Goal: Task Accomplishment & Management: Complete application form

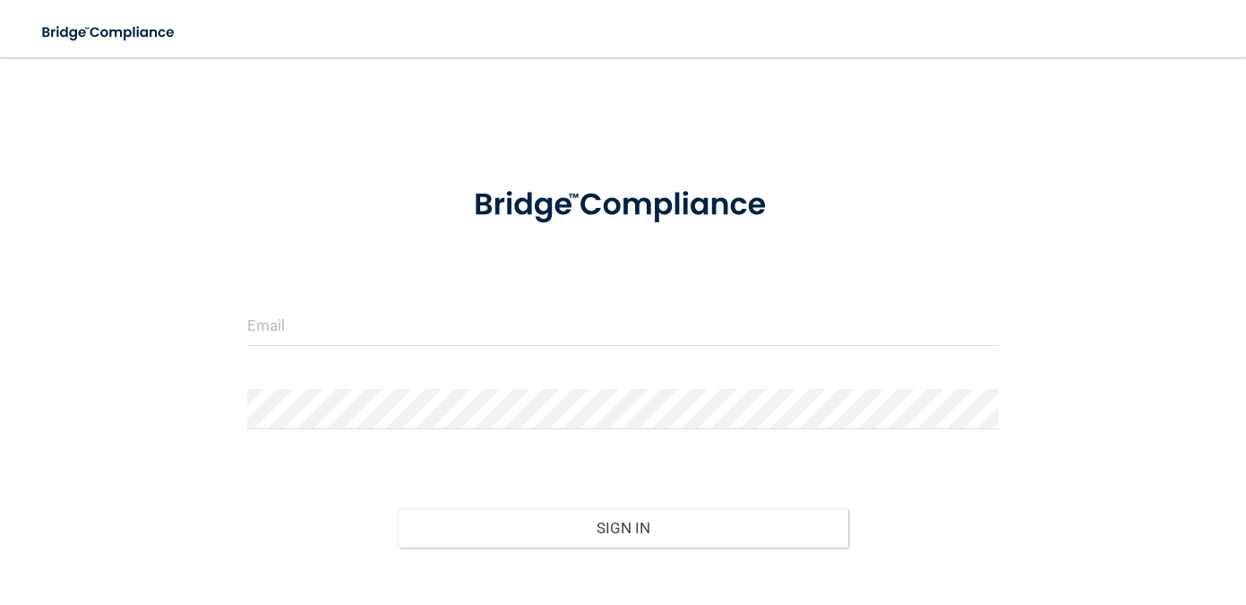
click at [637, 346] on div at bounding box center [623, 333] width 779 height 54
click at [614, 327] on input "email" at bounding box center [623, 326] width 752 height 40
type input "[EMAIL_ADDRESS][DOMAIN_NAME]"
click at [445, 438] on div at bounding box center [623, 416] width 779 height 54
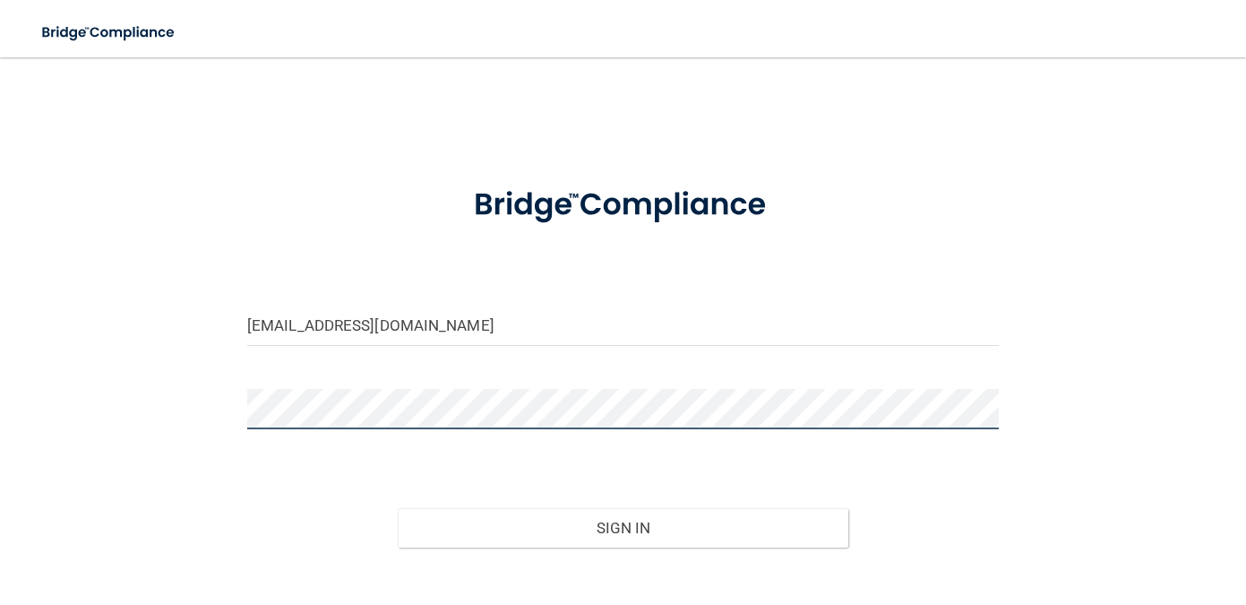
click at [398, 508] on button "Sign In" at bounding box center [623, 527] width 451 height 39
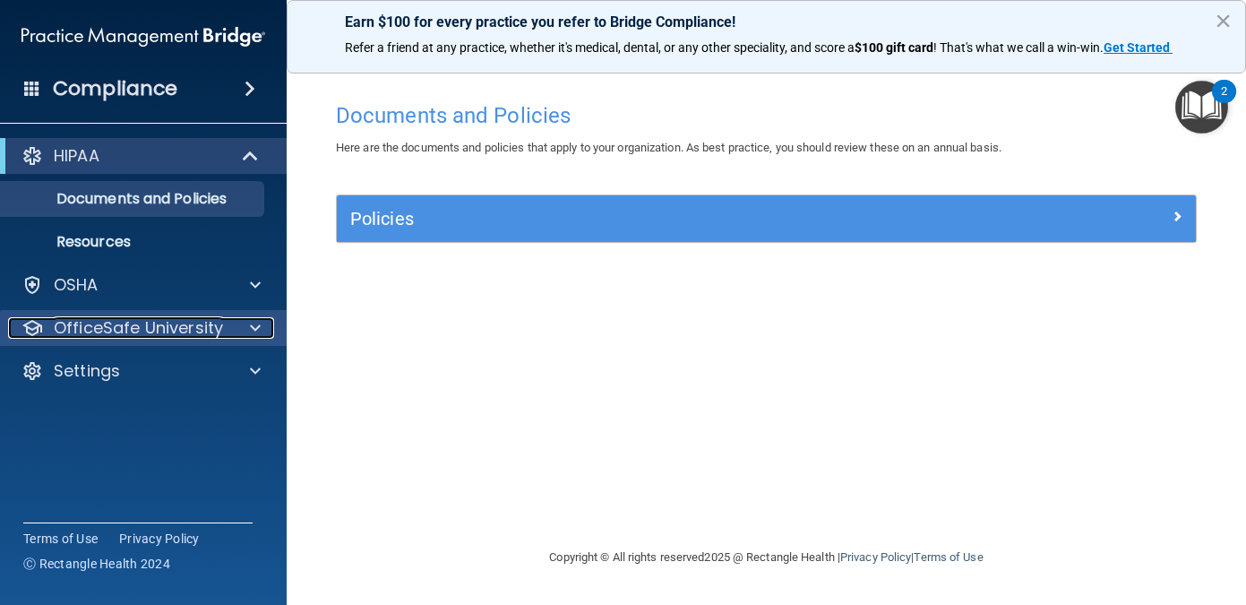
click at [242, 337] on div at bounding box center [252, 328] width 45 height 22
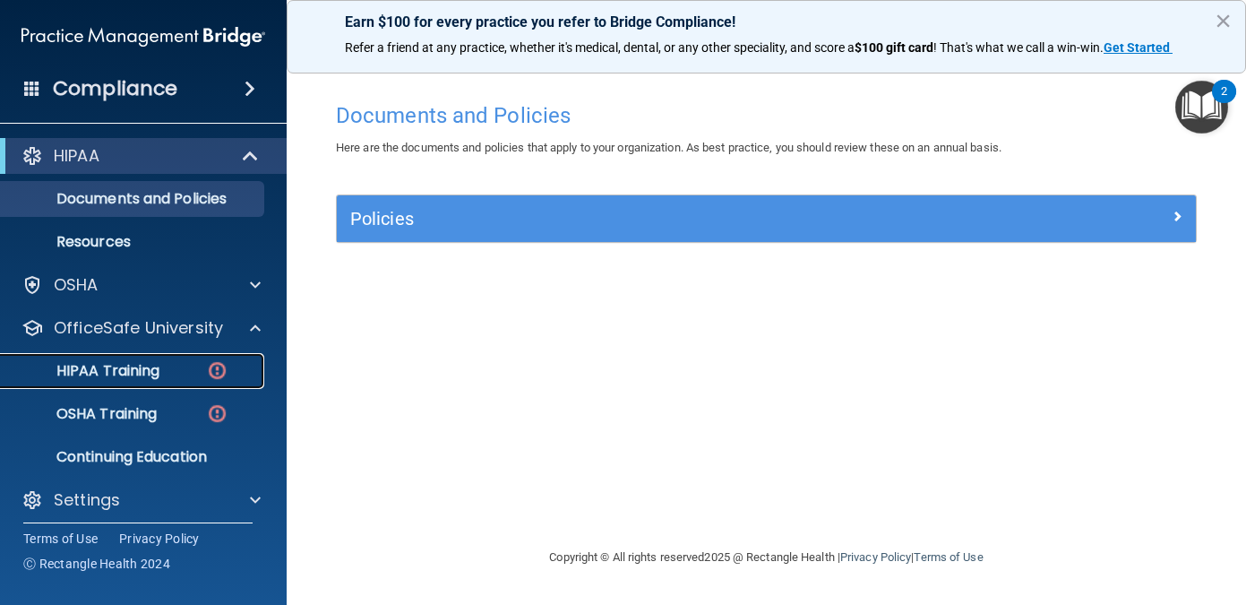
click at [177, 365] on div "HIPAA Training" at bounding box center [134, 371] width 245 height 18
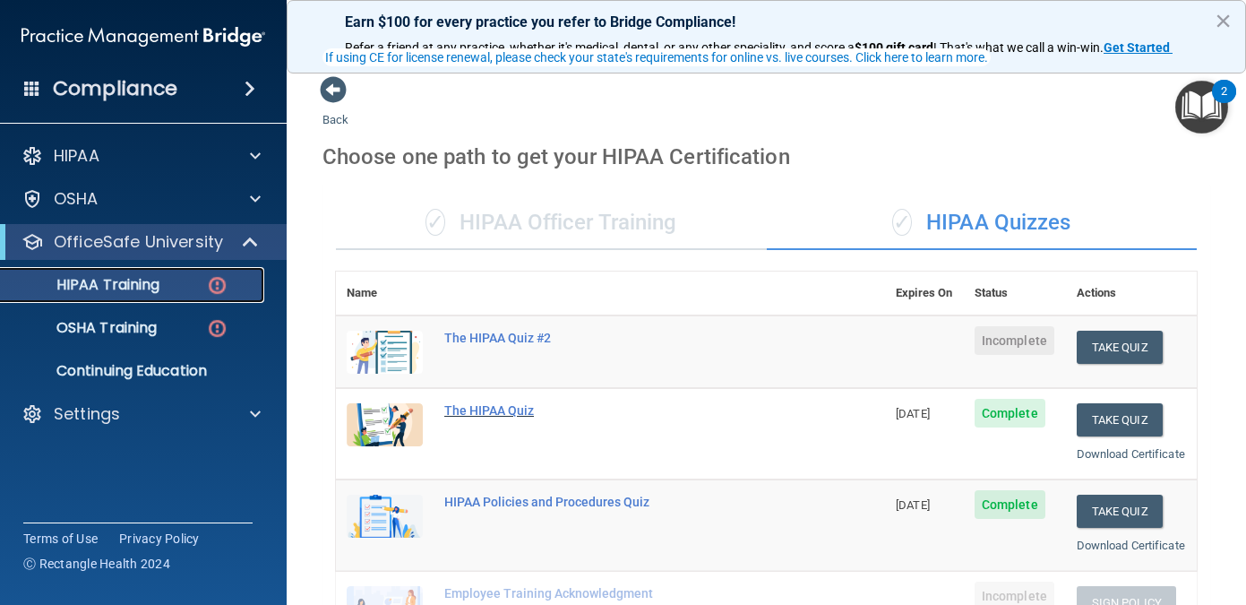
scroll to position [187, 0]
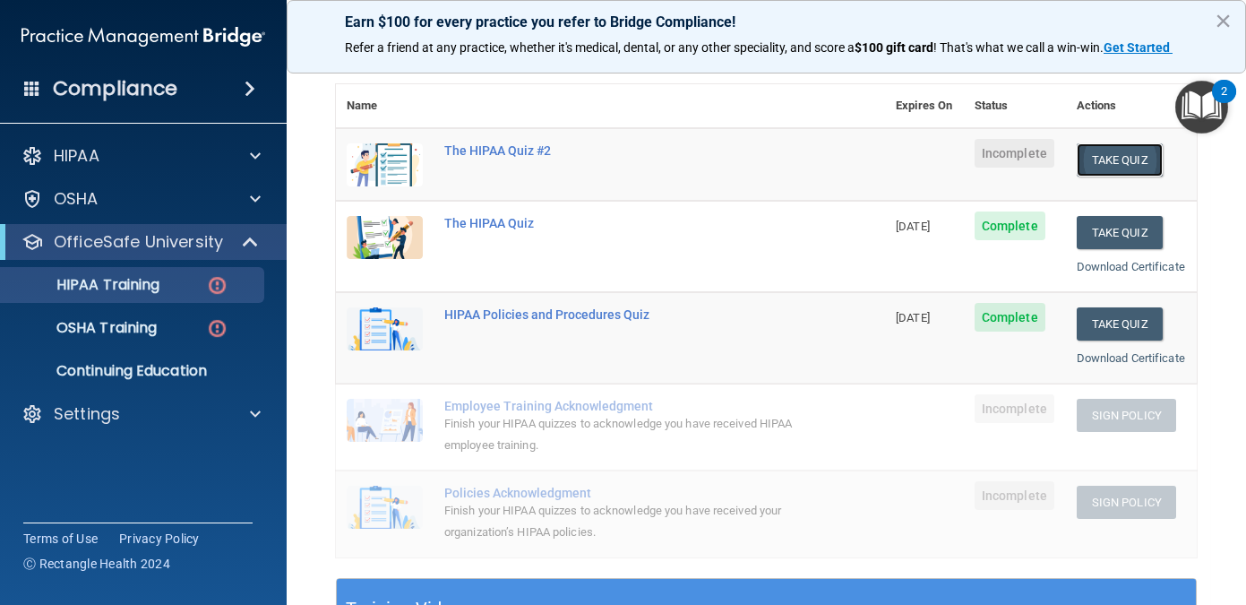
click at [1112, 162] on button "Take Quiz" at bounding box center [1120, 159] width 86 height 33
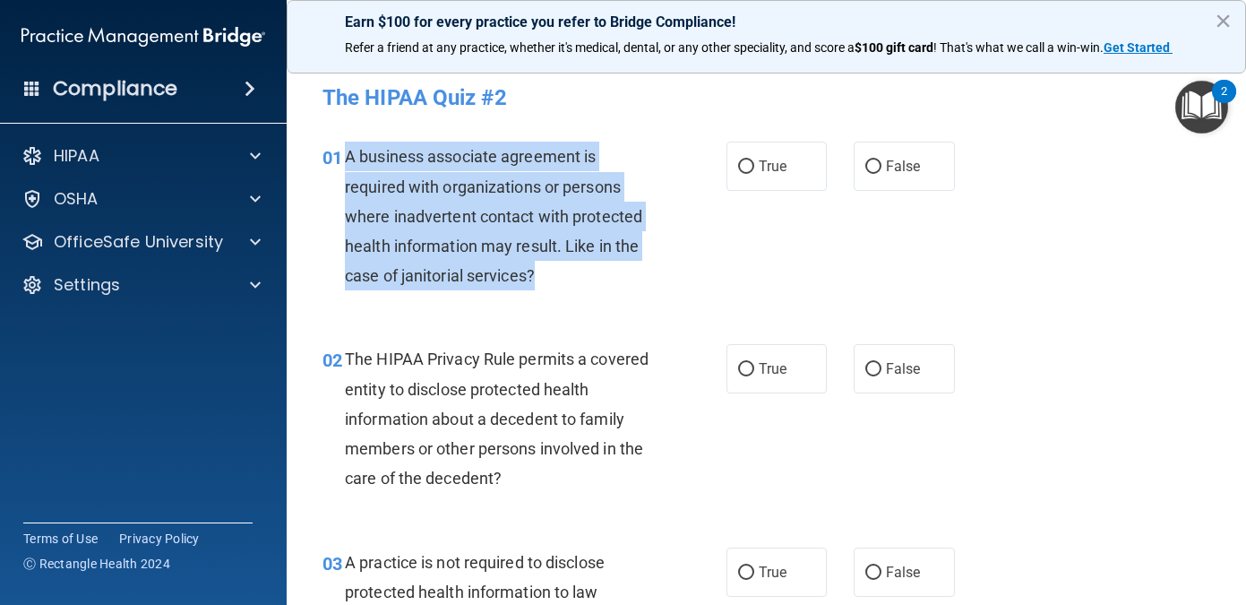
drag, startPoint x: 347, startPoint y: 156, endPoint x: 552, endPoint y: 265, distance: 232.5
click at [552, 265] on div "A business associate agreement is required with organizations or persons where …" at bounding box center [506, 216] width 323 height 149
copy span "A business associate agreement is required with organizations or persons where …"
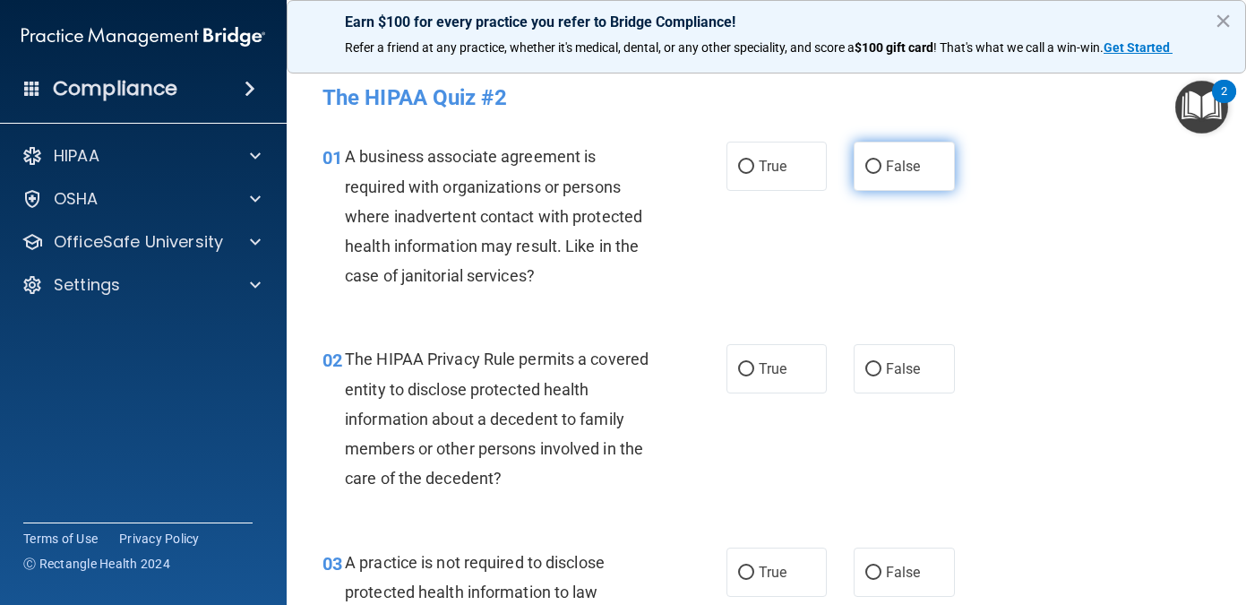
click at [884, 167] on label "False" at bounding box center [904, 166] width 101 height 49
click at [882, 167] on input "False" at bounding box center [874, 166] width 16 height 13
radio input "true"
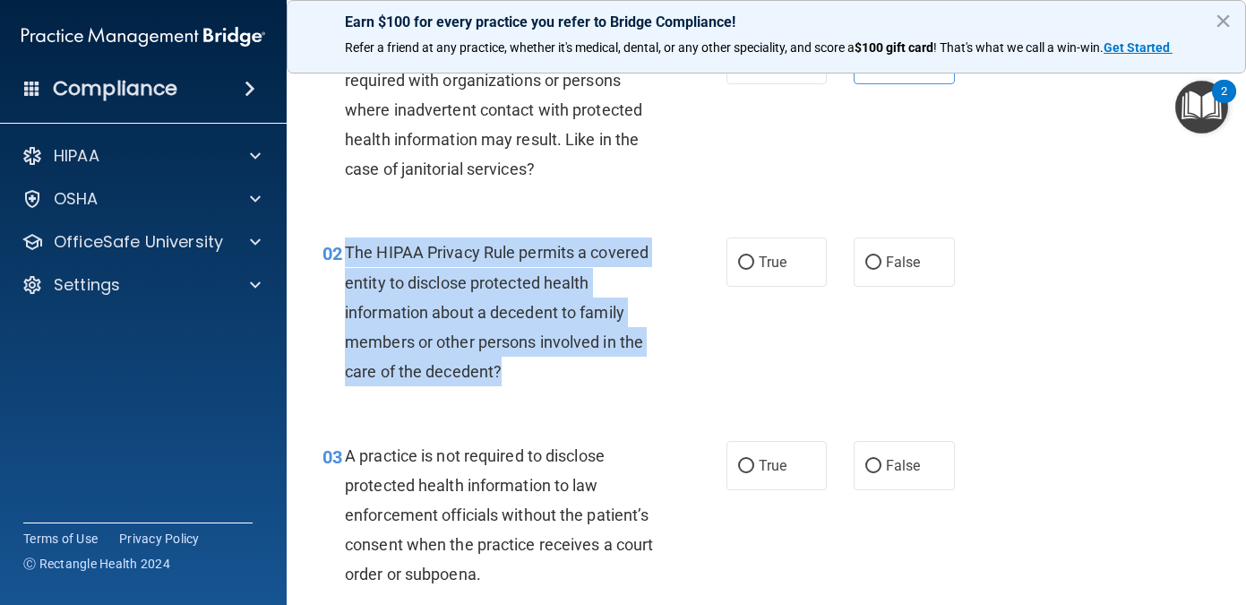
drag, startPoint x: 502, startPoint y: 368, endPoint x: 345, endPoint y: 259, distance: 191.2
click at [345, 259] on div "The HIPAA Privacy Rule permits a covered entity to disclose protected health in…" at bounding box center [506, 311] width 323 height 149
copy span "The HIPAA Privacy Rule permits a covered entity to disclose protected health in…"
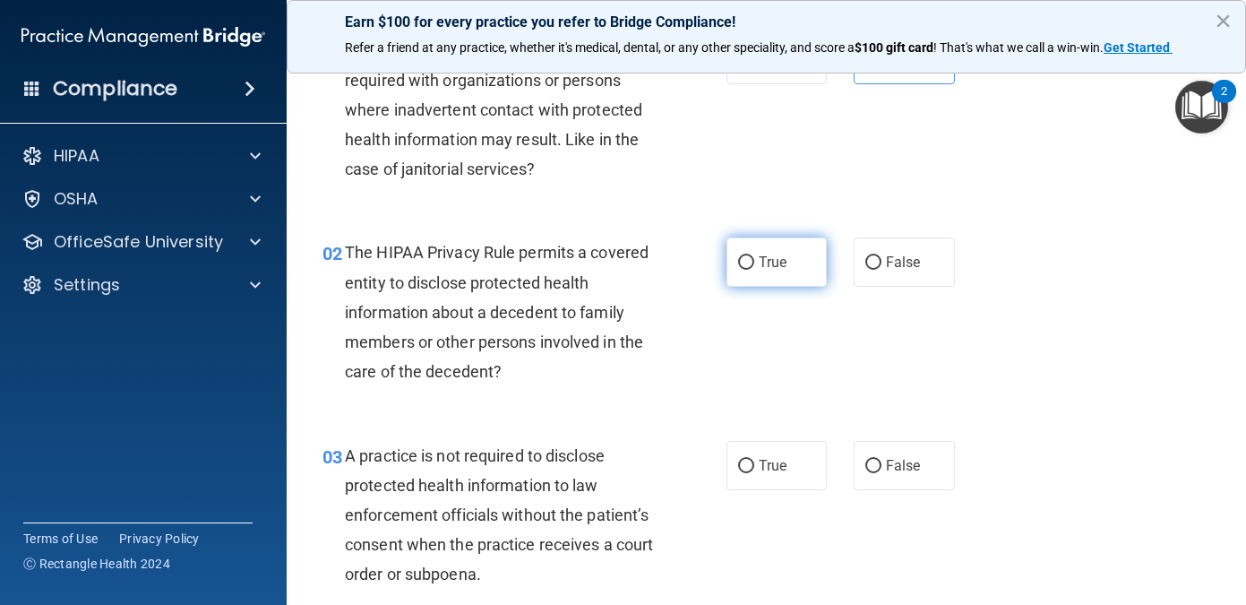
click at [788, 282] on label "True" at bounding box center [777, 261] width 101 height 49
click at [755, 270] on input "True" at bounding box center [746, 262] width 16 height 13
radio input "true"
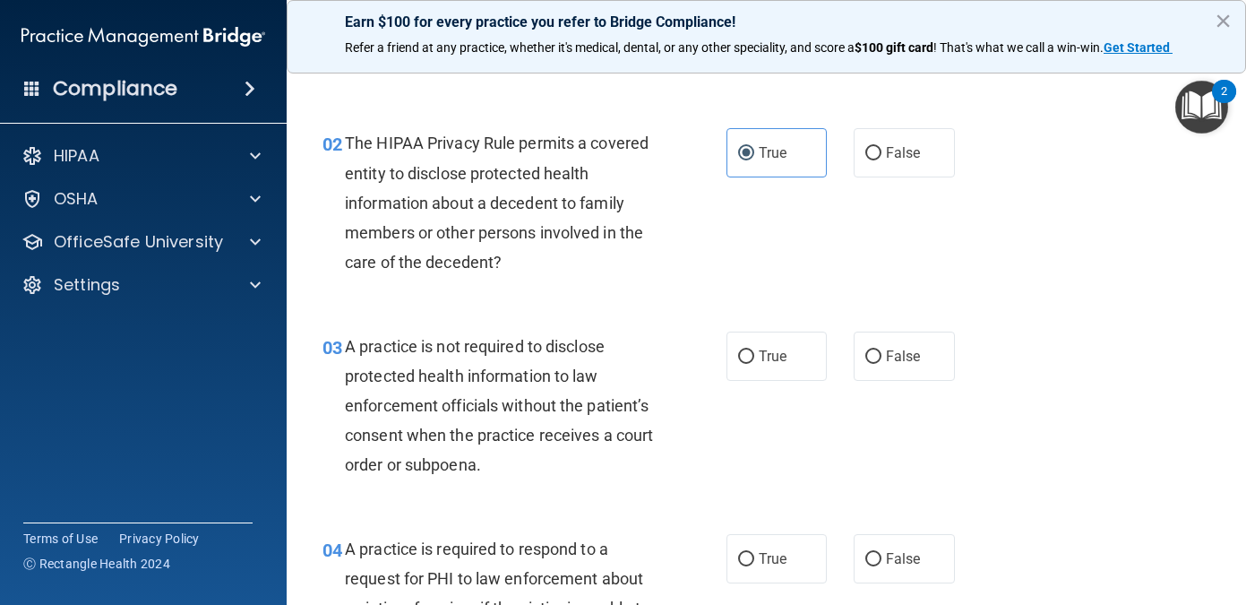
scroll to position [271, 0]
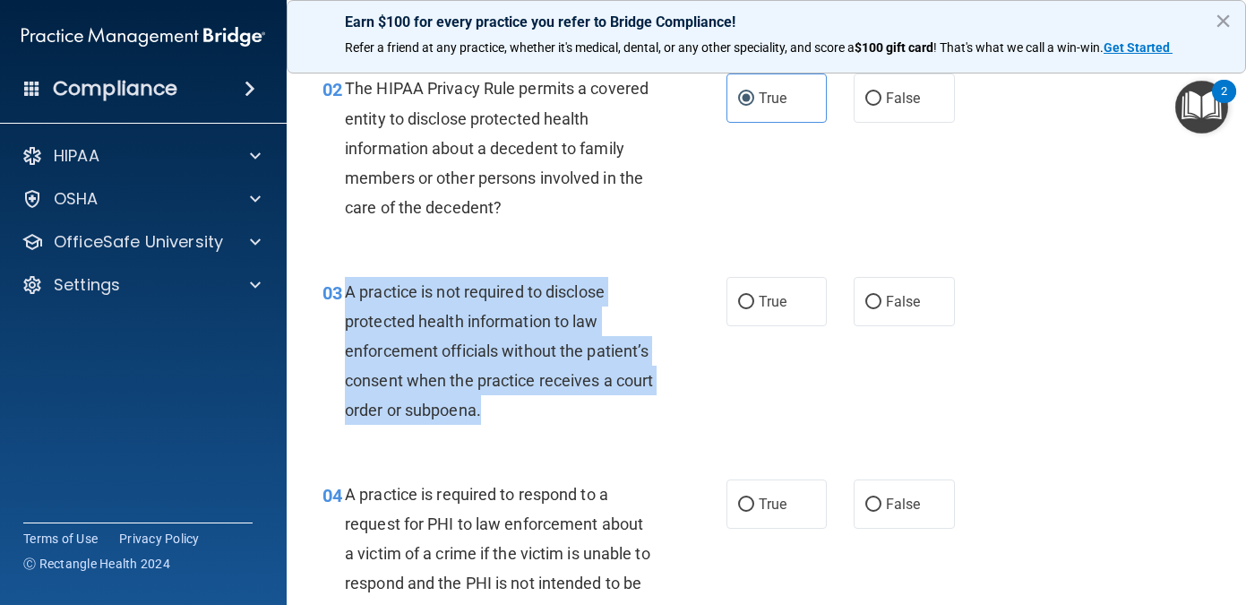
drag, startPoint x: 524, startPoint y: 408, endPoint x: 348, endPoint y: 292, distance: 211.0
click at [348, 292] on div "A practice is not required to disclose protected health information to law enfo…" at bounding box center [506, 351] width 323 height 149
copy span "A practice is not required to disclose protected health information to law enfo…"
click at [929, 293] on label "False" at bounding box center [904, 301] width 101 height 49
click at [882, 296] on input "False" at bounding box center [874, 302] width 16 height 13
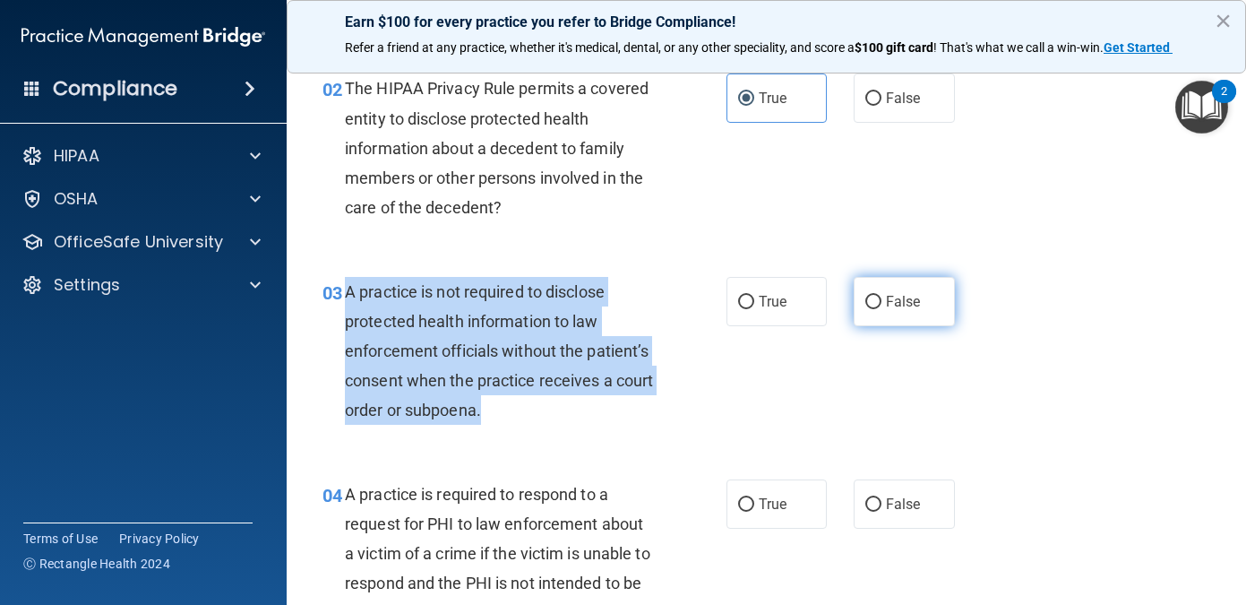
radio input "true"
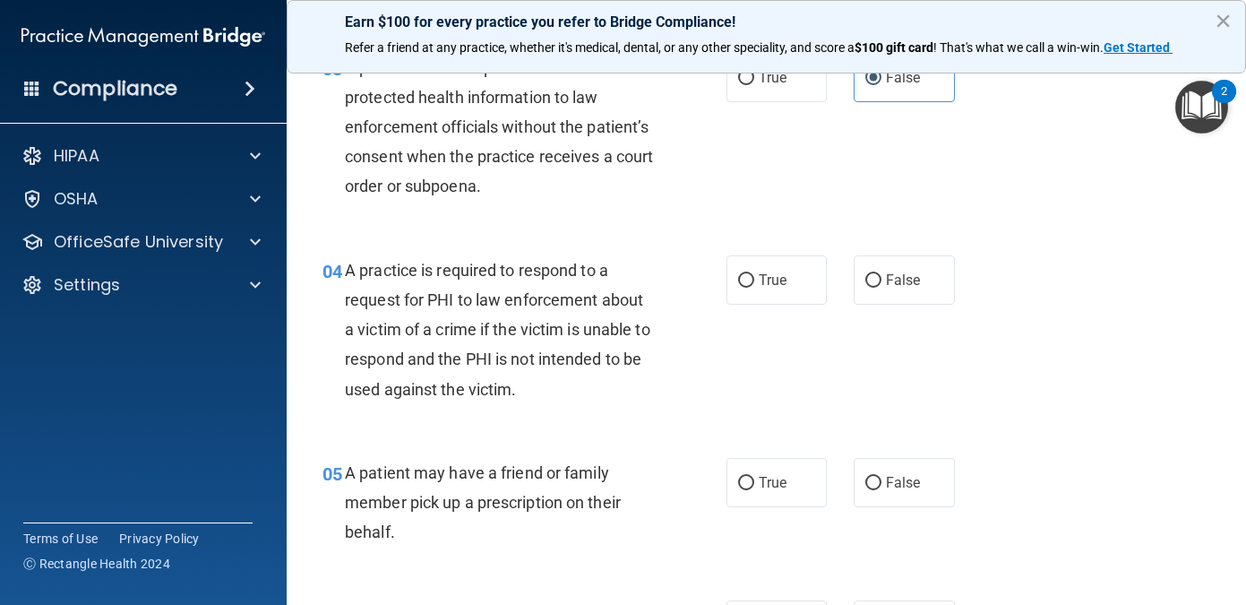
scroll to position [496, 0]
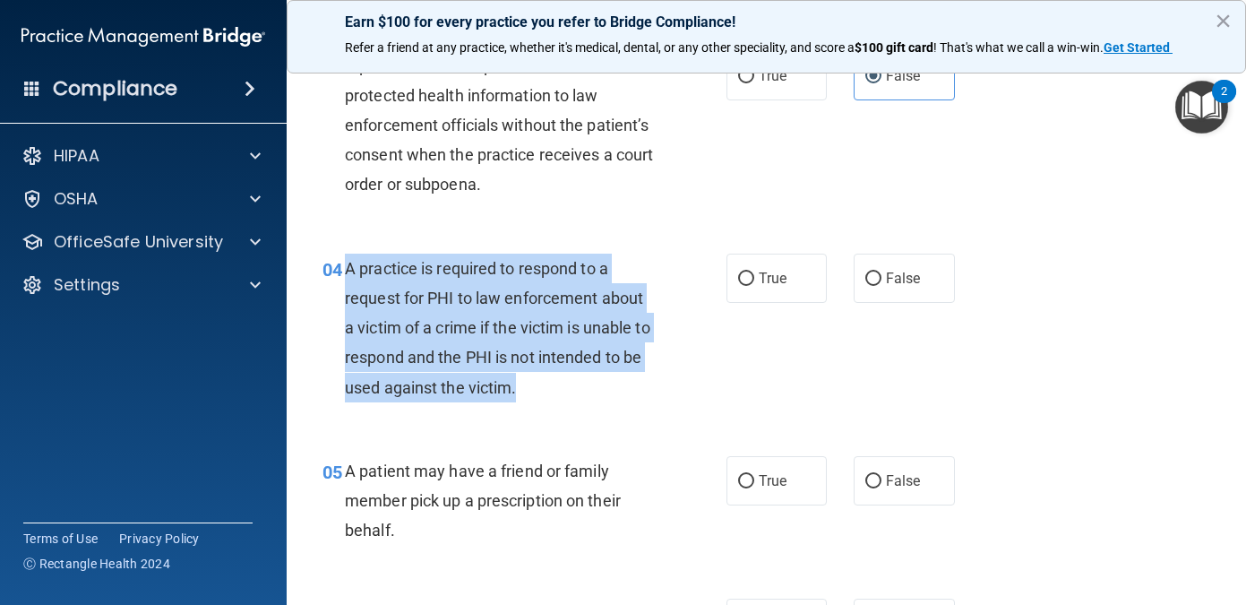
drag, startPoint x: 546, startPoint y: 385, endPoint x: 344, endPoint y: 272, distance: 231.5
click at [345, 272] on div "A practice is required to respond to a request for PHI to law enforcement about…" at bounding box center [506, 328] width 323 height 149
copy span "A practice is required to respond to a request for PHI to law enforcement about…"
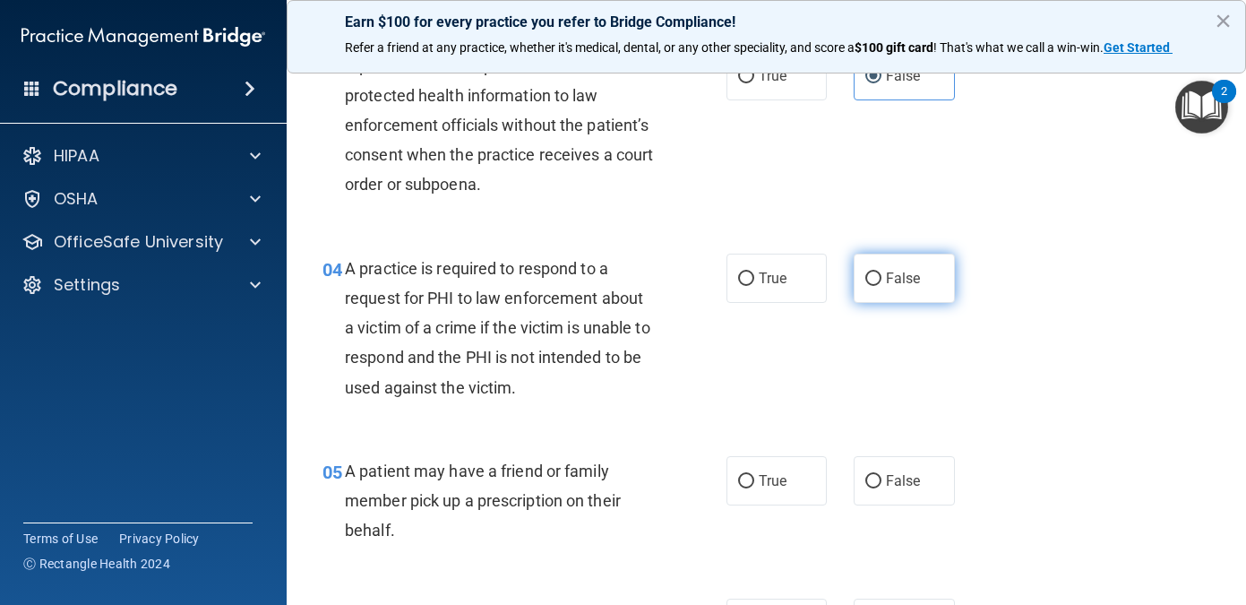
click at [883, 293] on label "False" at bounding box center [904, 278] width 101 height 49
click at [882, 286] on input "False" at bounding box center [874, 278] width 16 height 13
radio input "true"
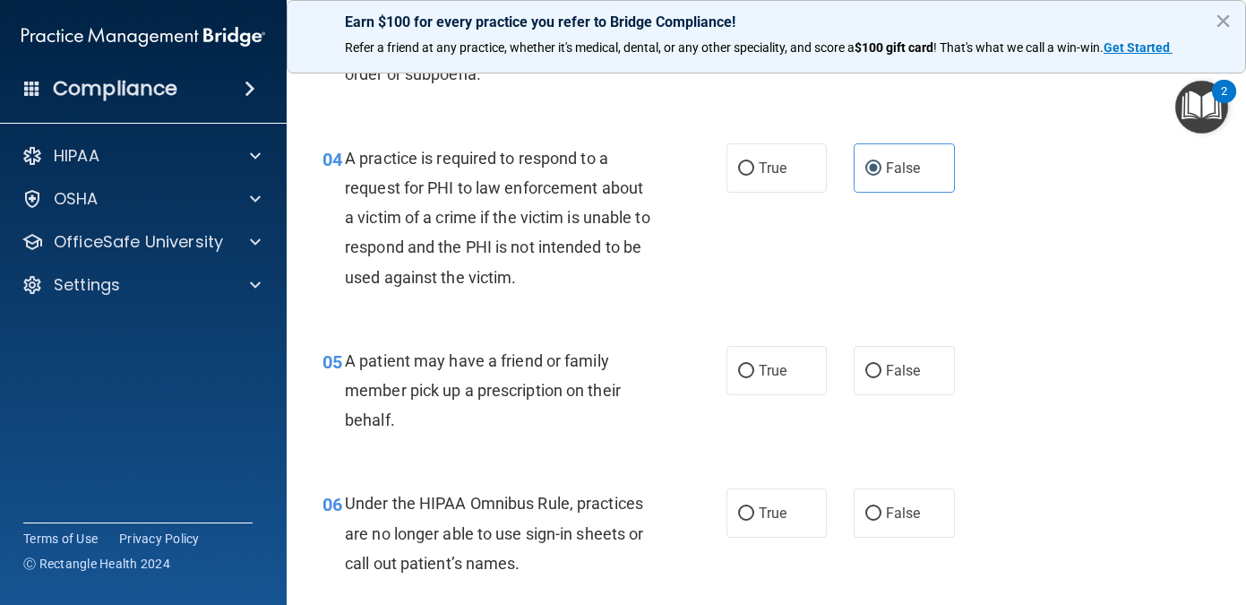
scroll to position [608, 0]
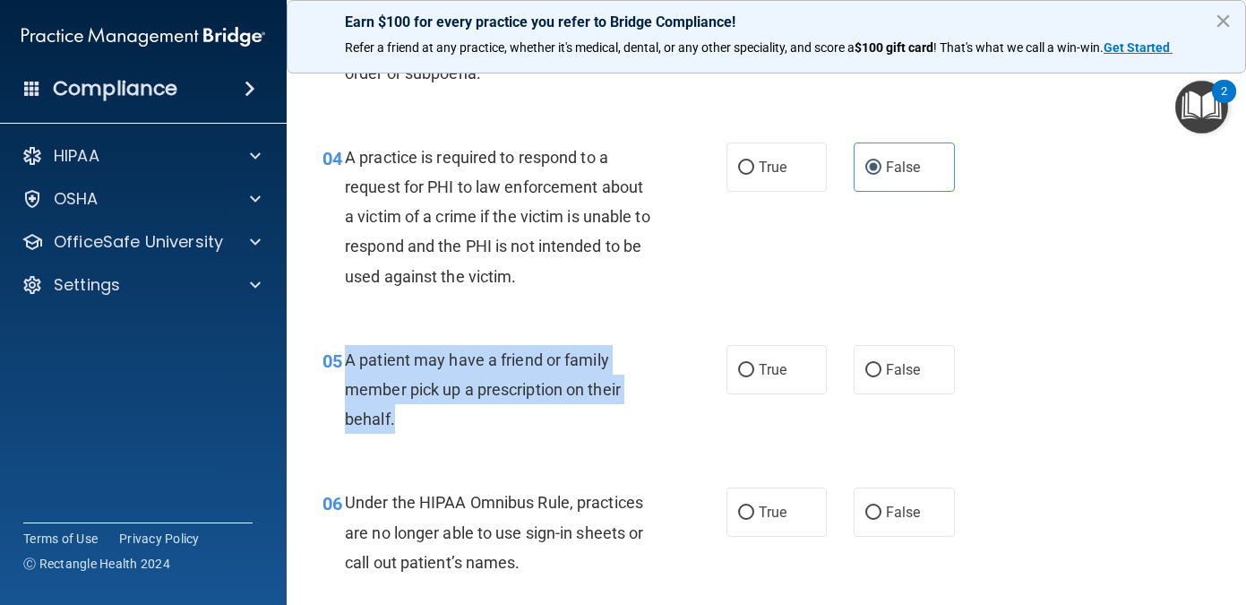
drag, startPoint x: 405, startPoint y: 410, endPoint x: 346, endPoint y: 367, distance: 73.1
click at [346, 367] on div "A patient may have a friend or family member pick up a prescription on their be…" at bounding box center [506, 390] width 323 height 90
copy span "A patient may have a friend or family member pick up a prescription on their be…"
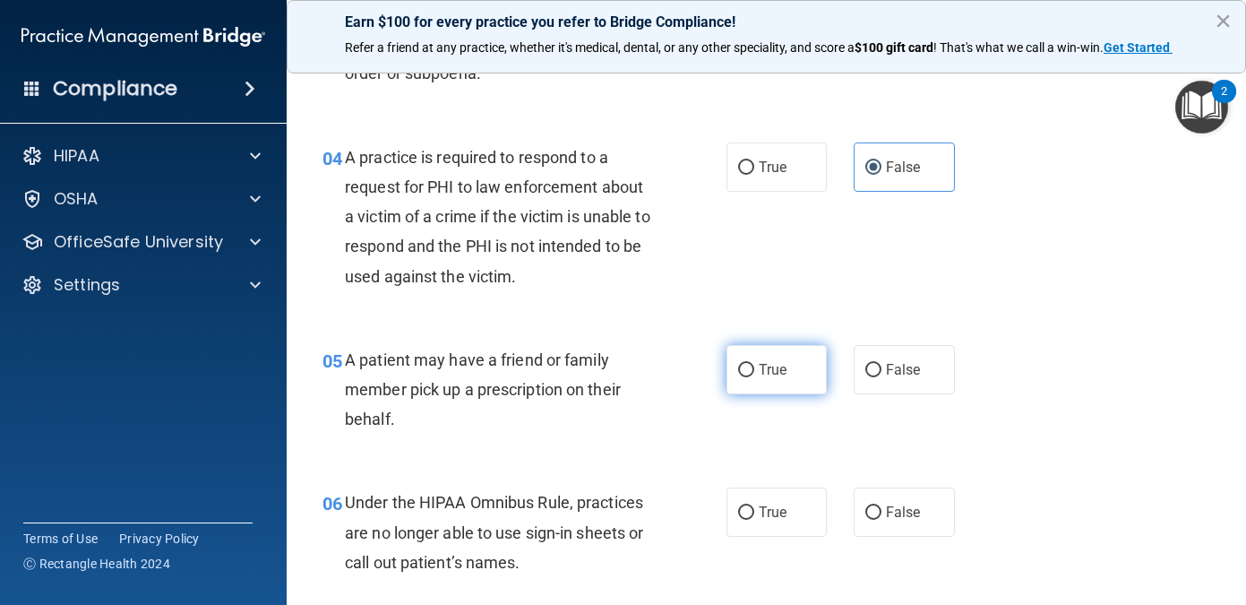
click at [755, 358] on label "True" at bounding box center [777, 369] width 101 height 49
click at [755, 364] on input "True" at bounding box center [746, 370] width 16 height 13
radio input "true"
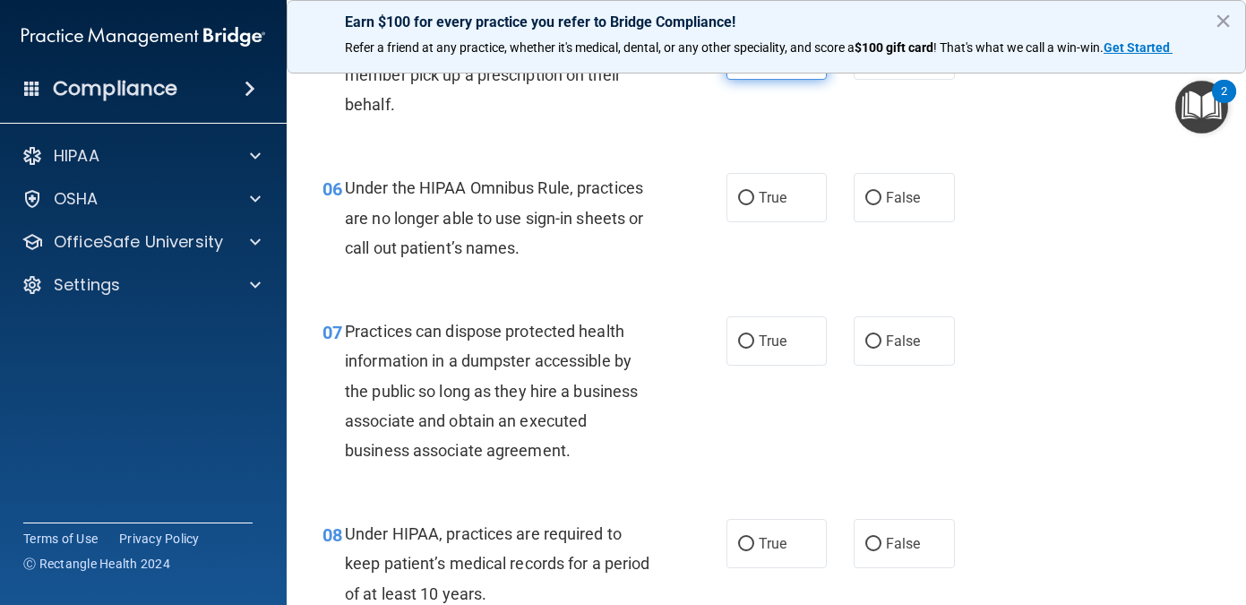
scroll to position [929, 0]
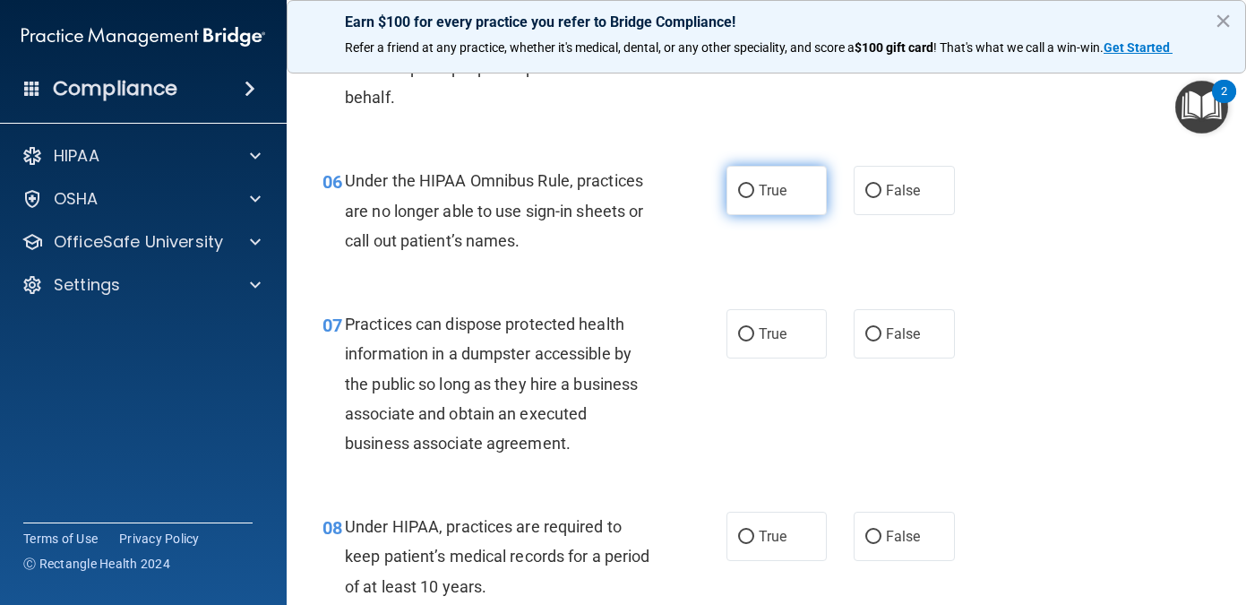
click at [789, 178] on label "True" at bounding box center [777, 190] width 101 height 49
click at [755, 185] on input "True" at bounding box center [746, 191] width 16 height 13
radio input "true"
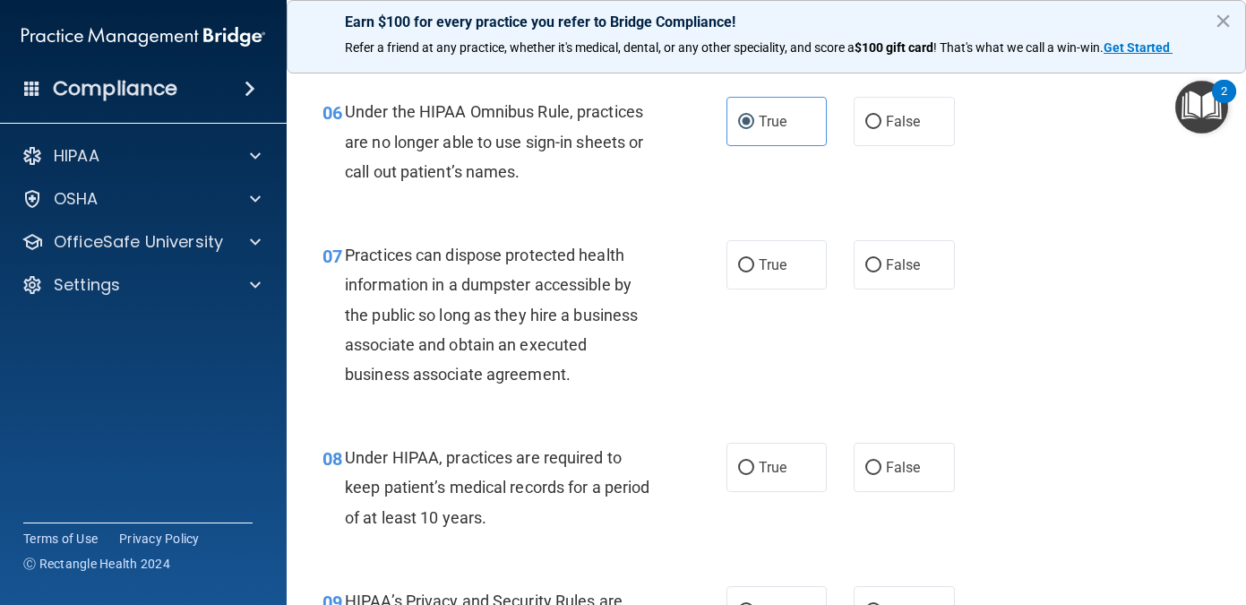
scroll to position [1000, 0]
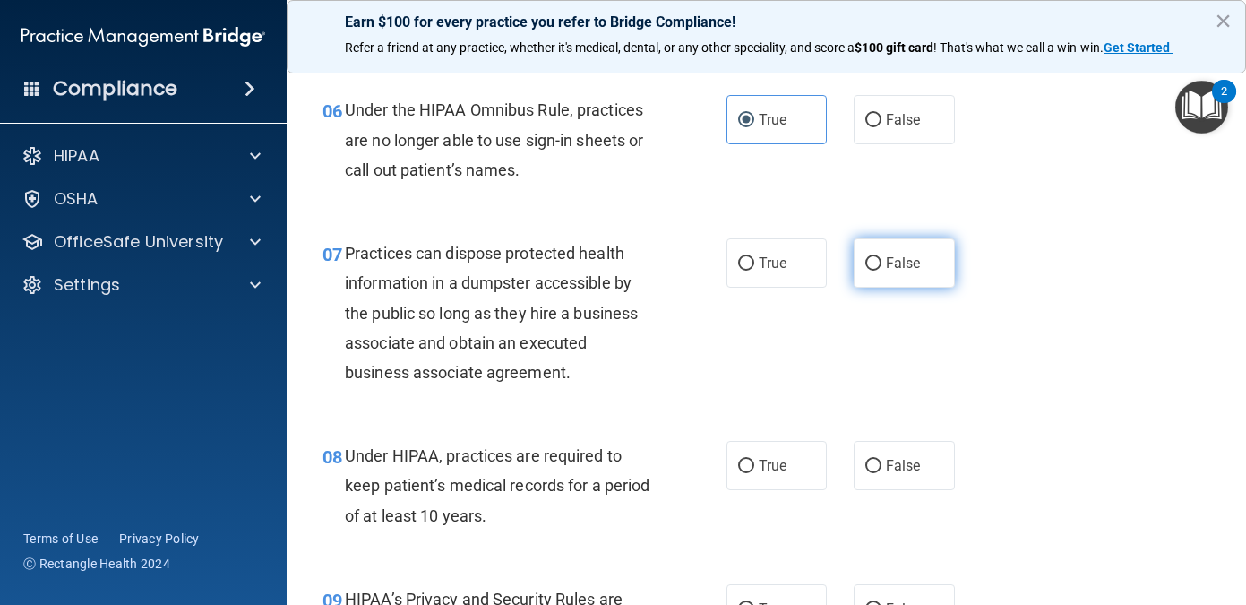
click at [935, 259] on label "False" at bounding box center [904, 262] width 101 height 49
click at [882, 259] on input "False" at bounding box center [874, 263] width 16 height 13
radio input "true"
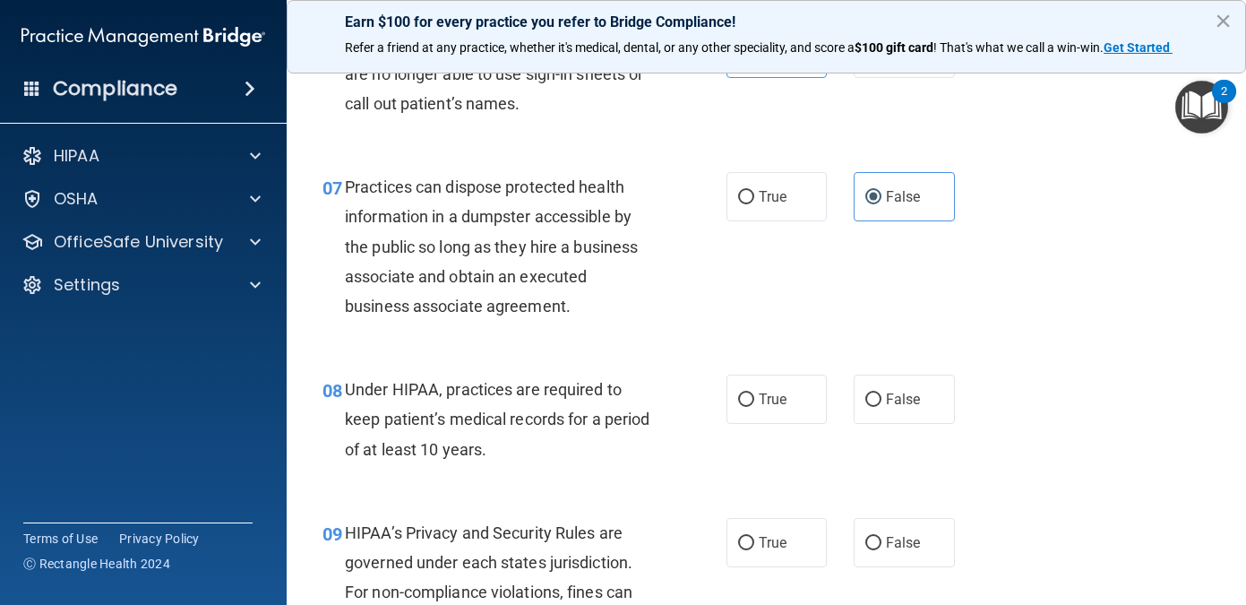
scroll to position [1067, 0]
click at [792, 411] on label "True" at bounding box center [777, 398] width 101 height 49
click at [755, 406] on input "True" at bounding box center [746, 398] width 16 height 13
radio input "true"
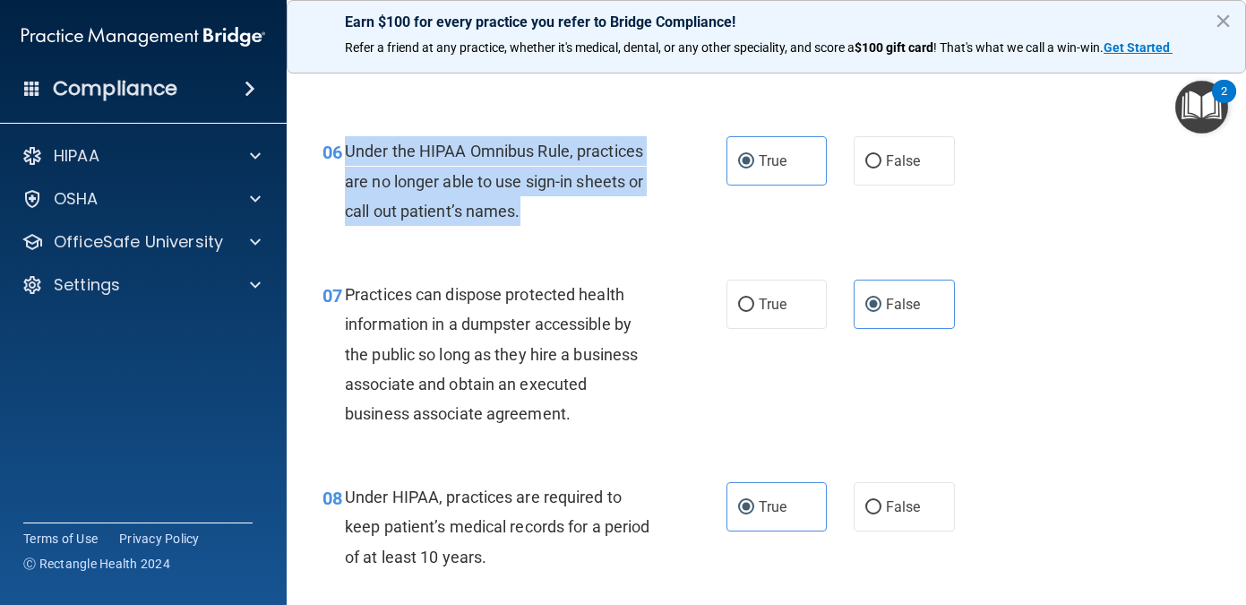
drag, startPoint x: 522, startPoint y: 216, endPoint x: 349, endPoint y: 150, distance: 185.2
click at [349, 150] on div "Under the HIPAA Omnibus Rule, practices are no longer able to use sign-in sheet…" at bounding box center [506, 181] width 323 height 90
copy span "Under the HIPAA Omnibus Rule, practices are no longer able to use sign-in sheet…"
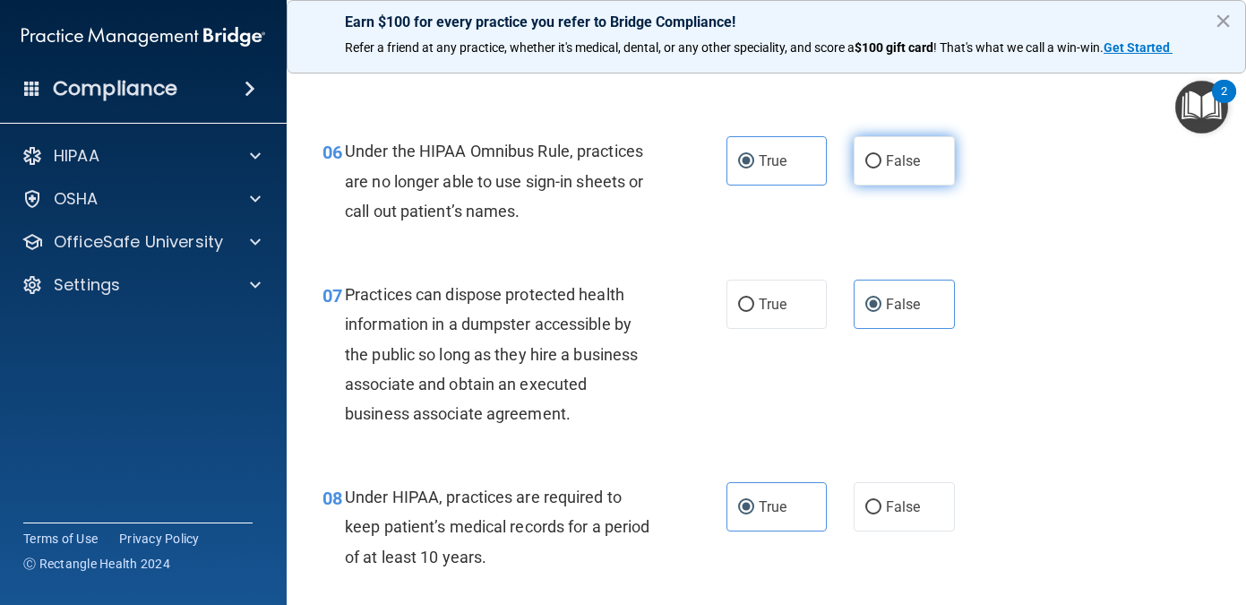
click at [910, 177] on label "False" at bounding box center [904, 160] width 101 height 49
click at [882, 168] on input "False" at bounding box center [874, 161] width 16 height 13
radio input "true"
radio input "false"
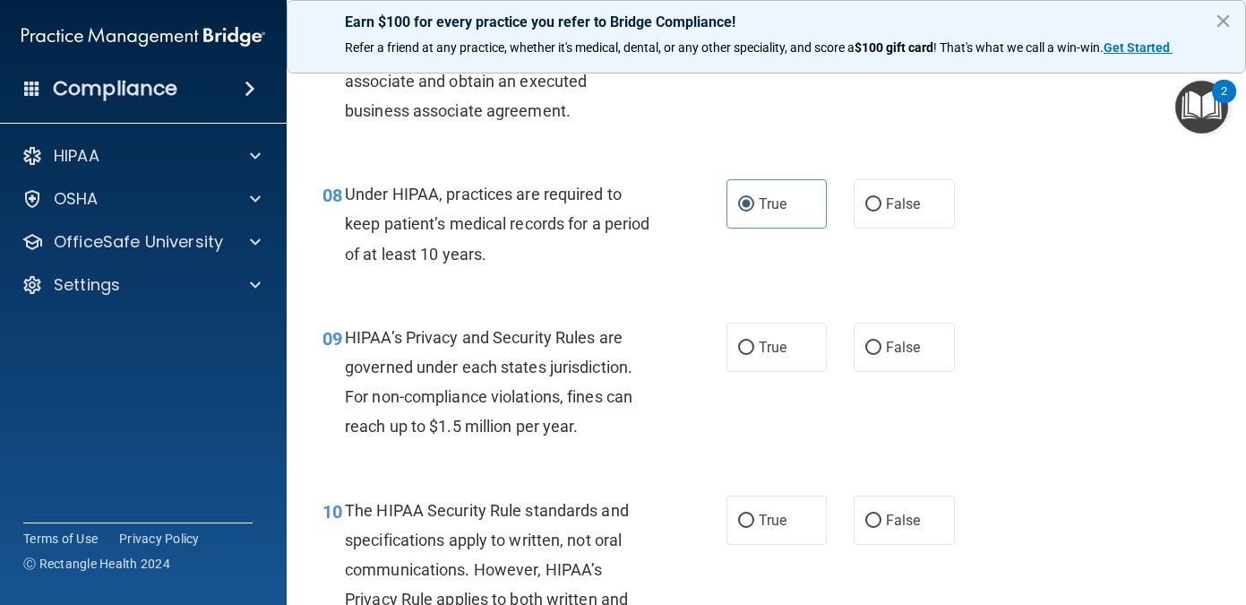
scroll to position [1271, 0]
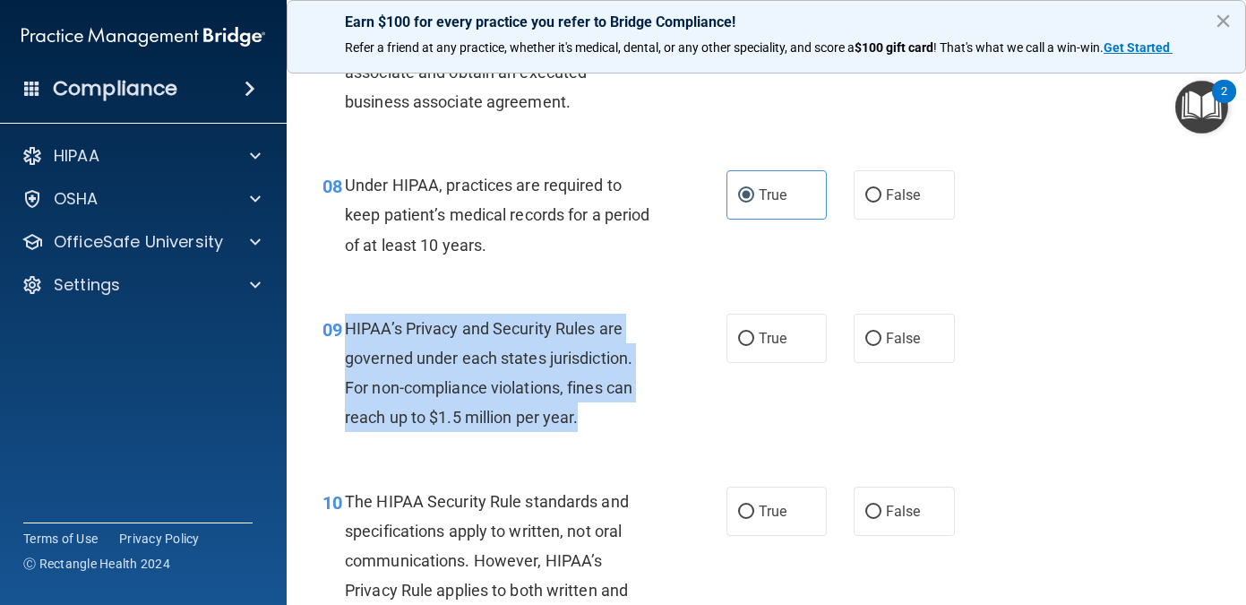
drag, startPoint x: 594, startPoint y: 418, endPoint x: 350, endPoint y: 322, distance: 261.9
click at [350, 322] on div "HIPAA’s Privacy and Security Rules are governed under each states jurisdiction.…" at bounding box center [506, 373] width 323 height 119
copy span "HIPAA’s Privacy and Security Rules are governed under each states jurisdiction.…"
click at [879, 332] on input "False" at bounding box center [874, 338] width 16 height 13
radio input "true"
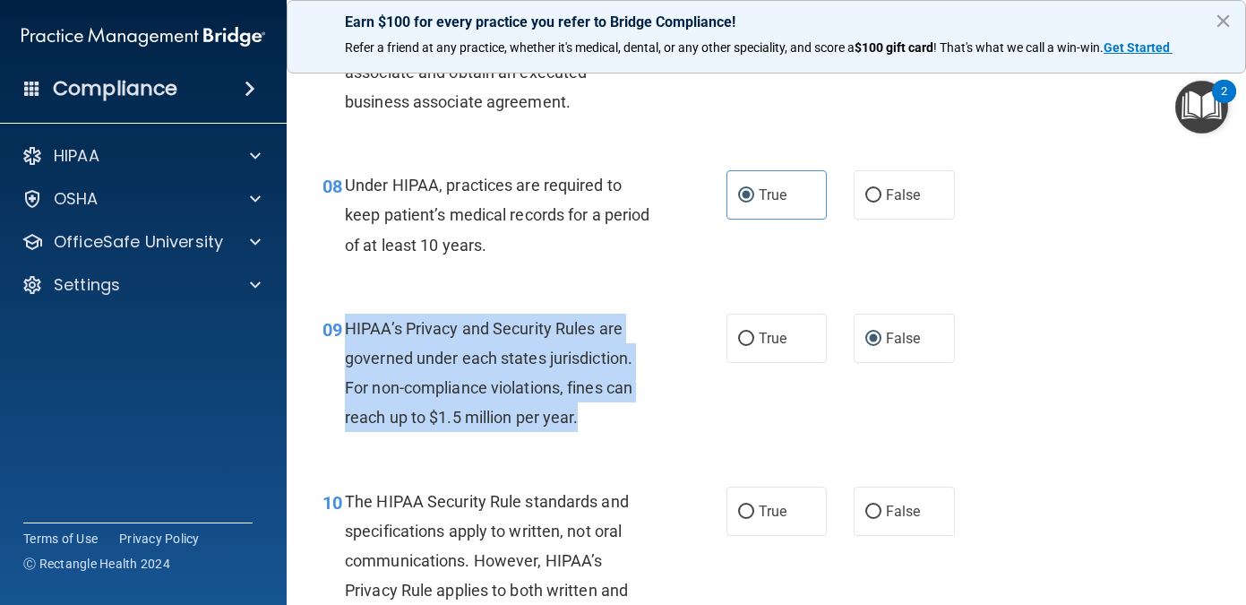
scroll to position [1391, 0]
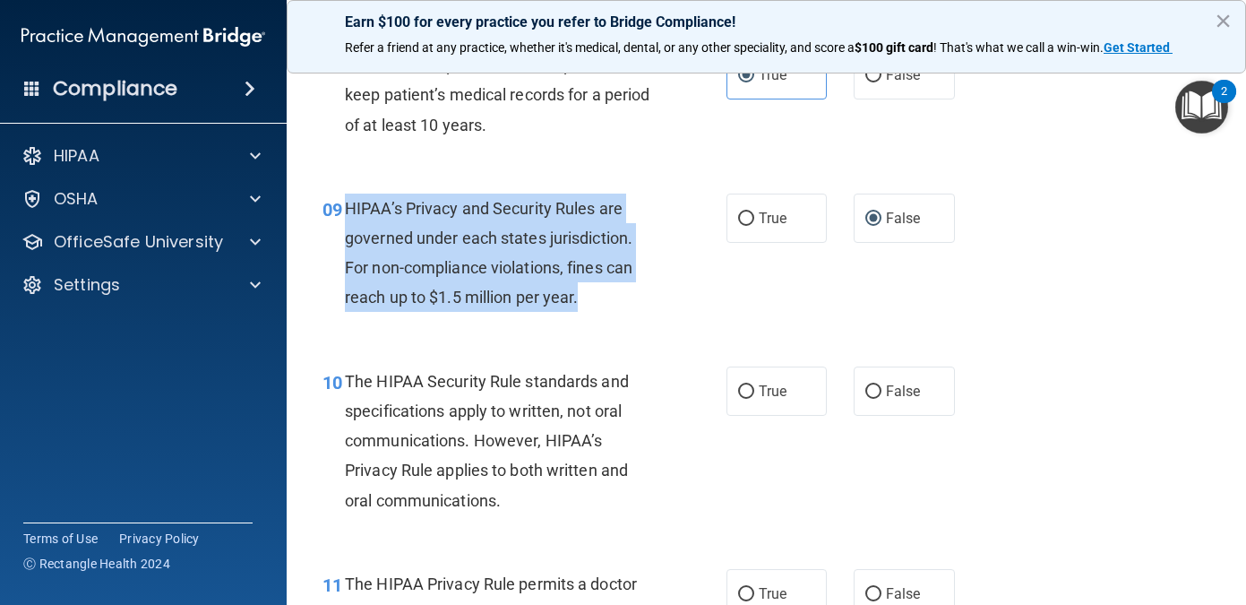
click at [1050, 382] on div "10 The HIPAA Security Rule standards and specifications apply to written, not o…" at bounding box center [766, 445] width 915 height 203
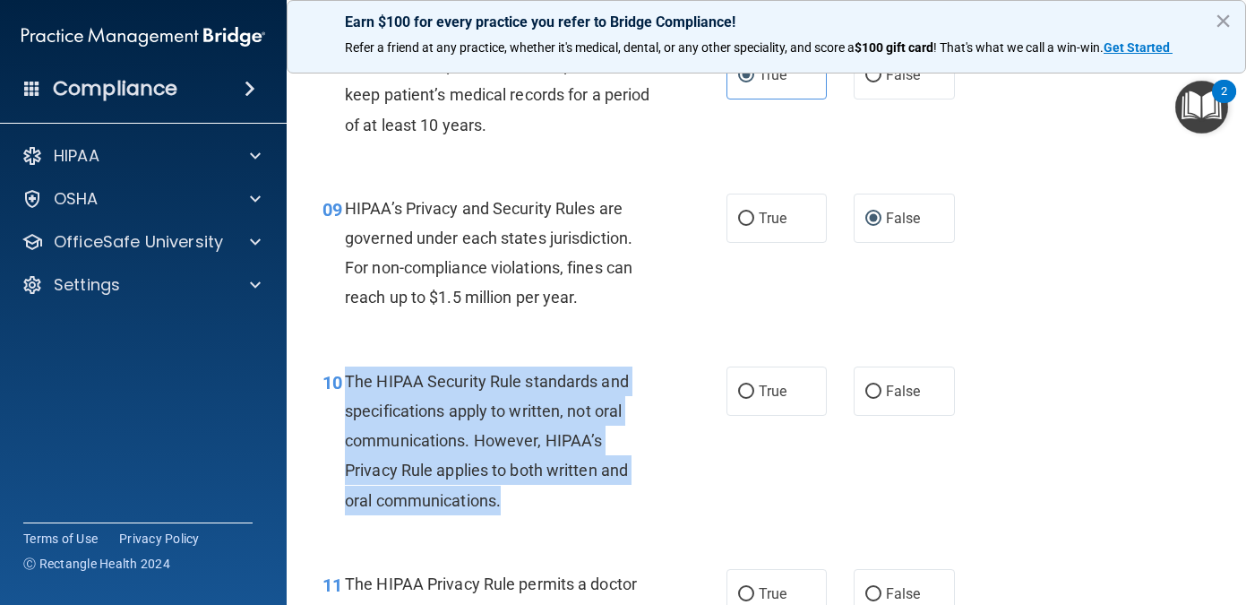
drag, startPoint x: 530, startPoint y: 502, endPoint x: 346, endPoint y: 394, distance: 213.6
click at [346, 394] on div "The HIPAA Security Rule standards and specifications apply to written, not oral…" at bounding box center [506, 441] width 323 height 149
copy span "The HIPAA Security Rule standards and specifications apply to written, not oral…"
click at [895, 381] on label "False" at bounding box center [904, 391] width 101 height 49
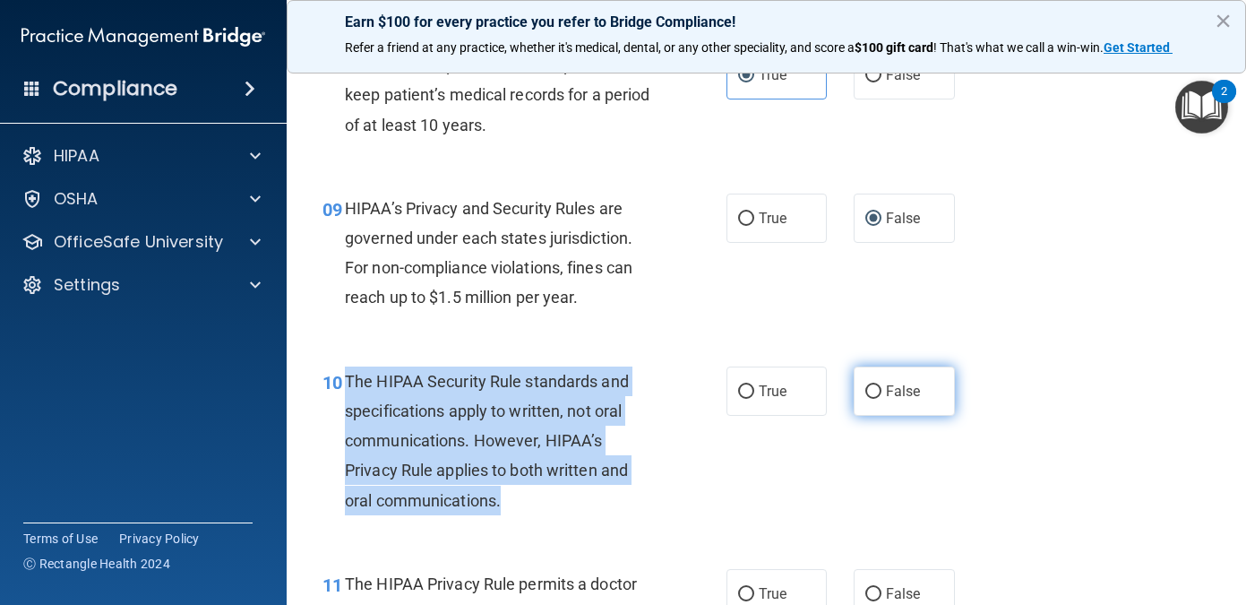
click at [882, 385] on input "False" at bounding box center [874, 391] width 16 height 13
radio input "true"
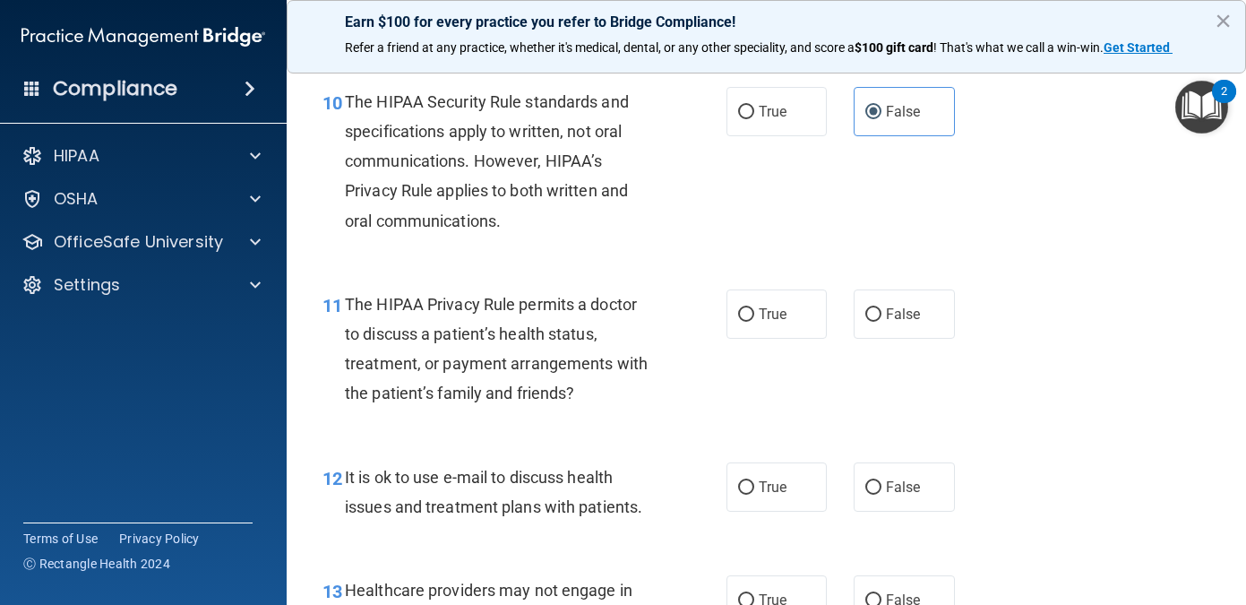
scroll to position [1673, 0]
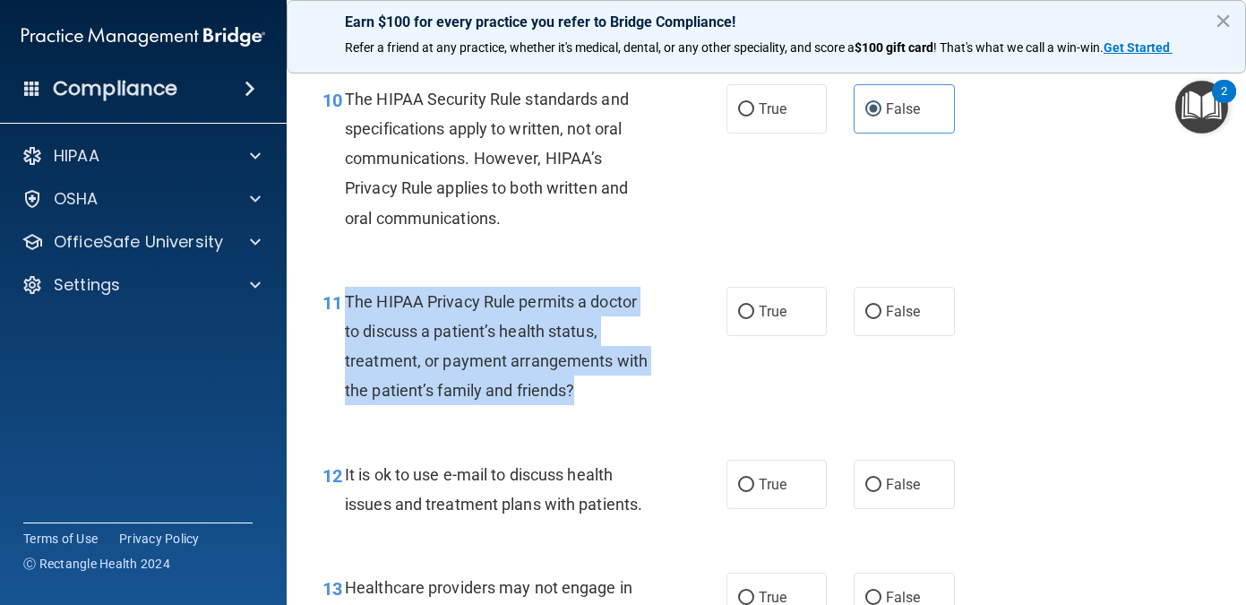
drag, startPoint x: 602, startPoint y: 386, endPoint x: 349, endPoint y: 306, distance: 266.1
click at [349, 306] on div "The HIPAA Privacy Rule permits a doctor to discuss a patient’s health status, t…" at bounding box center [506, 346] width 323 height 119
copy span "The HIPAA Privacy Rule permits a doctor to discuss a patient’s health status, t…"
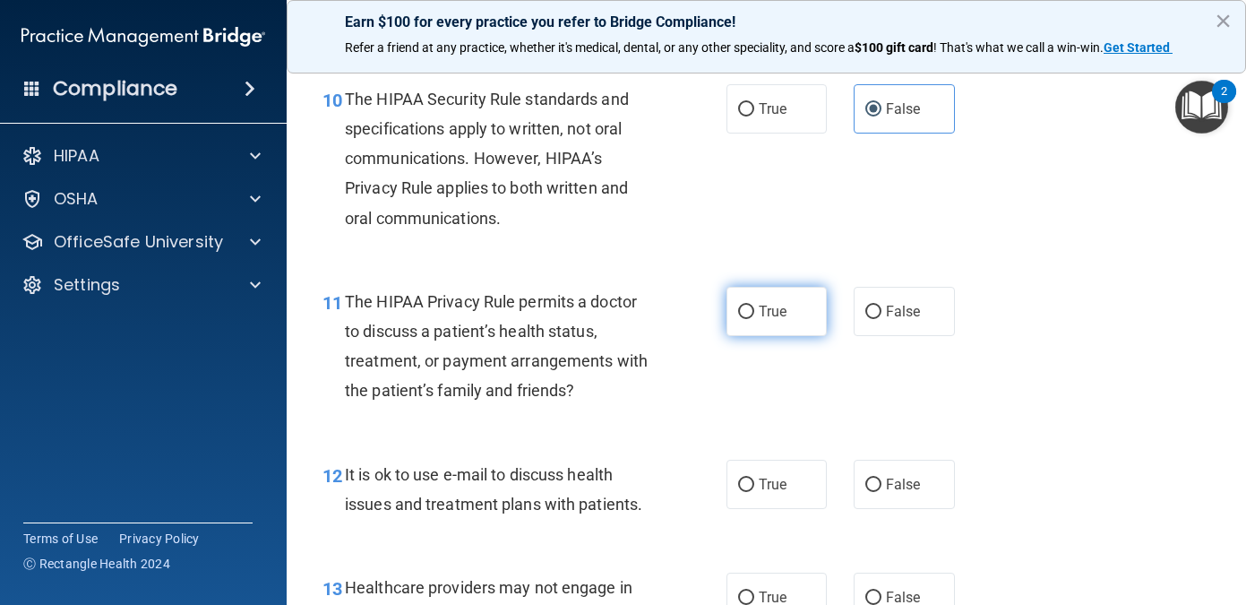
click at [759, 327] on label "True" at bounding box center [777, 311] width 101 height 49
click at [755, 319] on input "True" at bounding box center [746, 312] width 16 height 13
radio input "true"
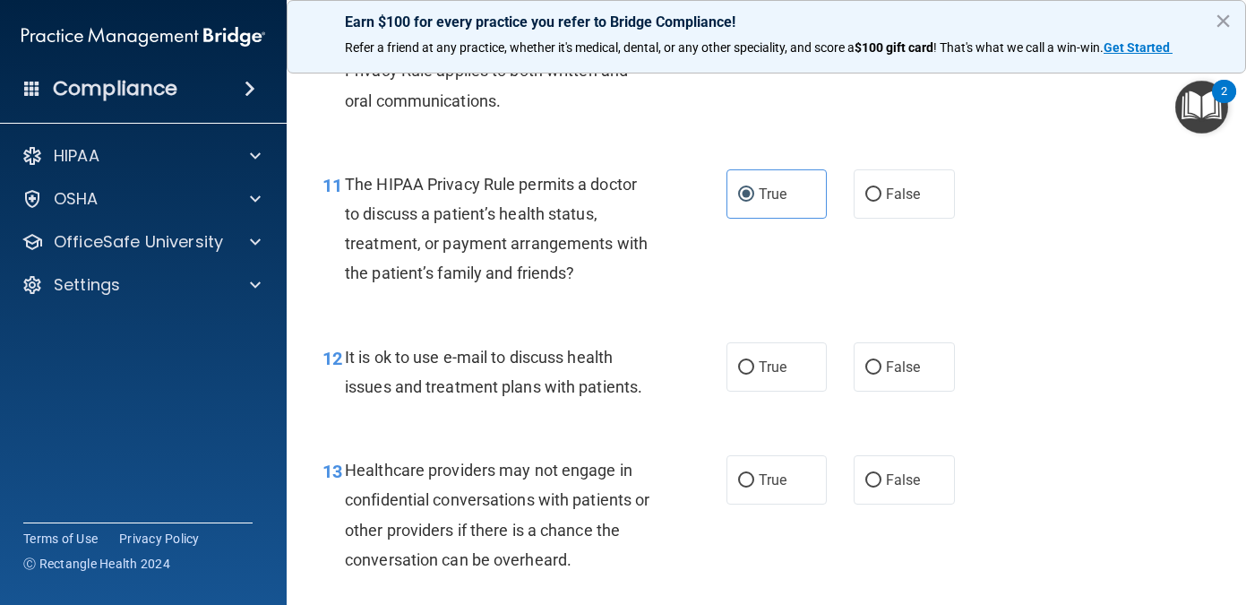
scroll to position [1791, 0]
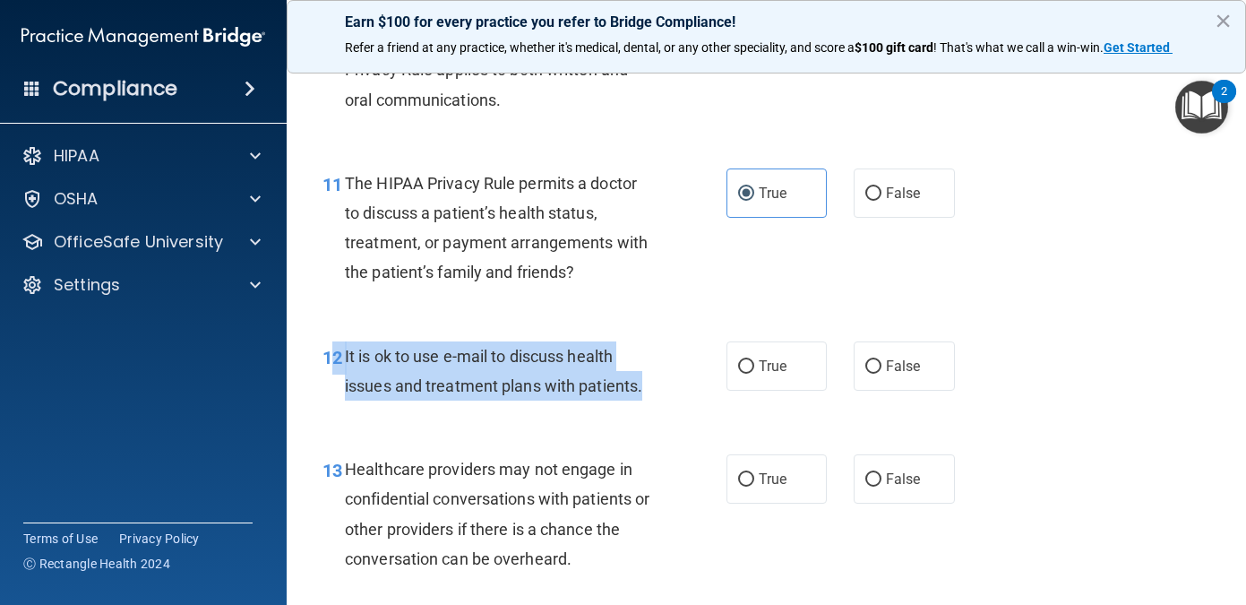
drag, startPoint x: 651, startPoint y: 391, endPoint x: 332, endPoint y: 371, distance: 320.5
click at [332, 371] on div "12 It is ok to use e-mail to discuss health issues and treatment plans with pat…" at bounding box center [525, 375] width 458 height 68
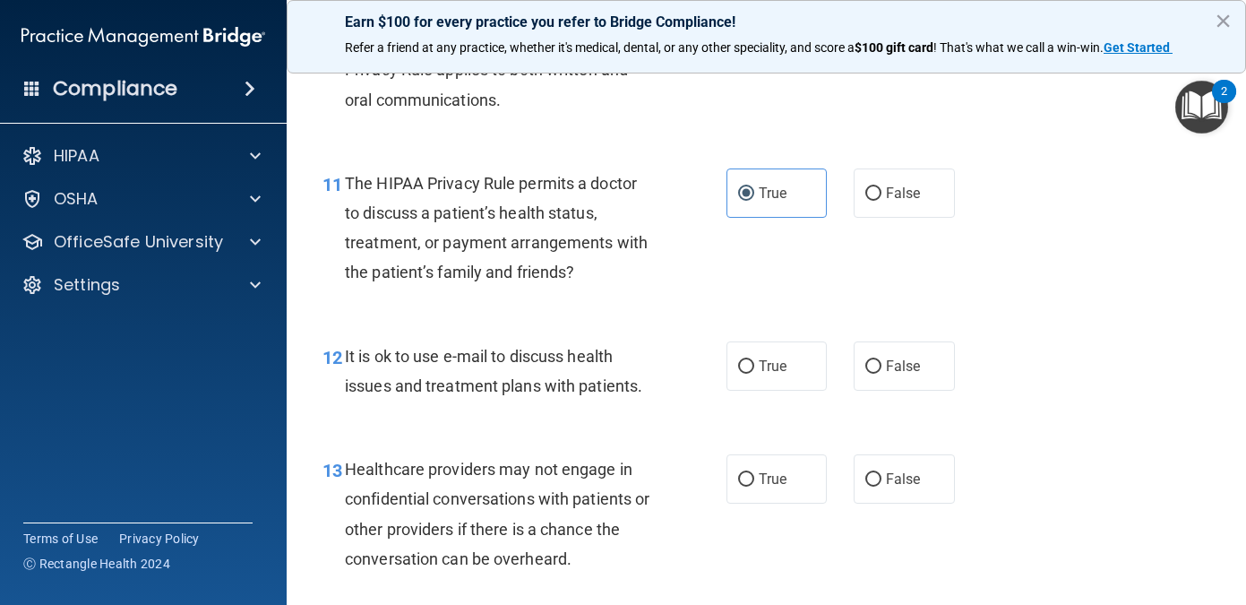
click at [639, 411] on div "12 It is ok to use e-mail to discuss health issues and treatment plans with pat…" at bounding box center [766, 375] width 915 height 113
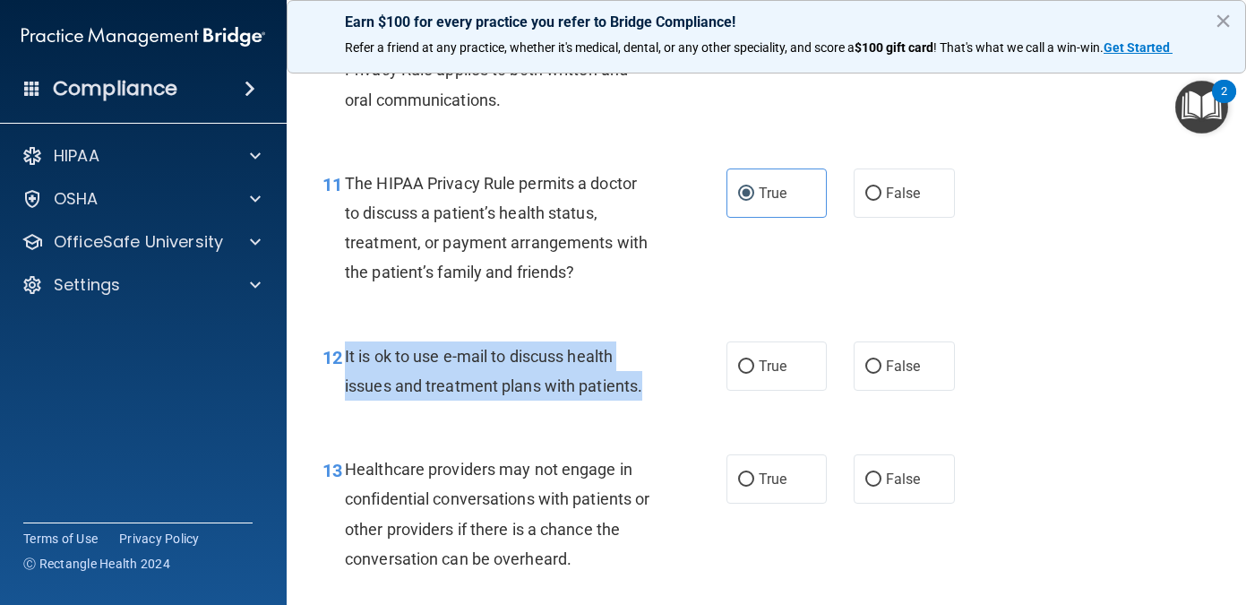
drag, startPoint x: 655, startPoint y: 384, endPoint x: 342, endPoint y: 349, distance: 314.6
click at [342, 349] on div "12 It is ok to use e-mail to discuss health issues and treatment plans with pat…" at bounding box center [525, 375] width 458 height 68
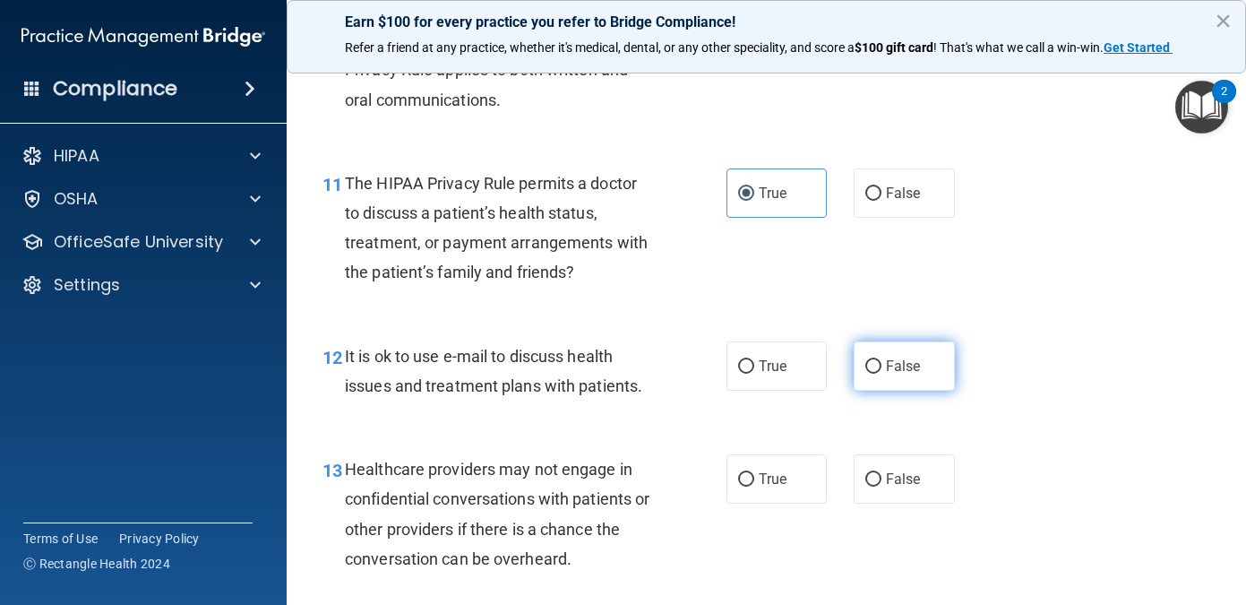
click at [911, 349] on label "False" at bounding box center [904, 365] width 101 height 49
click at [882, 360] on input "False" at bounding box center [874, 366] width 16 height 13
radio input "true"
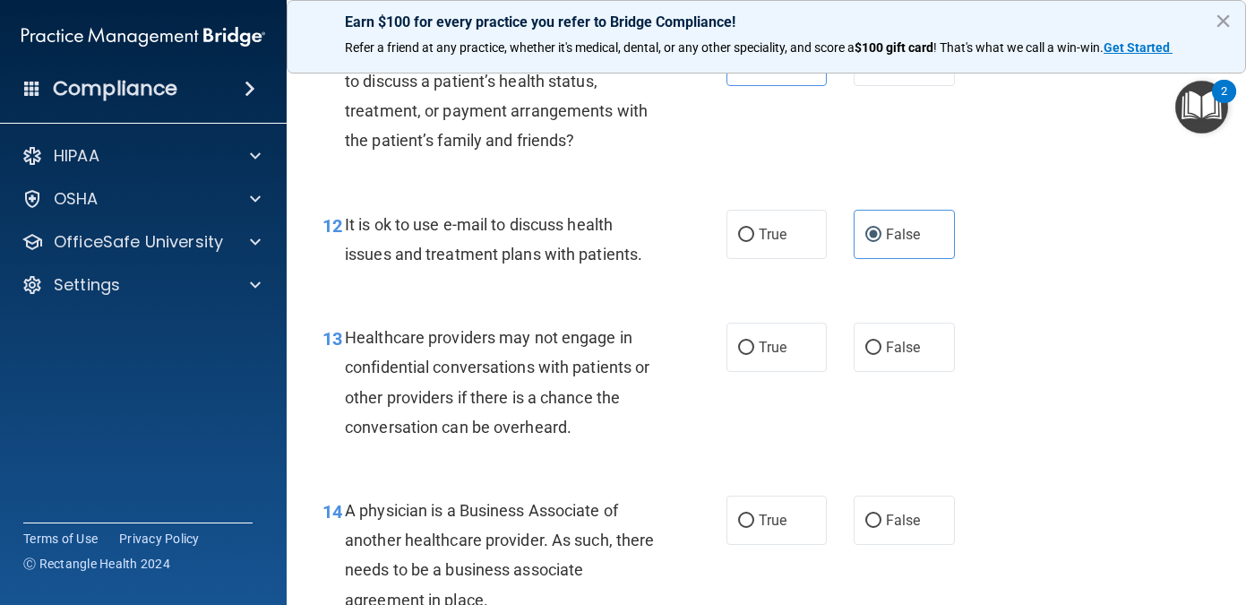
scroll to position [1924, 0]
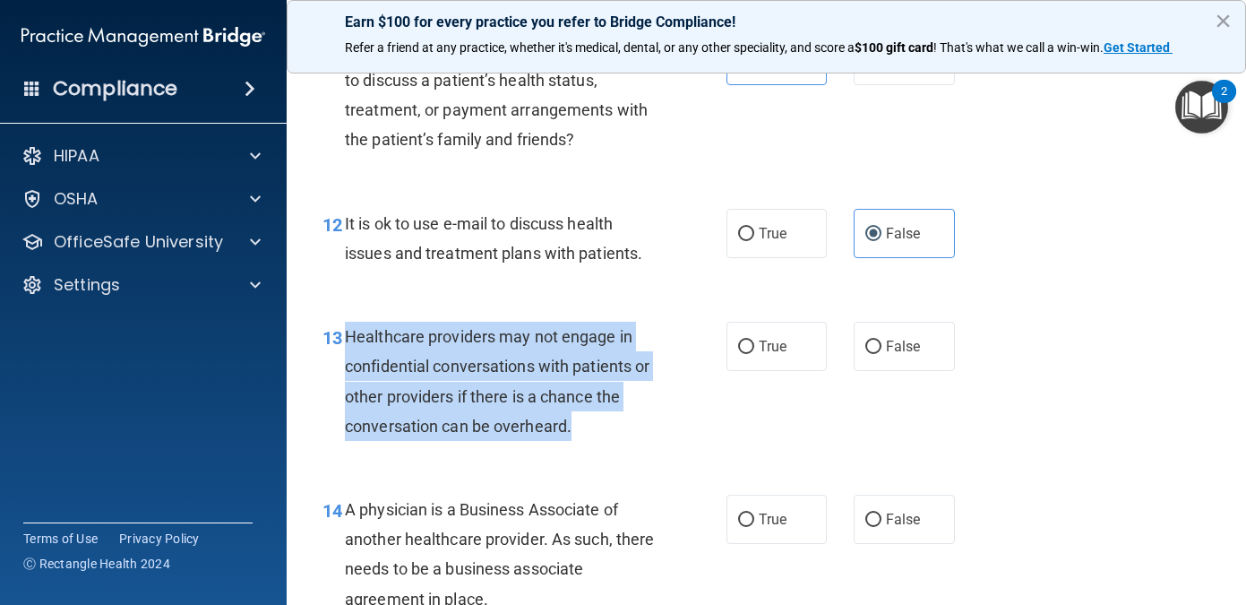
drag, startPoint x: 575, startPoint y: 427, endPoint x: 347, endPoint y: 335, distance: 246.1
click at [347, 335] on div "Healthcare providers may not engage in confidential conversations with patients…" at bounding box center [506, 381] width 323 height 119
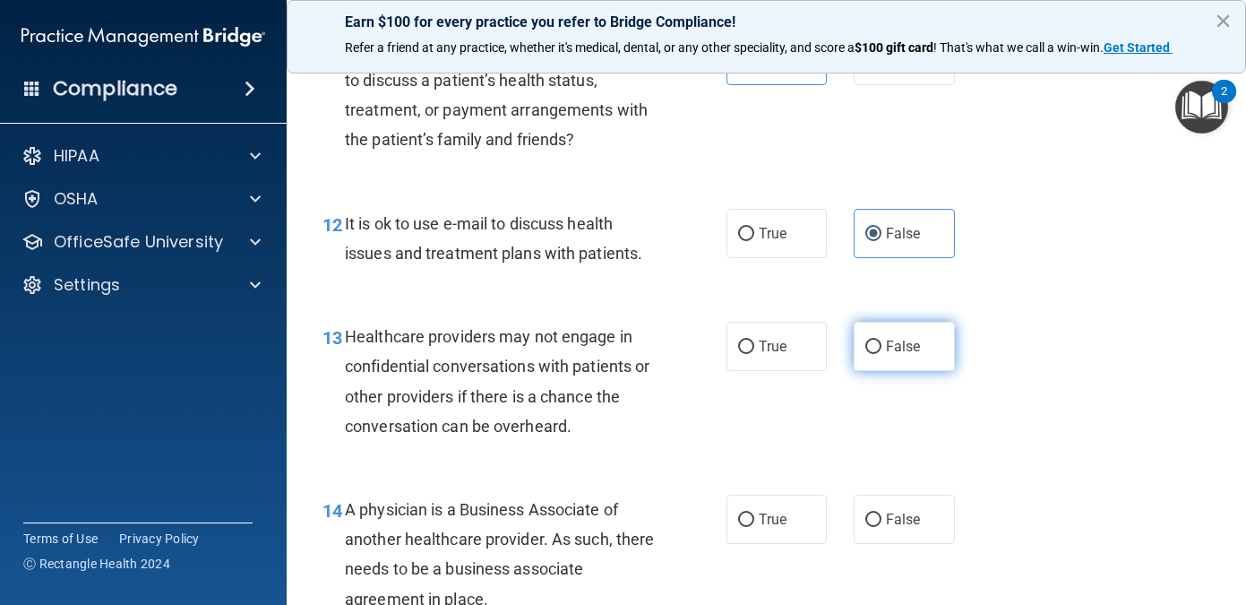
click at [899, 364] on label "False" at bounding box center [904, 346] width 101 height 49
click at [882, 354] on input "False" at bounding box center [874, 347] width 16 height 13
radio input "true"
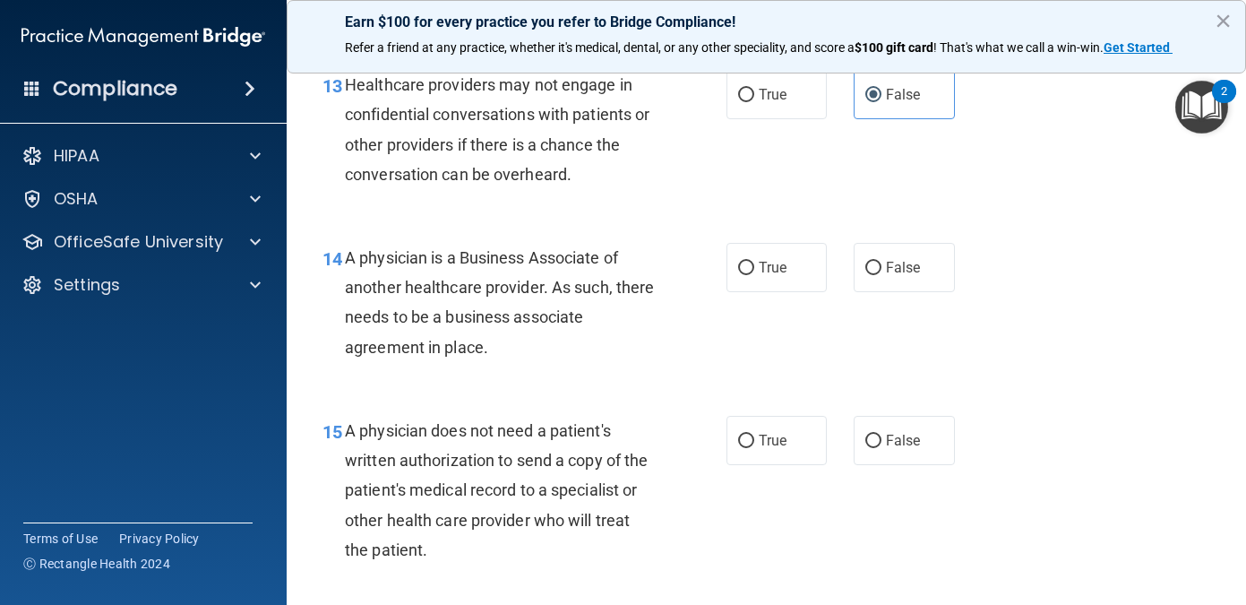
scroll to position [2177, 0]
drag, startPoint x: 496, startPoint y: 349, endPoint x: 346, endPoint y: 264, distance: 172.2
click at [346, 264] on div "A physician is a Business Associate of another healthcare provider. As such, th…" at bounding box center [506, 301] width 323 height 119
click at [930, 252] on label "False" at bounding box center [904, 266] width 101 height 49
click at [882, 261] on input "False" at bounding box center [874, 267] width 16 height 13
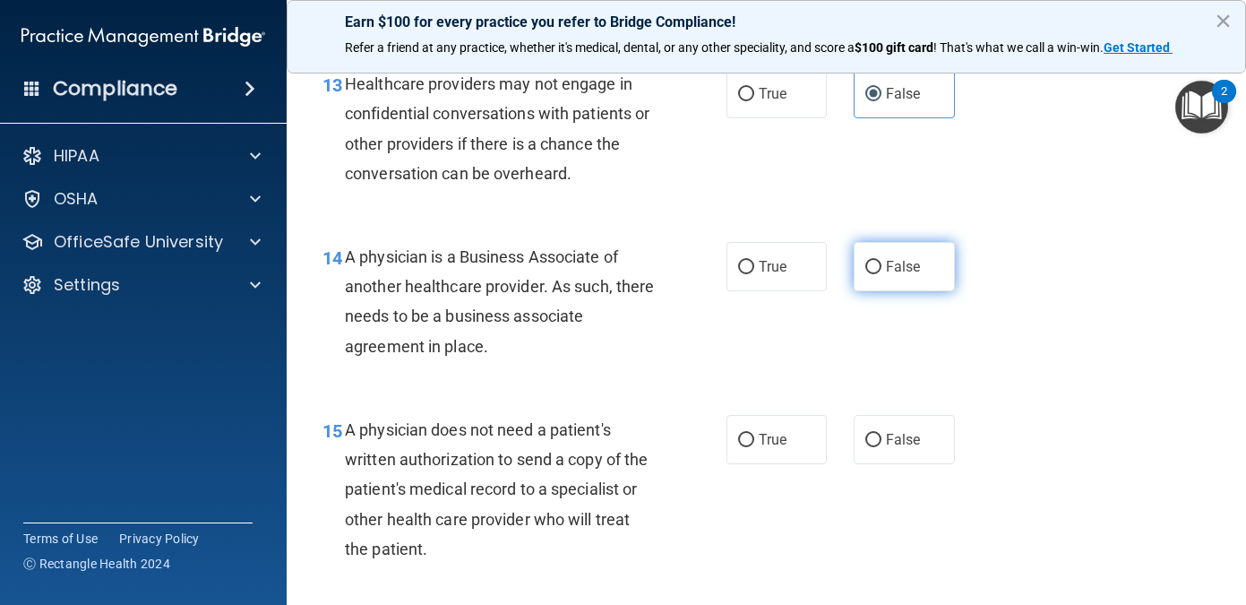
radio input "true"
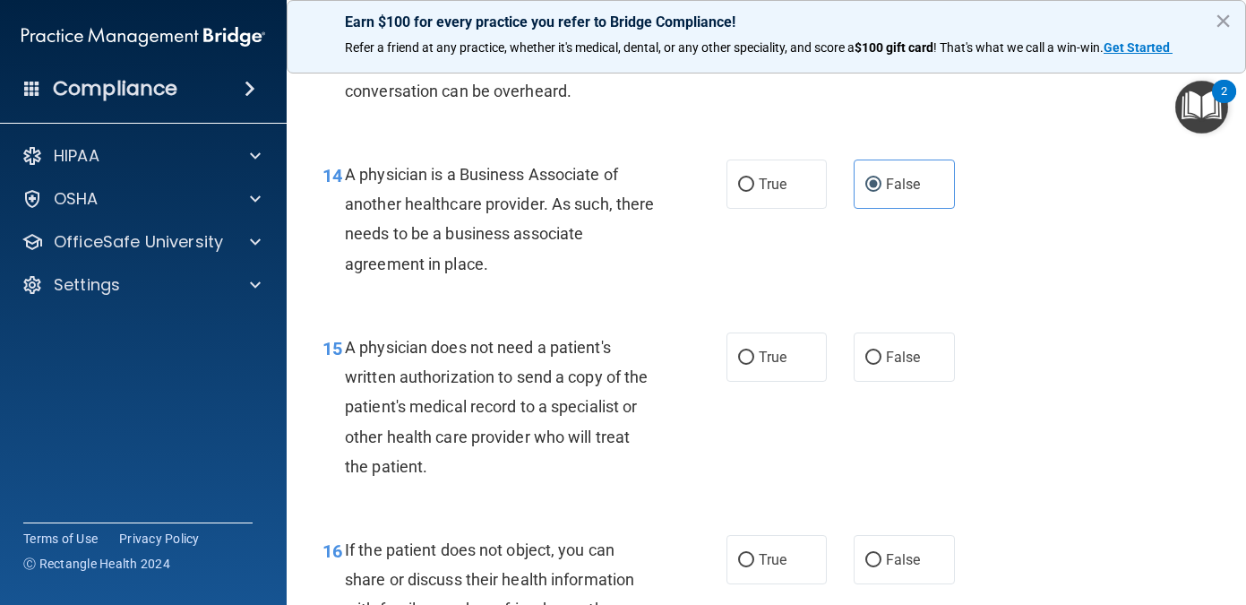
scroll to position [2280, 0]
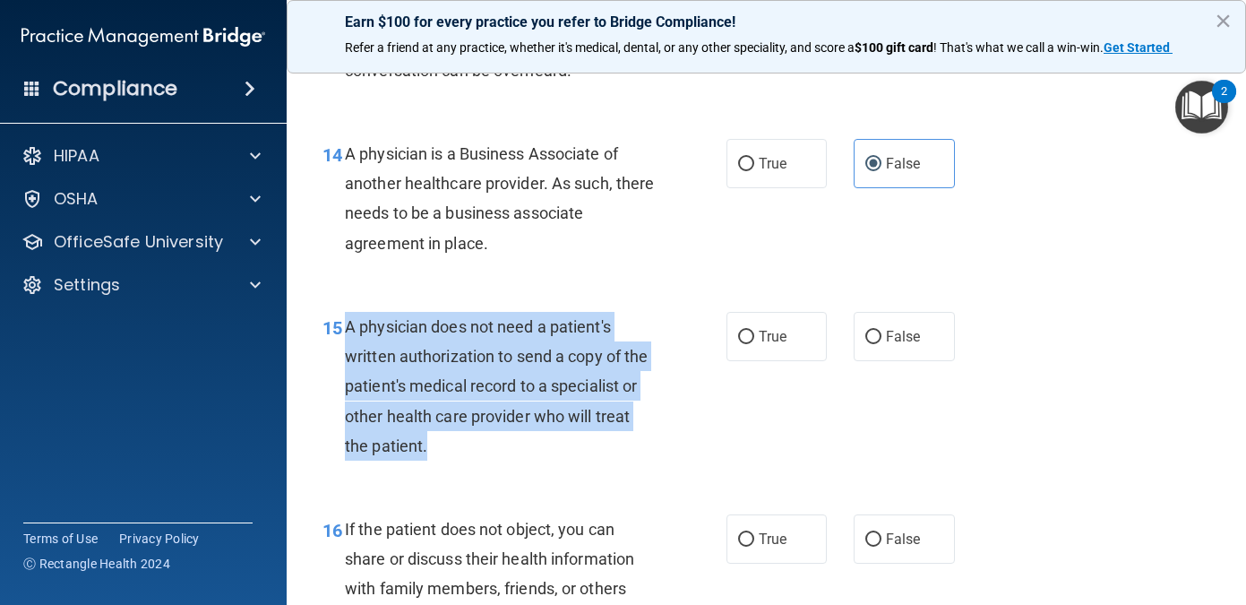
drag, startPoint x: 433, startPoint y: 444, endPoint x: 339, endPoint y: 334, distance: 144.9
click at [339, 334] on div "15 A physician does not need a patient's written authorization to send a copy o…" at bounding box center [525, 391] width 458 height 158
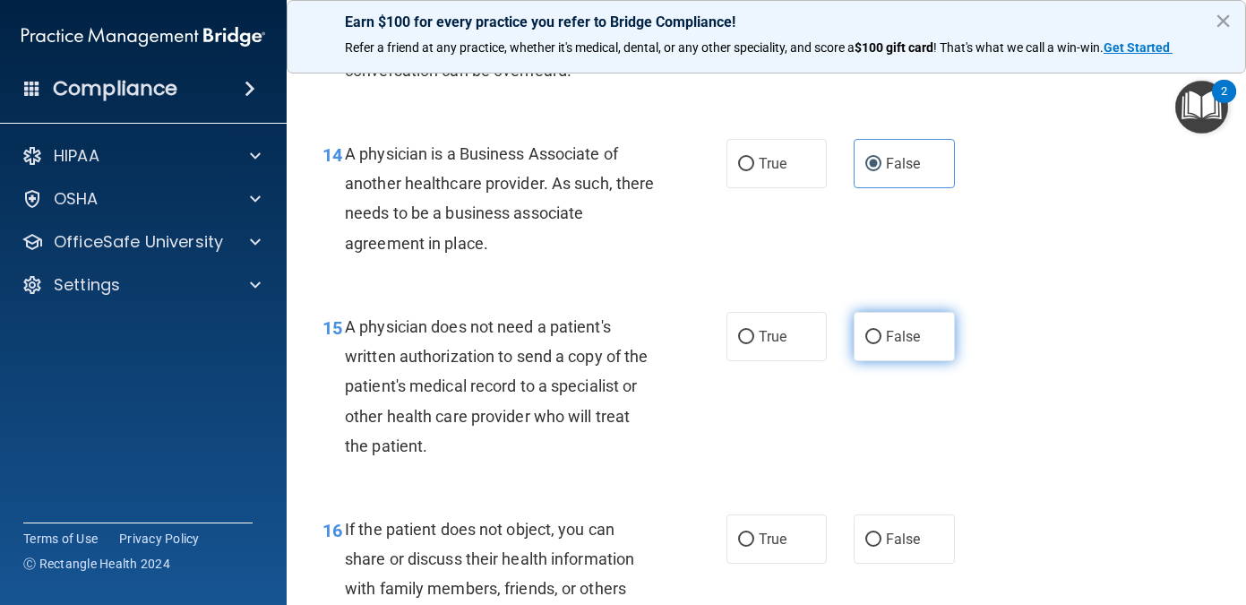
click at [899, 333] on span "False" at bounding box center [903, 336] width 35 height 17
click at [882, 333] on input "False" at bounding box center [874, 337] width 16 height 13
radio input "true"
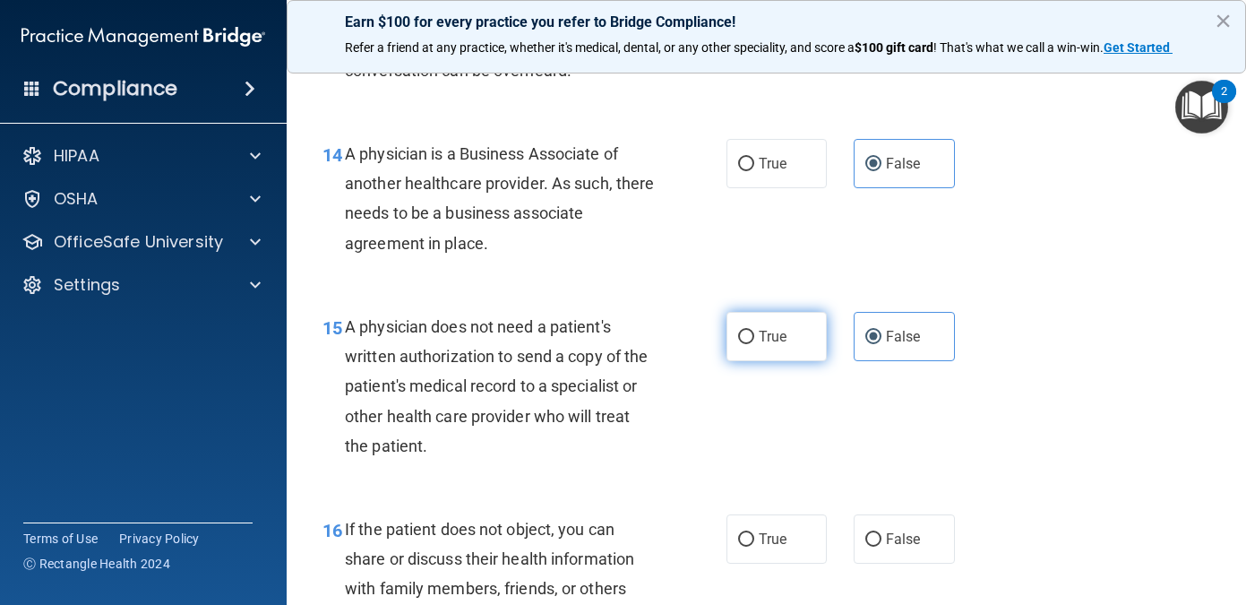
click at [754, 344] on label "True" at bounding box center [777, 336] width 101 height 49
click at [754, 344] on input "True" at bounding box center [746, 337] width 16 height 13
radio input "true"
radio input "false"
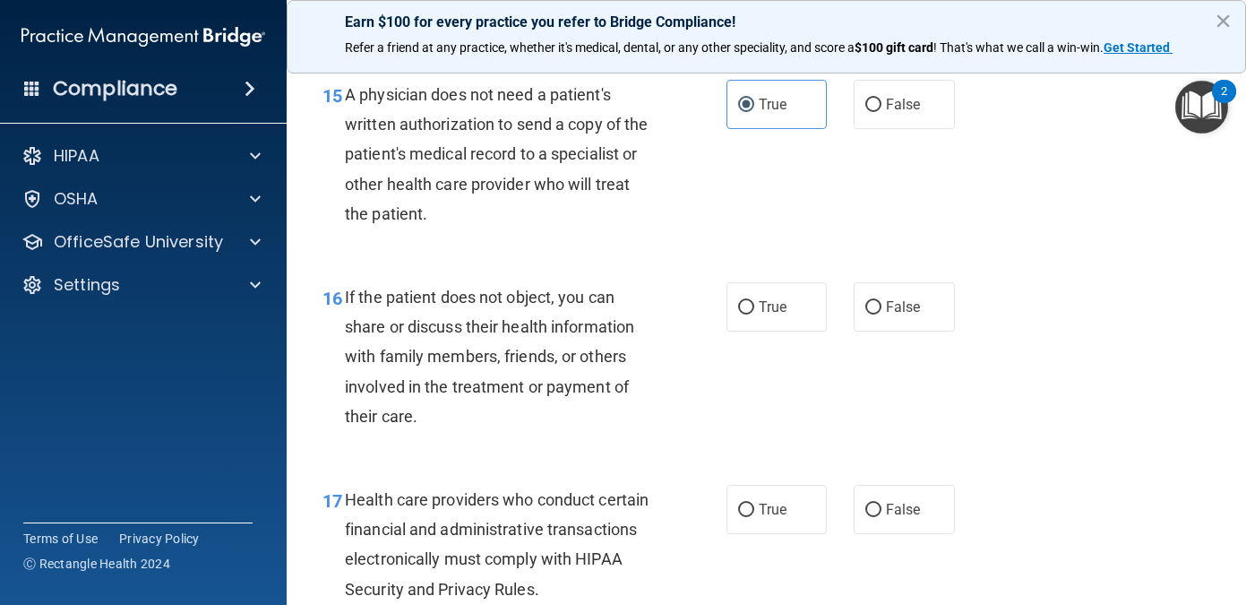
scroll to position [2514, 0]
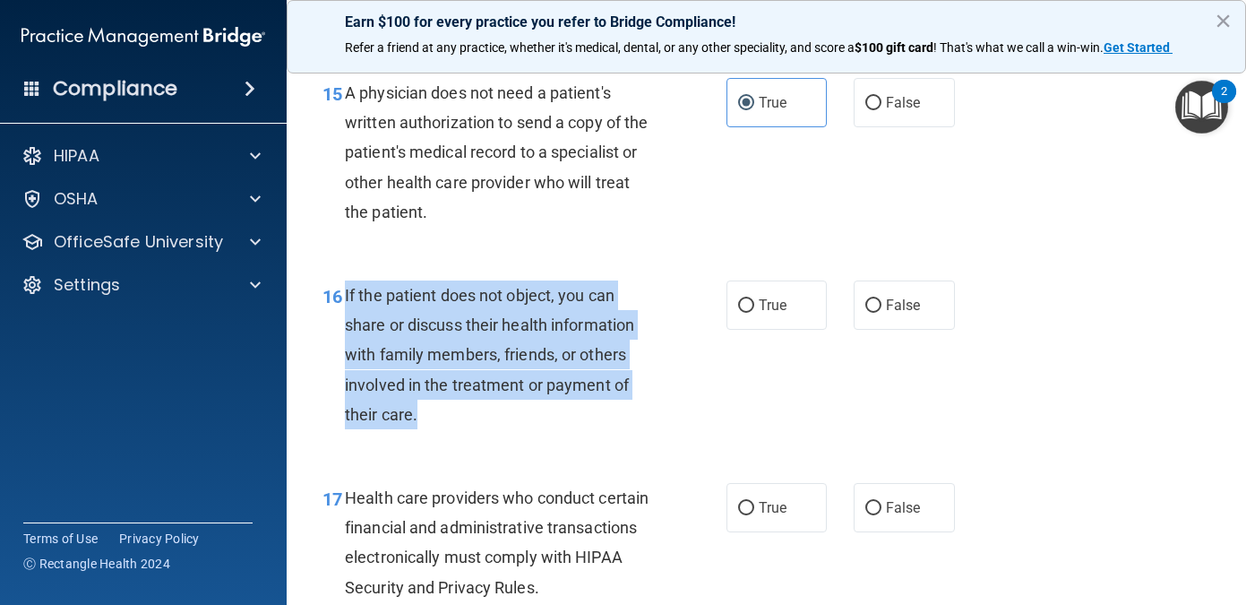
drag, startPoint x: 444, startPoint y: 413, endPoint x: 341, endPoint y: 294, distance: 157.0
click at [341, 294] on div "16 If the patient does not object, you can share or discuss their health inform…" at bounding box center [525, 359] width 458 height 158
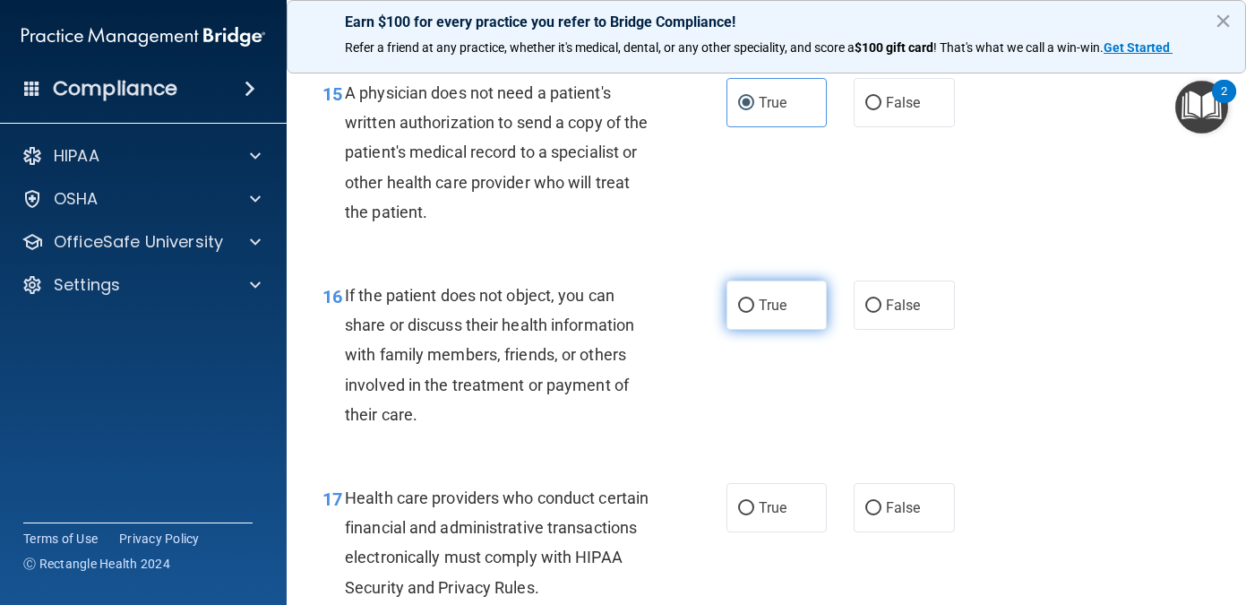
click at [772, 306] on span "True" at bounding box center [773, 305] width 28 height 17
click at [755, 306] on input "True" at bounding box center [746, 305] width 16 height 13
radio input "true"
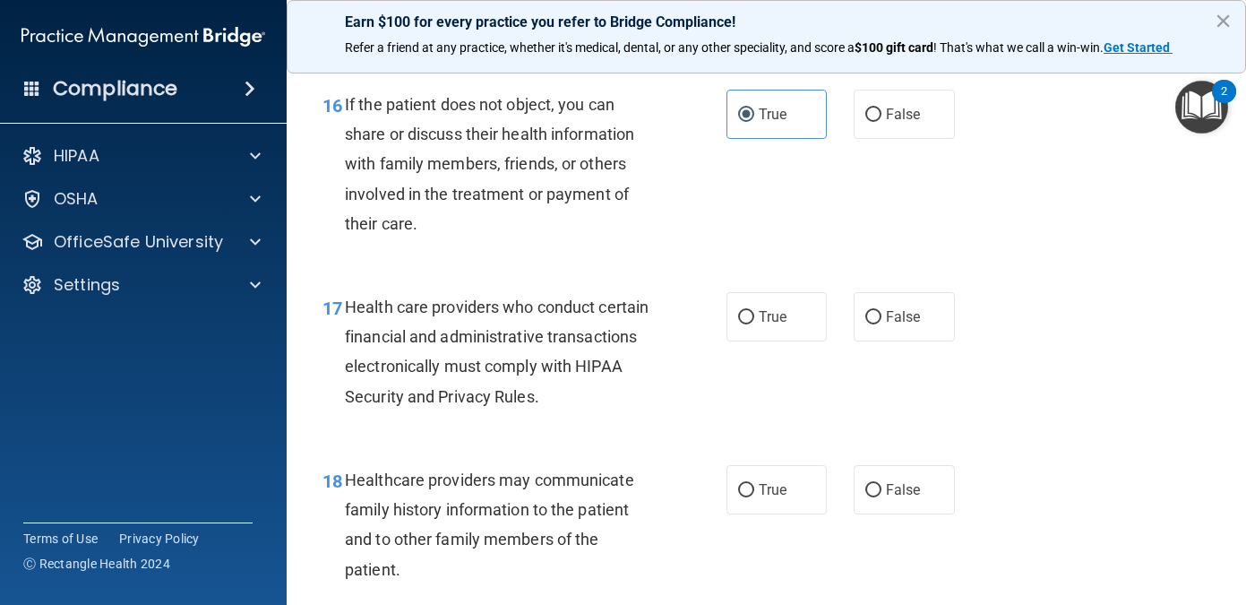
scroll to position [2745, 0]
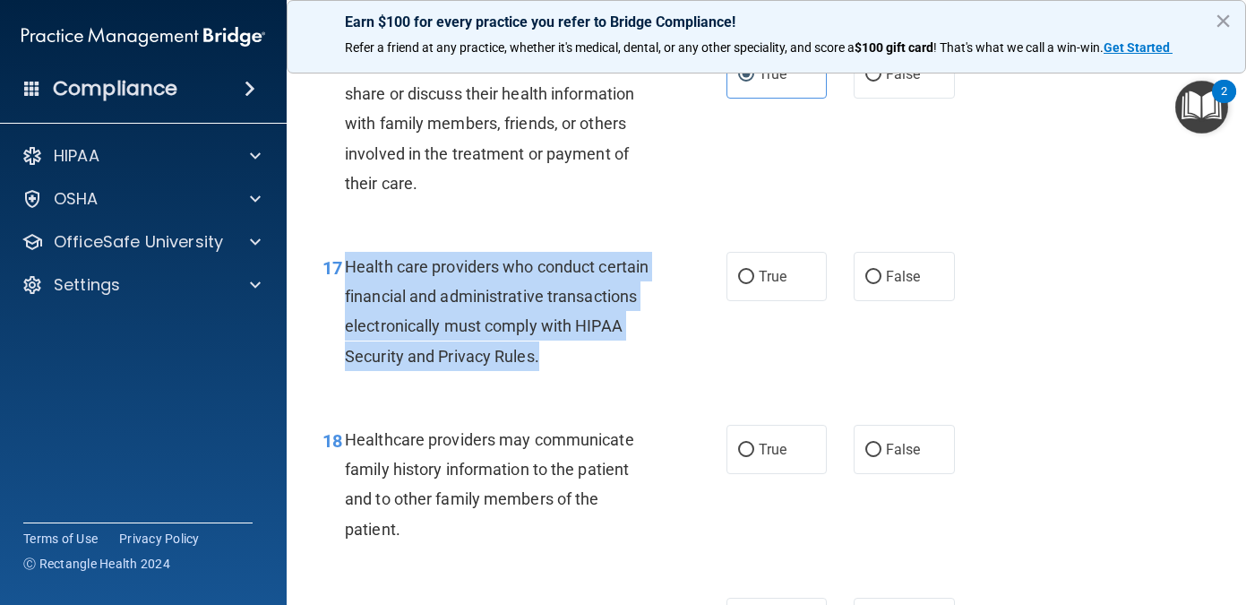
drag, startPoint x: 559, startPoint y: 350, endPoint x: 344, endPoint y: 259, distance: 233.7
click at [344, 259] on div "17 Health care providers who conduct certain financial and administrative trans…" at bounding box center [525, 316] width 458 height 128
click at [747, 275] on input "True" at bounding box center [746, 277] width 16 height 13
radio input "true"
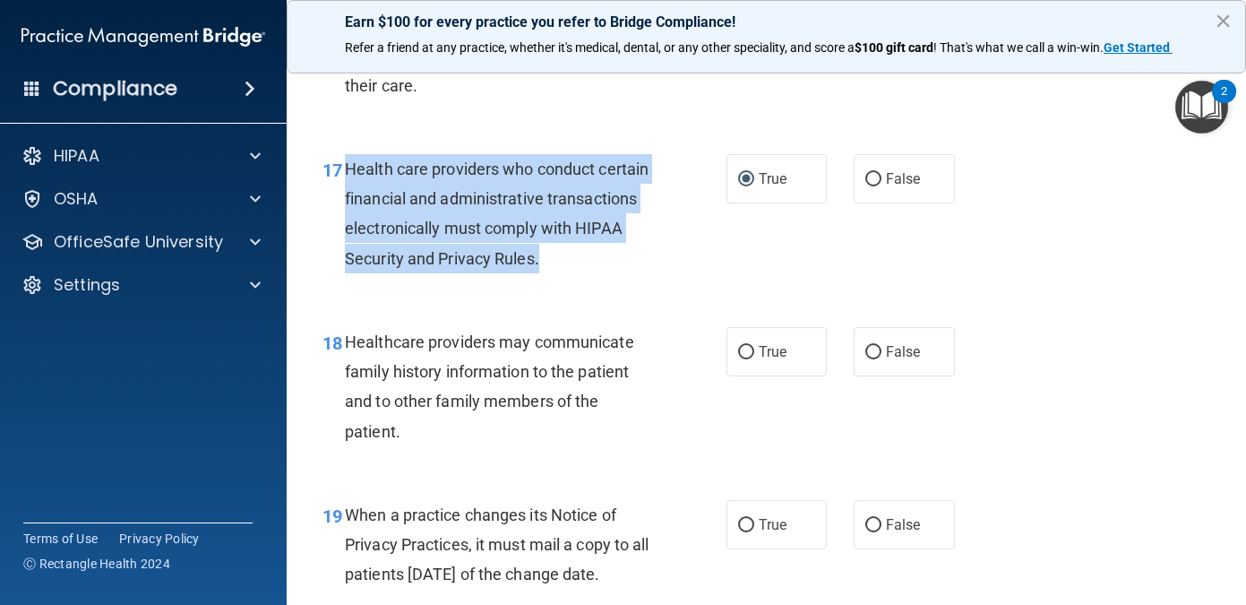
scroll to position [2859, 0]
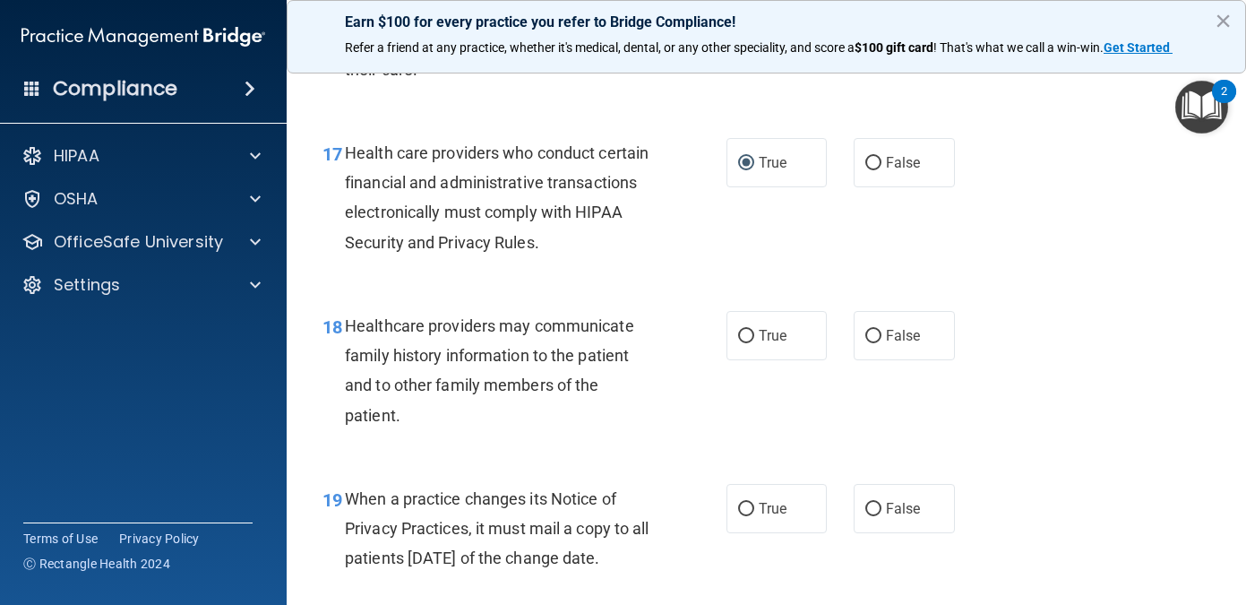
click at [610, 420] on div "Healthcare providers may communicate family history information to the patient …" at bounding box center [506, 370] width 323 height 119
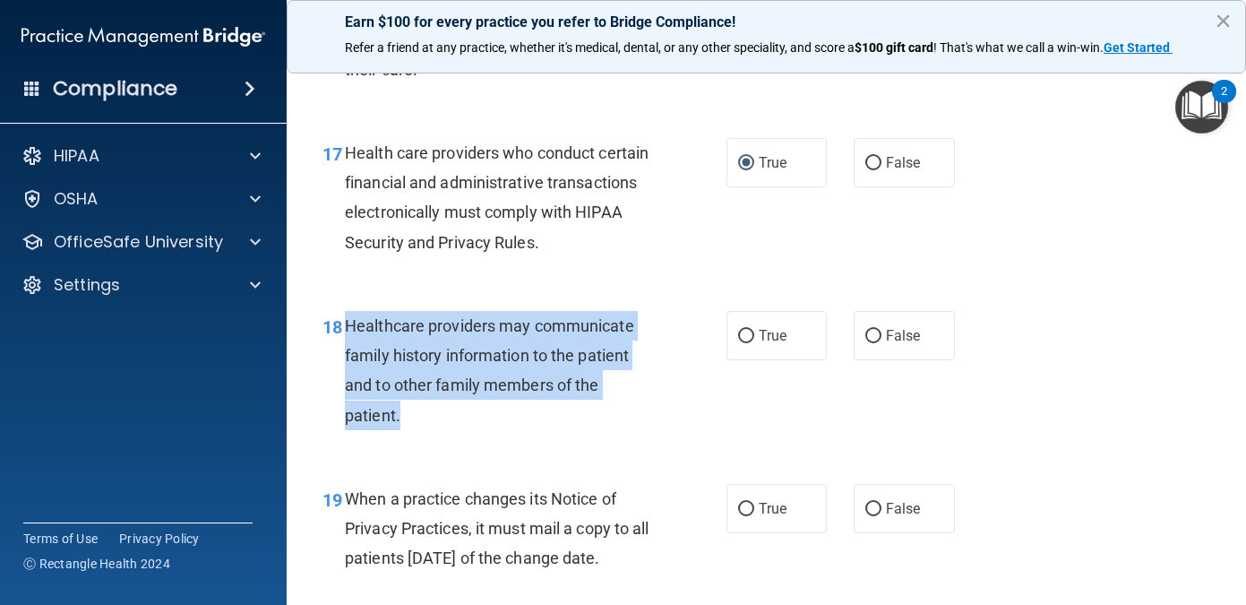
drag, startPoint x: 439, startPoint y: 422, endPoint x: 342, endPoint y: 317, distance: 142.7
click at [342, 317] on div "18 Healthcare providers may communicate family history information to the patie…" at bounding box center [525, 375] width 458 height 128
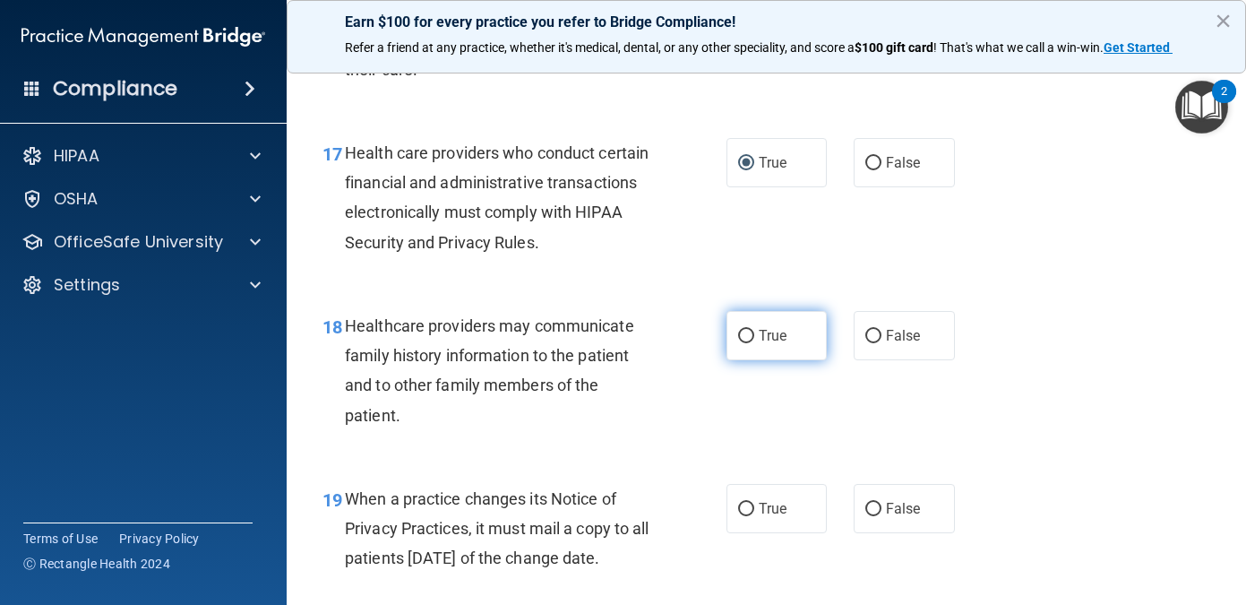
click at [774, 340] on span "True" at bounding box center [773, 335] width 28 height 17
click at [755, 340] on input "True" at bounding box center [746, 336] width 16 height 13
radio input "true"
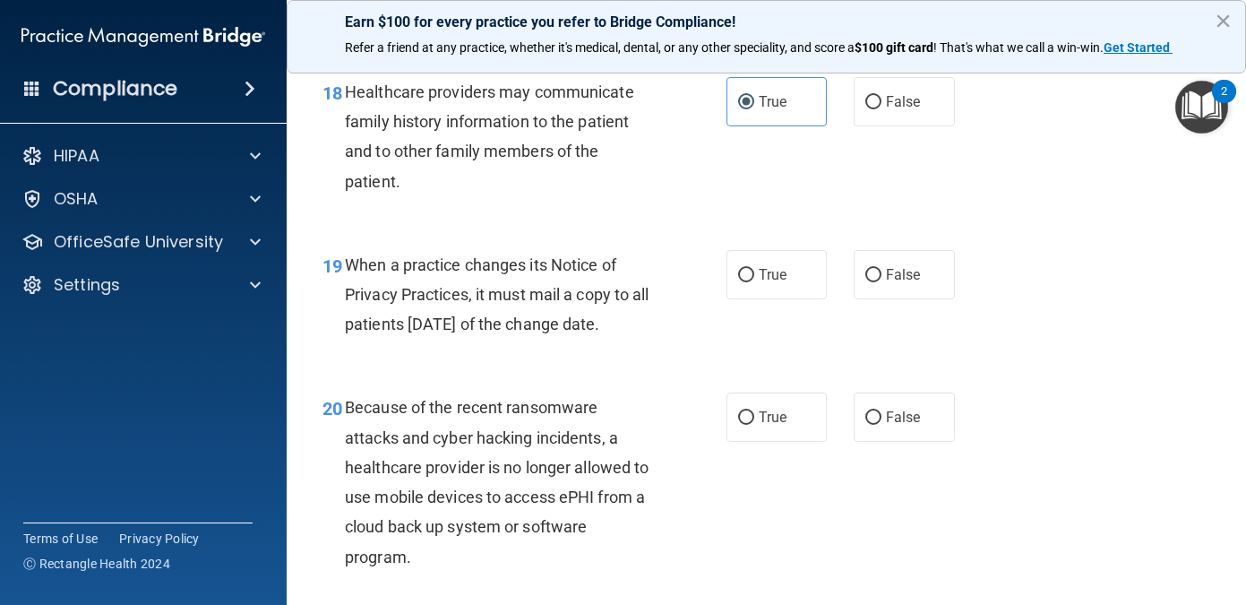
scroll to position [3094, 0]
drag, startPoint x: 384, startPoint y: 354, endPoint x: 342, endPoint y: 268, distance: 95.4
click at [342, 268] on div "19 When a practice changes its Notice of Privacy Practices, it must mail a copy…" at bounding box center [525, 297] width 458 height 99
click at [906, 272] on span "False" at bounding box center [903, 272] width 35 height 17
click at [882, 272] on input "False" at bounding box center [874, 273] width 16 height 13
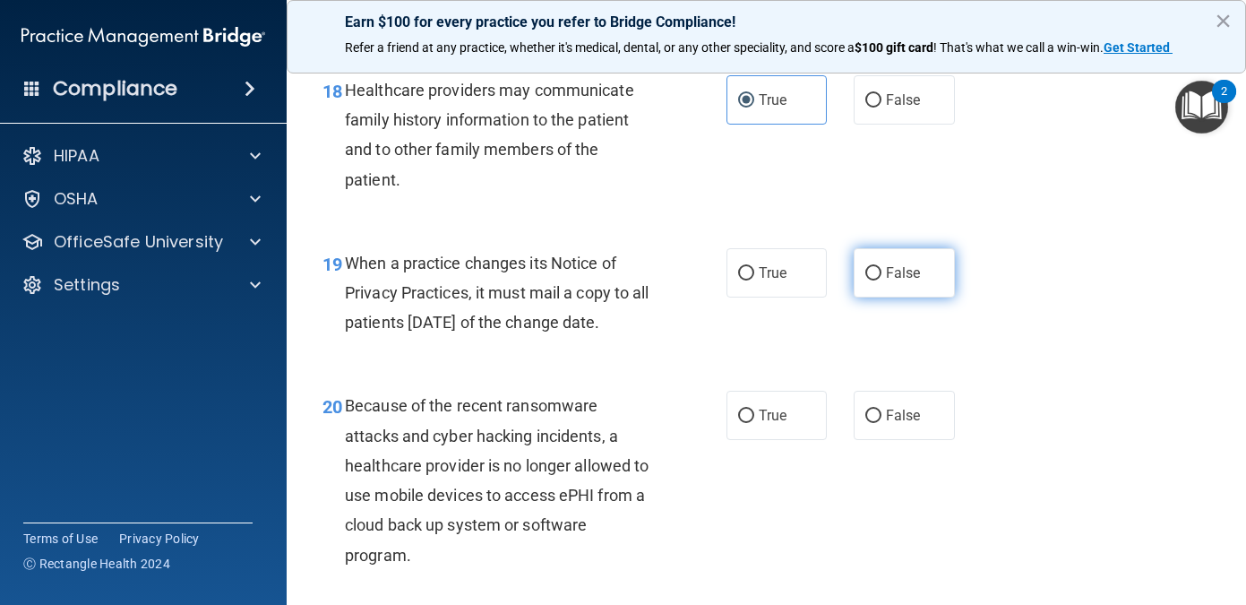
radio input "true"
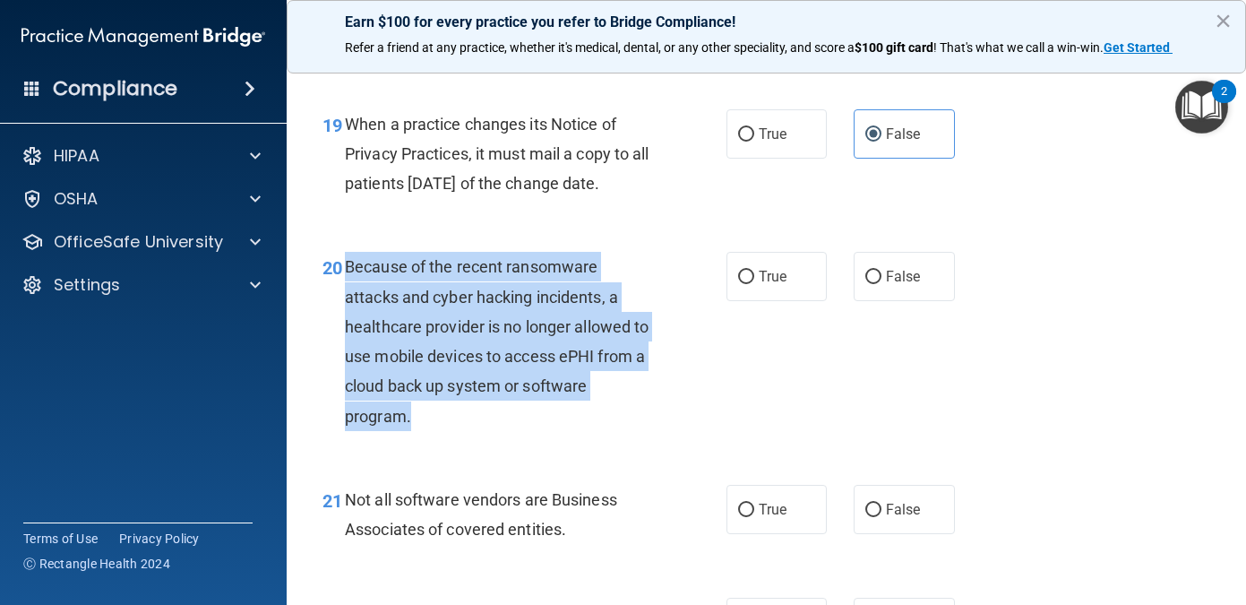
drag, startPoint x: 432, startPoint y: 448, endPoint x: 344, endPoint y: 306, distance: 167.4
click at [345, 306] on div "Because of the recent ransomware attacks and cyber hacking incidents, a healthc…" at bounding box center [506, 341] width 323 height 178
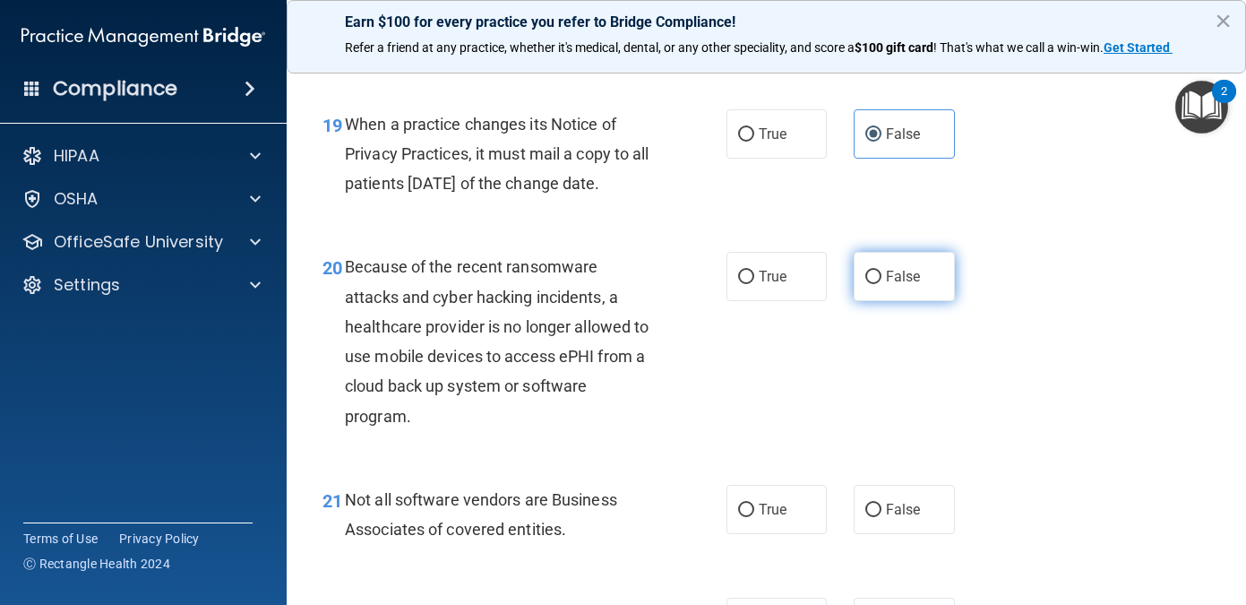
click at [910, 285] on span "False" at bounding box center [903, 276] width 35 height 17
click at [882, 284] on input "False" at bounding box center [874, 277] width 16 height 13
radio input "true"
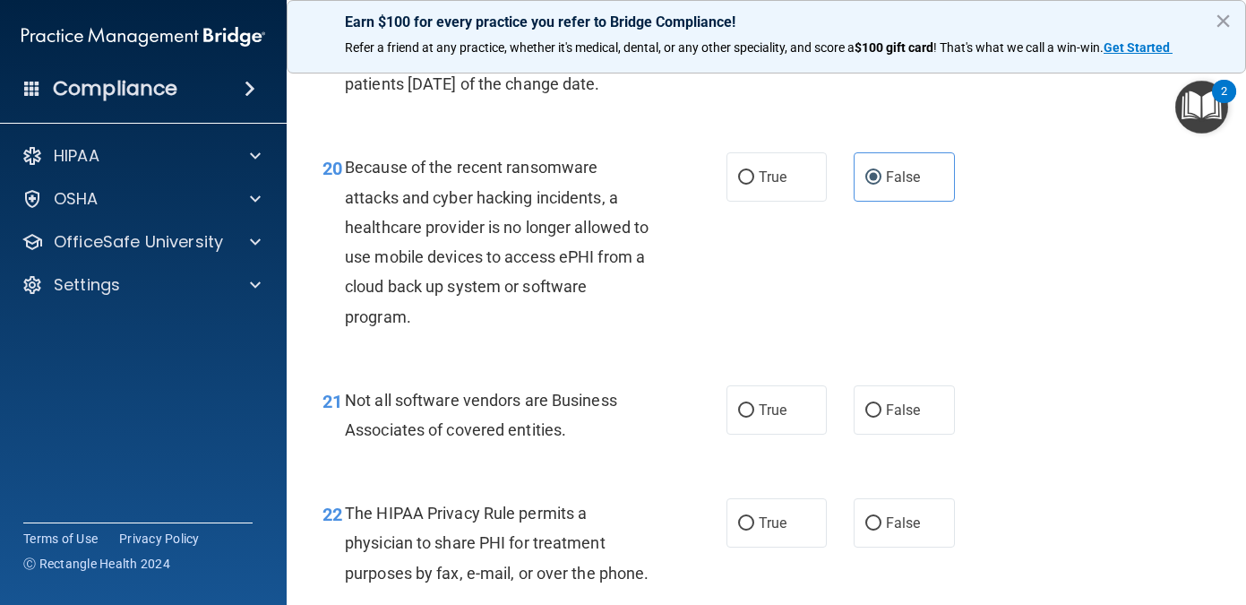
scroll to position [3371, 0]
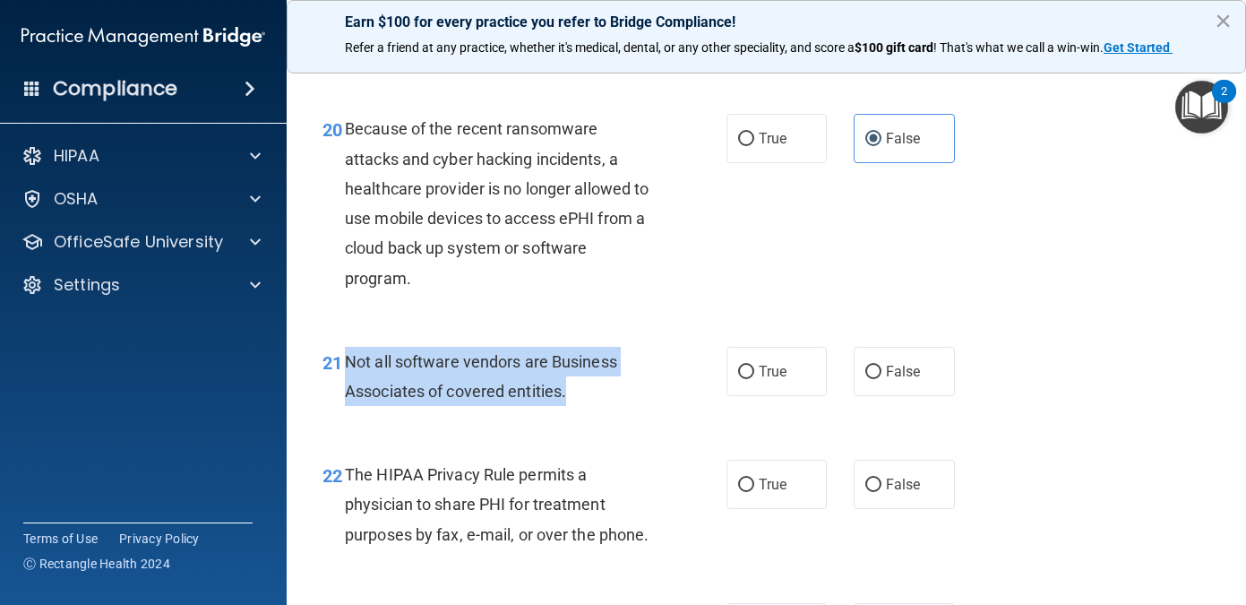
drag, startPoint x: 578, startPoint y: 418, endPoint x: 345, endPoint y: 396, distance: 234.1
click at [345, 396] on div "Not all software vendors are Business Associates of covered entities." at bounding box center [506, 376] width 323 height 59
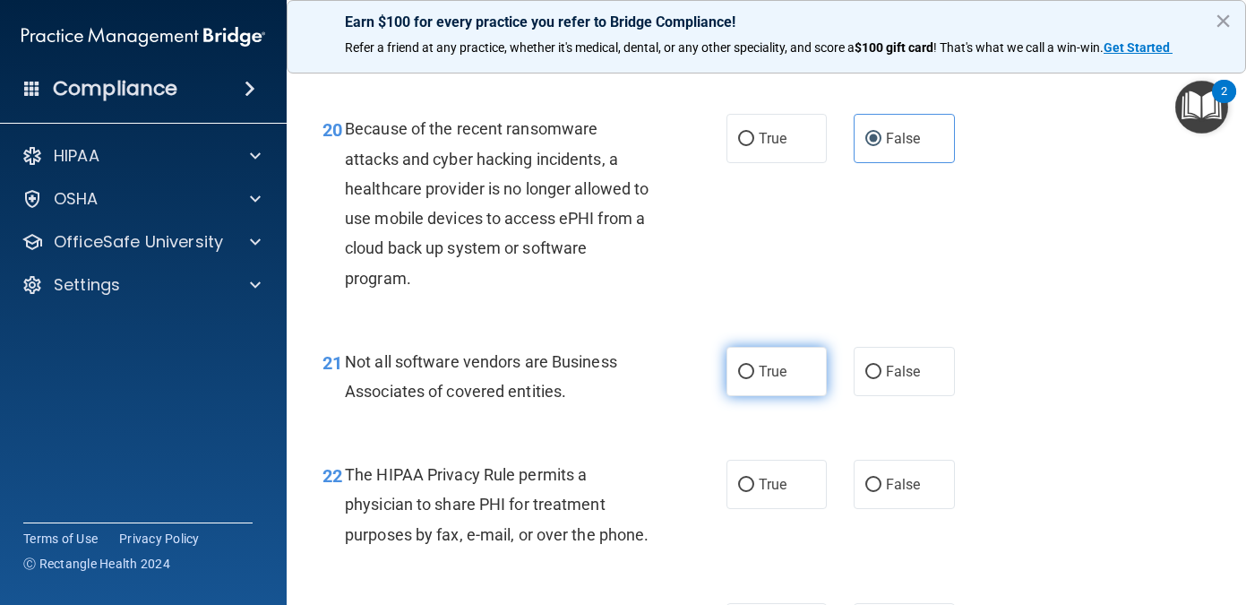
click at [772, 380] on span "True" at bounding box center [773, 371] width 28 height 17
click at [755, 379] on input "True" at bounding box center [746, 372] width 16 height 13
radio input "true"
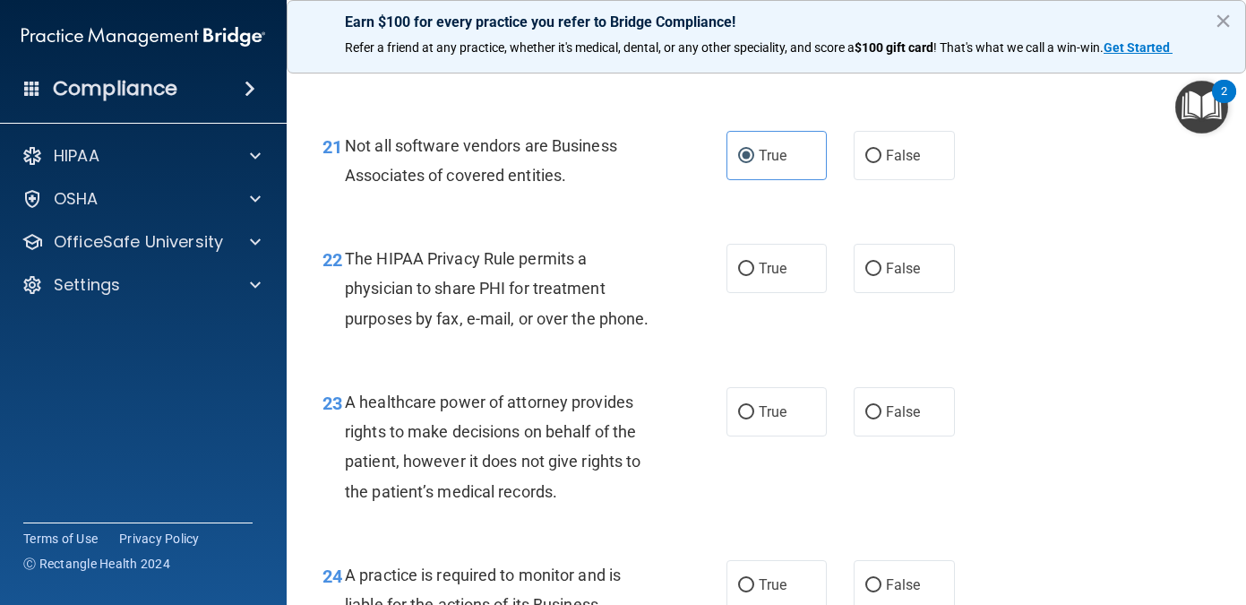
scroll to position [3588, 0]
click at [744, 286] on label "True" at bounding box center [777, 267] width 101 height 49
click at [744, 275] on input "True" at bounding box center [746, 268] width 16 height 13
radio input "true"
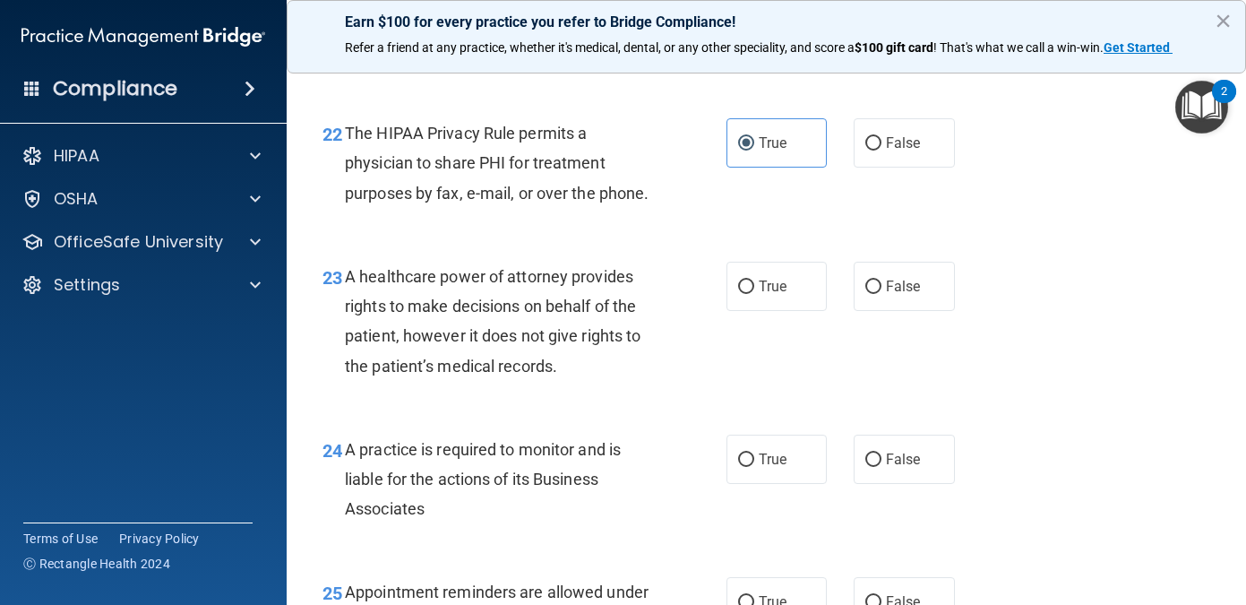
scroll to position [3719, 0]
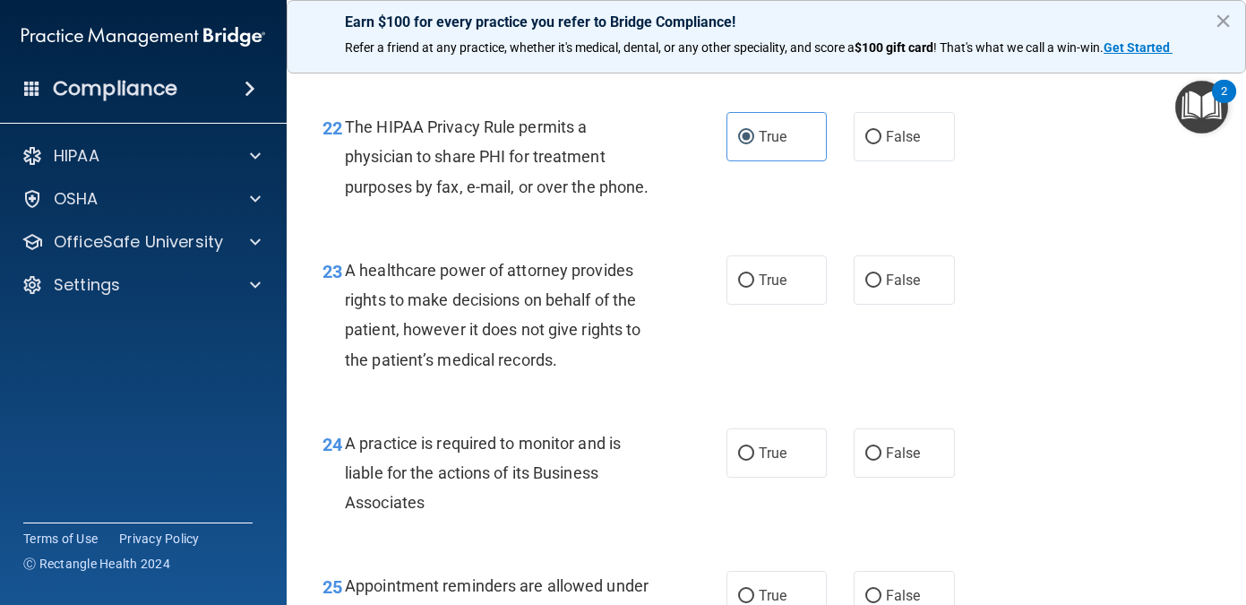
click at [653, 202] on div "The HIPAA Privacy Rule permits a physician to share PHI for treatment purposes …" at bounding box center [506, 157] width 323 height 90
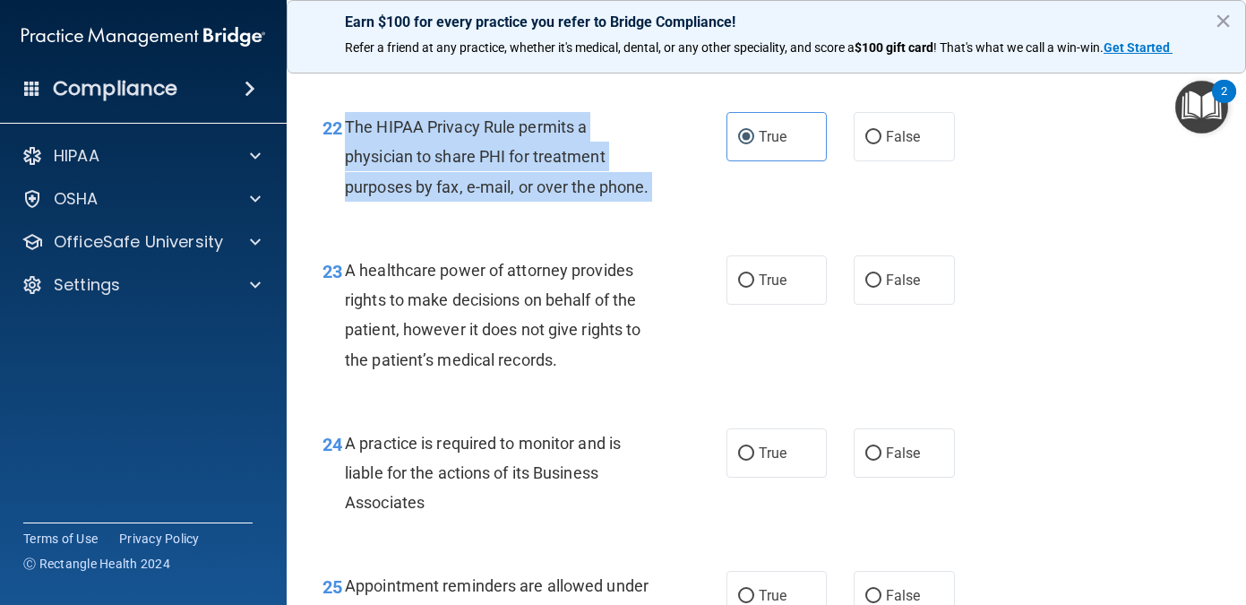
drag, startPoint x: 653, startPoint y: 218, endPoint x: 355, endPoint y: 166, distance: 302.9
click at [355, 166] on div "The HIPAA Privacy Rule permits a physician to share PHI for treatment purposes …" at bounding box center [506, 157] width 323 height 90
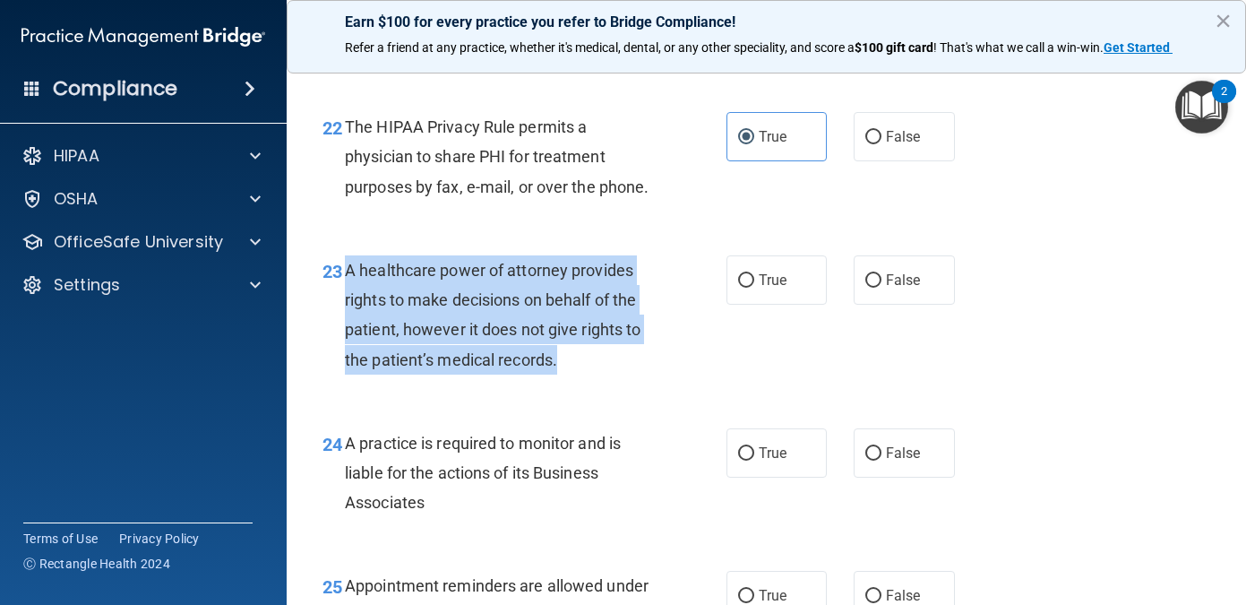
drag, startPoint x: 578, startPoint y: 400, endPoint x: 349, endPoint y: 304, distance: 248.6
click at [349, 304] on div "A healthcare power of attorney provides rights to make decisions on behalf of t…" at bounding box center [506, 314] width 323 height 119
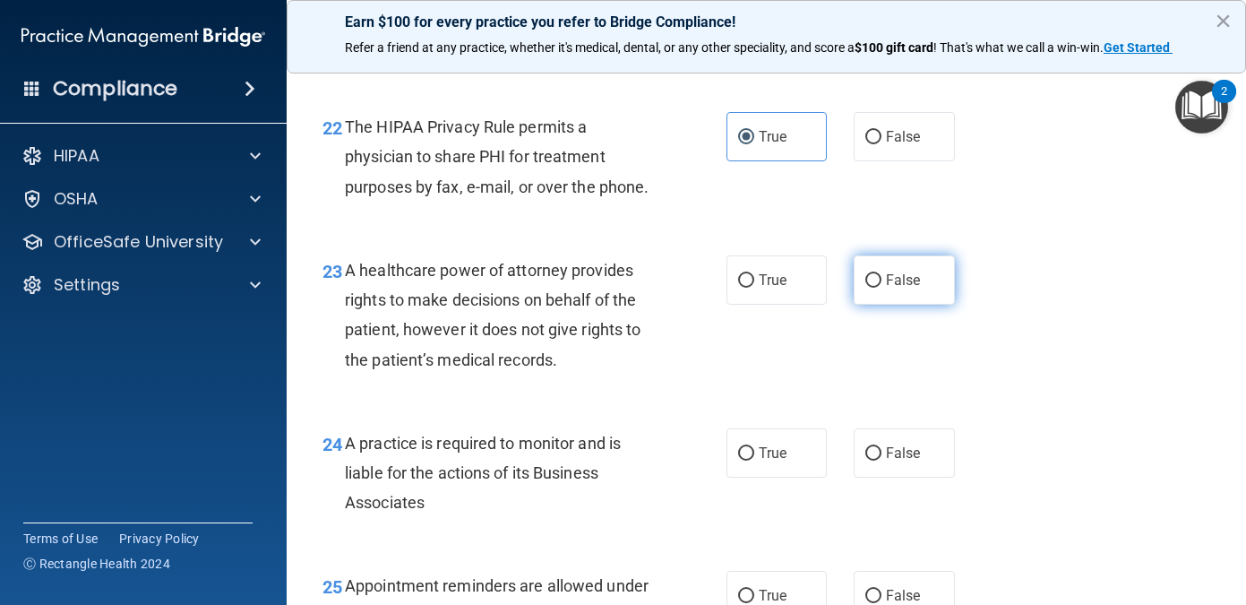
click at [916, 292] on label "False" at bounding box center [904, 279] width 101 height 49
click at [882, 288] on input "False" at bounding box center [874, 280] width 16 height 13
radio input "true"
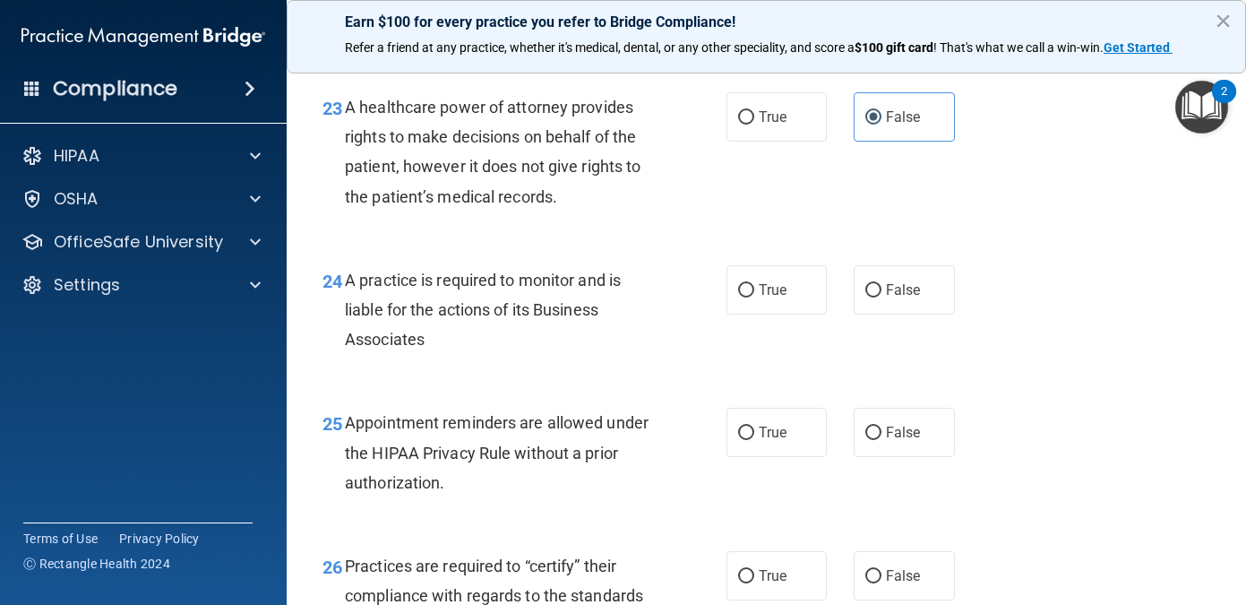
scroll to position [3884, 0]
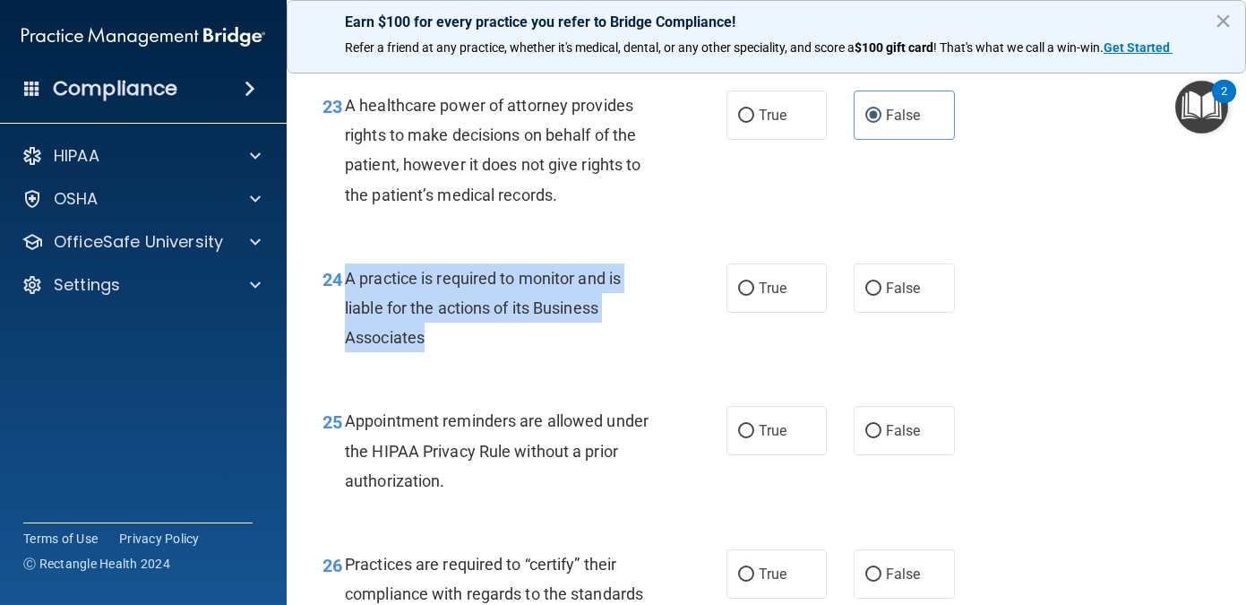
drag, startPoint x: 442, startPoint y: 367, endPoint x: 342, endPoint y: 311, distance: 114.4
click at [342, 311] on div "24 A practice is required to monitor and is liable for the actions of its Busin…" at bounding box center [525, 312] width 458 height 99
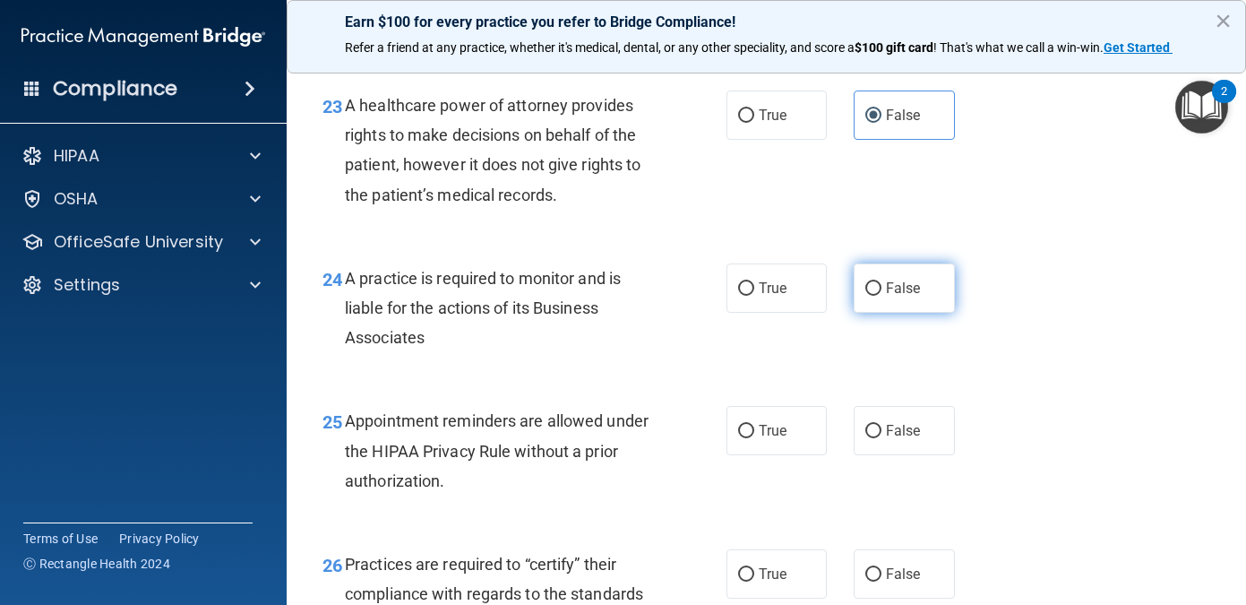
click at [872, 313] on label "False" at bounding box center [904, 287] width 101 height 49
click at [872, 296] on input "False" at bounding box center [874, 288] width 16 height 13
radio input "true"
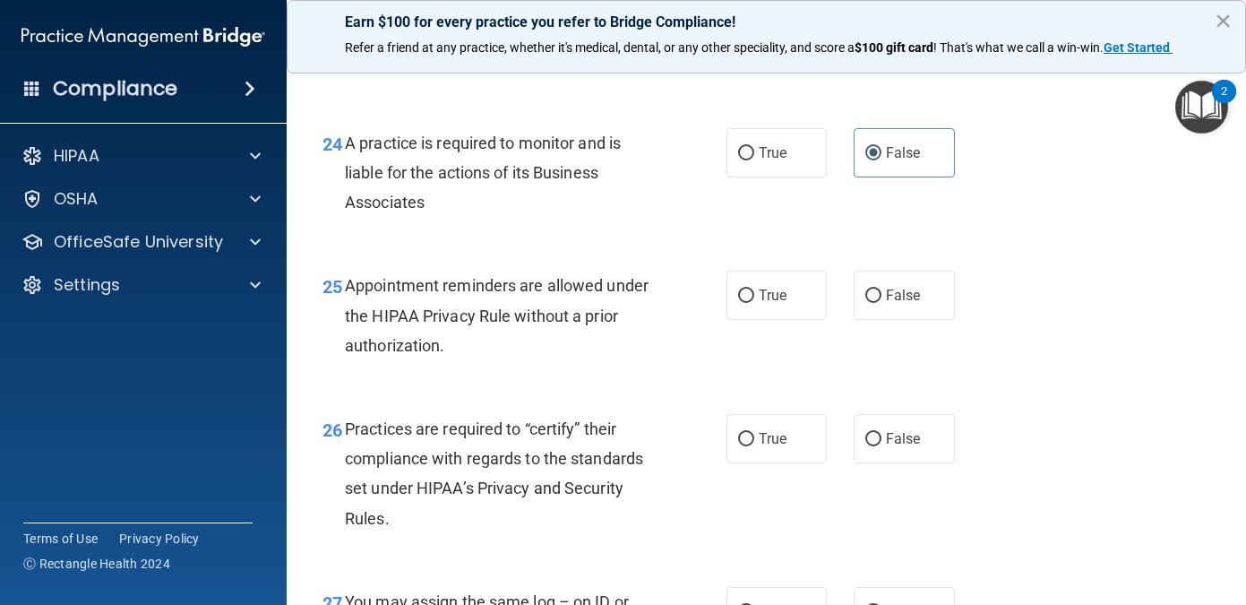
scroll to position [4020, 0]
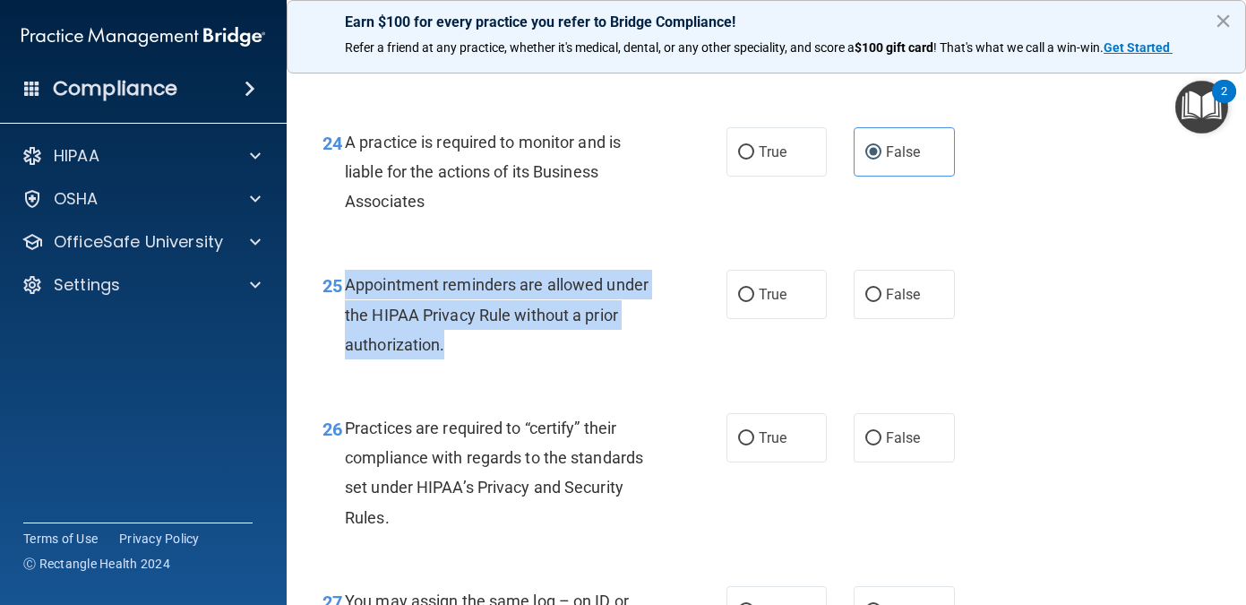
drag, startPoint x: 458, startPoint y: 372, endPoint x: 344, endPoint y: 324, distance: 123.3
click at [345, 324] on div "Appointment reminders are allowed under the HIPAA Privacy Rule without a prior …" at bounding box center [506, 315] width 323 height 90
click at [741, 302] on input "True" at bounding box center [746, 295] width 16 height 13
radio input "true"
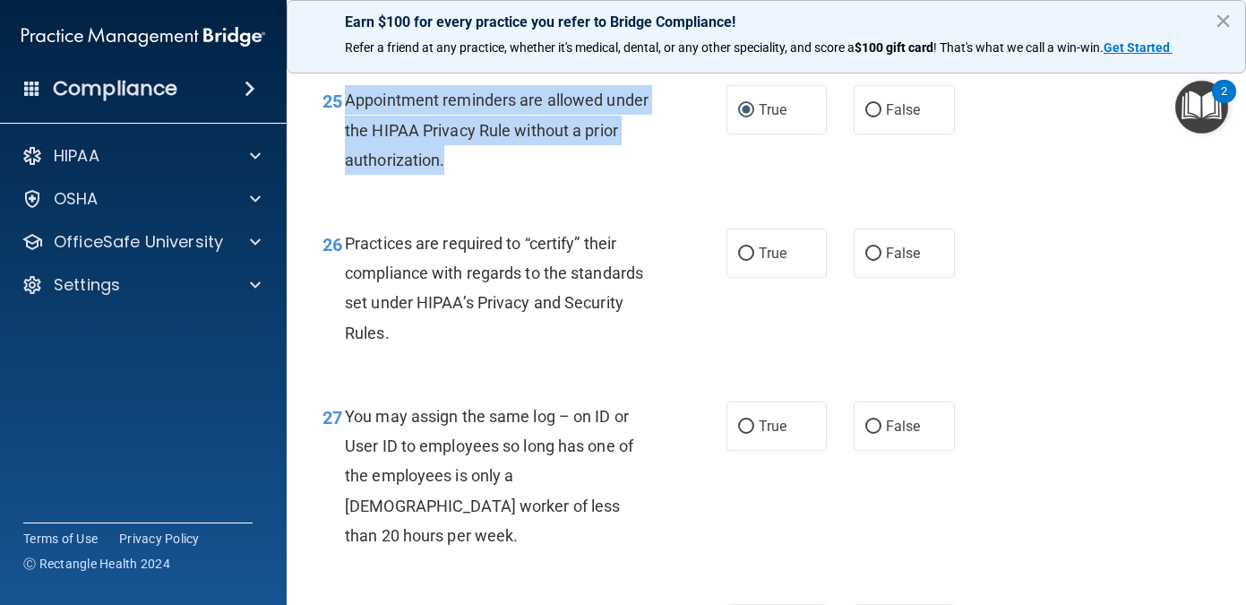
scroll to position [4205, 0]
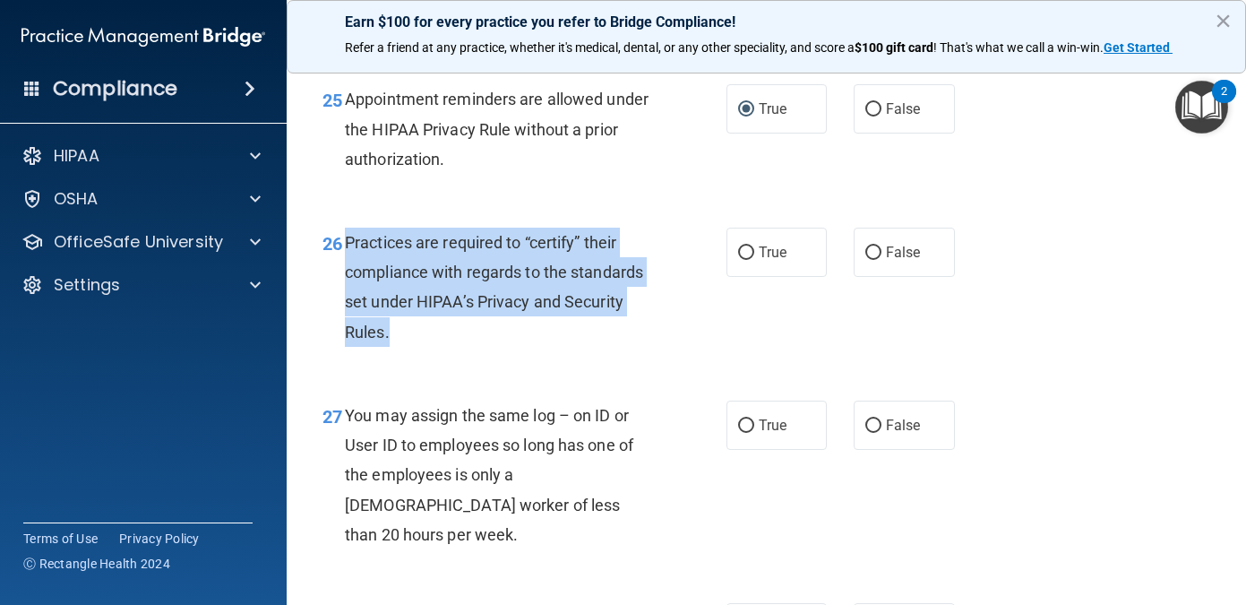
drag, startPoint x: 410, startPoint y: 362, endPoint x: 344, endPoint y: 280, distance: 105.2
click at [345, 280] on div "Practices are required to “certify” their compliance with regards to the standa…" at bounding box center [506, 287] width 323 height 119
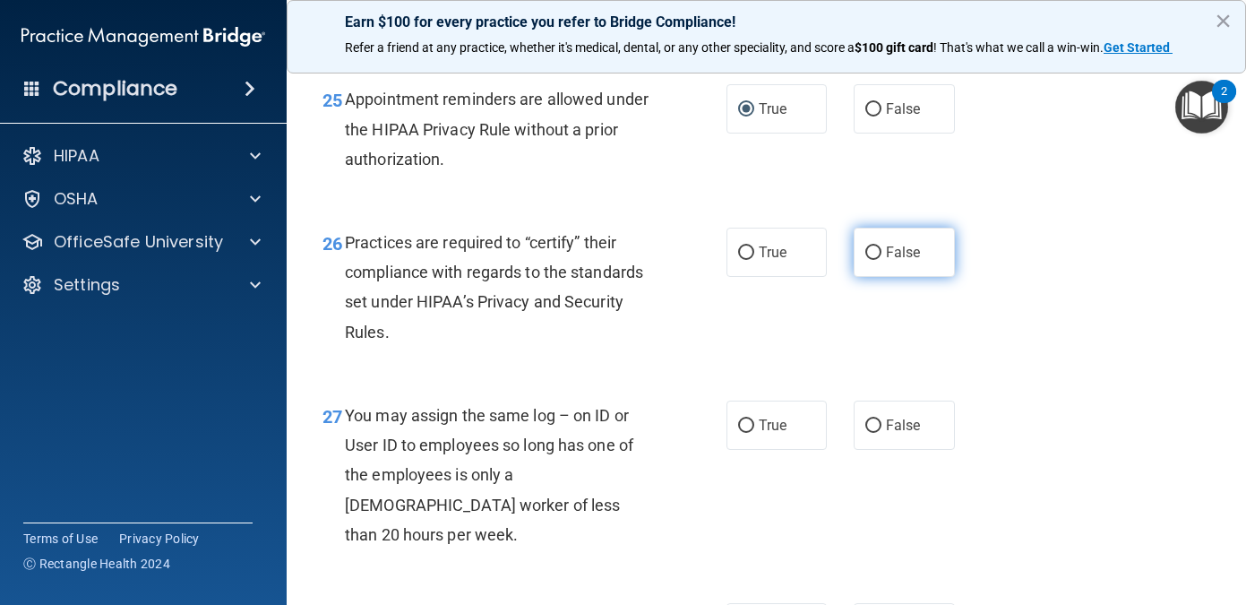
click at [916, 261] on span "False" at bounding box center [903, 252] width 35 height 17
click at [882, 260] on input "False" at bounding box center [874, 252] width 16 height 13
radio input "true"
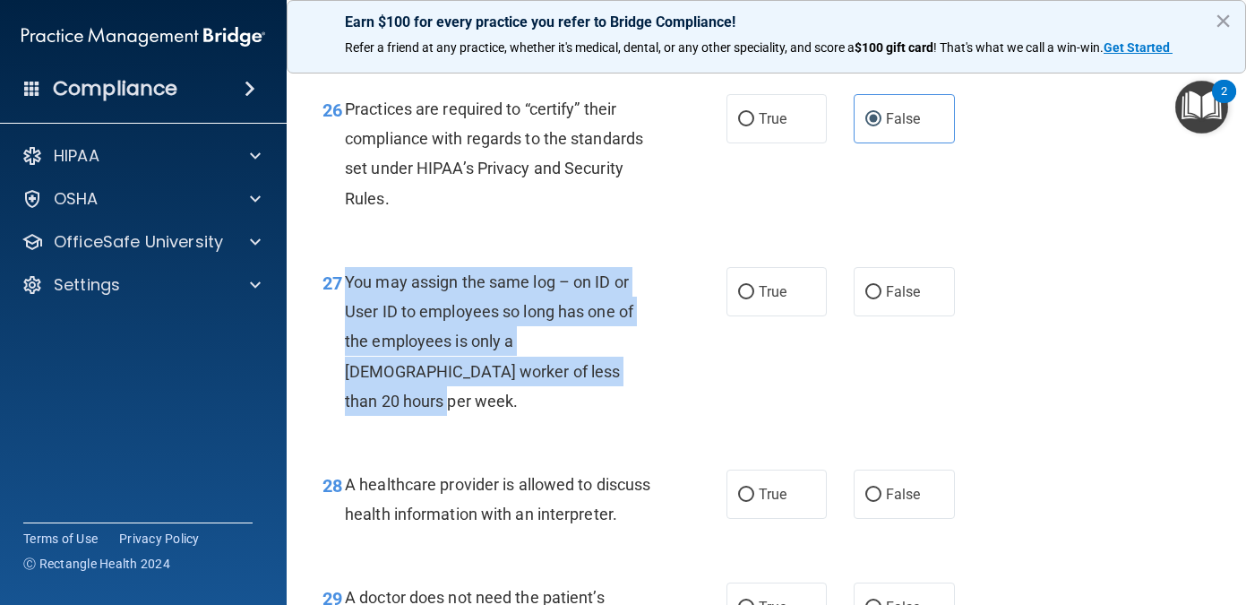
drag, startPoint x: 582, startPoint y: 401, endPoint x: 350, endPoint y: 315, distance: 247.5
click at [350, 315] on div "You may assign the same log – on ID or User ID to employees so long has one of …" at bounding box center [506, 341] width 323 height 149
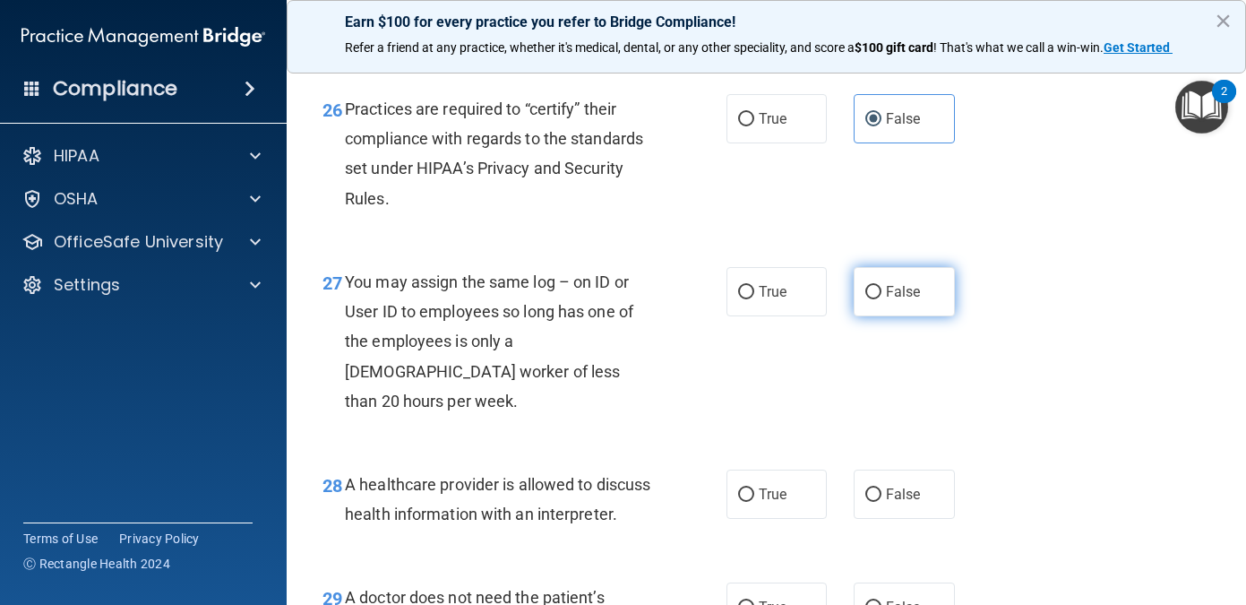
click at [935, 316] on label "False" at bounding box center [904, 291] width 101 height 49
click at [882, 299] on input "False" at bounding box center [874, 292] width 16 height 13
radio input "true"
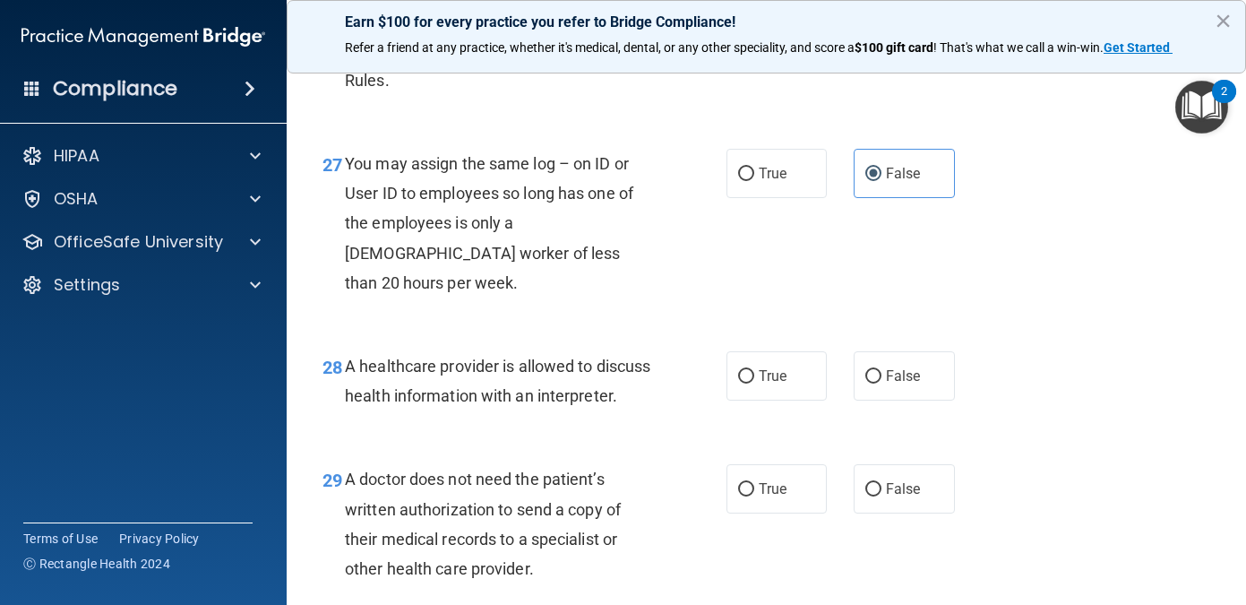
scroll to position [4459, 0]
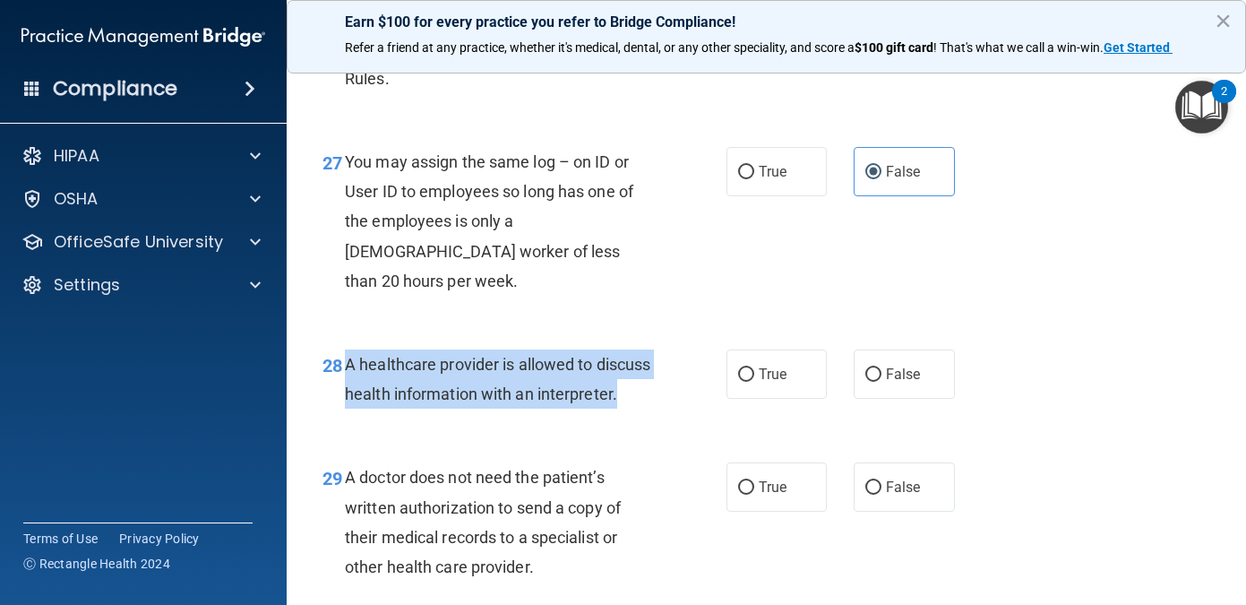
drag, startPoint x: 434, startPoint y: 418, endPoint x: 345, endPoint y: 369, distance: 101.5
click at [345, 369] on div "A healthcare provider is allowed to discuss health information with an interpre…" at bounding box center [506, 378] width 323 height 59
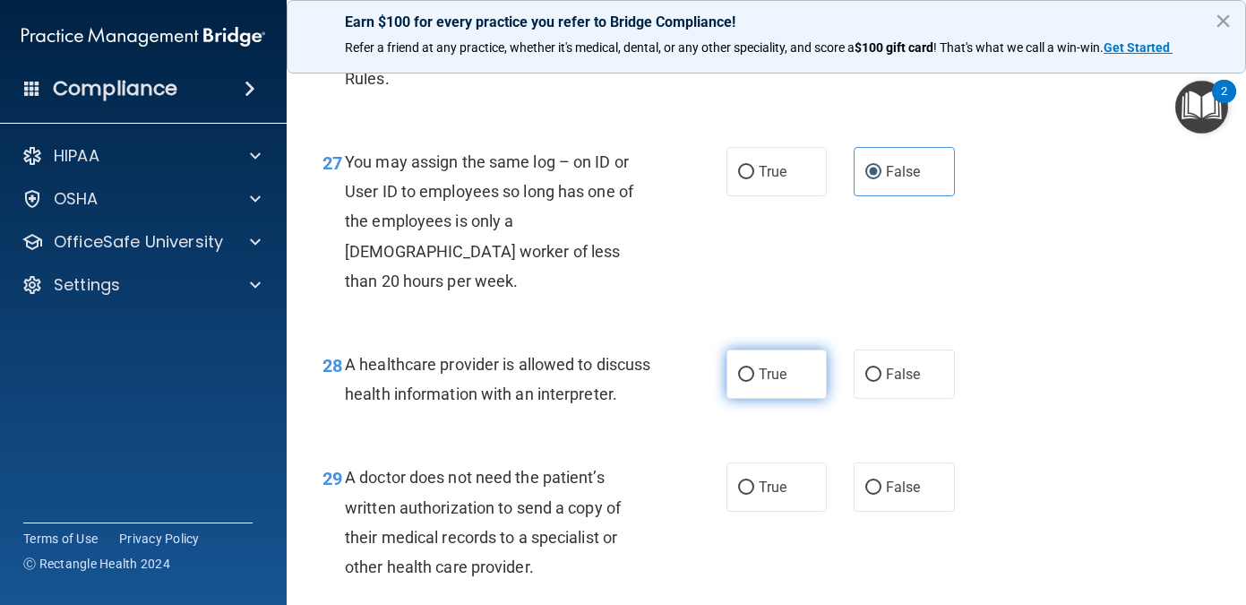
click at [811, 372] on label "True" at bounding box center [777, 373] width 101 height 49
click at [755, 372] on input "True" at bounding box center [746, 374] width 16 height 13
radio input "true"
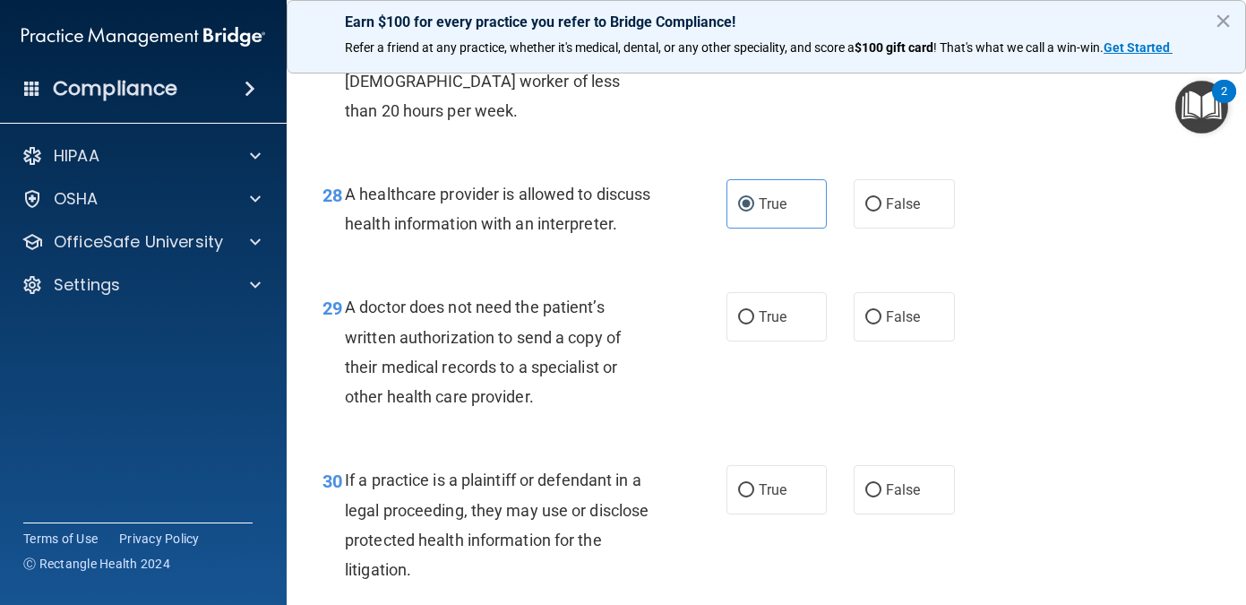
scroll to position [4631, 0]
drag, startPoint x: 547, startPoint y: 421, endPoint x: 344, endPoint y: 336, distance: 219.7
click at [344, 336] on div "29 A doctor does not need the patient’s written authorization to send a copy of…" at bounding box center [525, 354] width 458 height 128
click at [767, 323] on span "True" at bounding box center [773, 314] width 28 height 17
click at [755, 323] on input "True" at bounding box center [746, 315] width 16 height 13
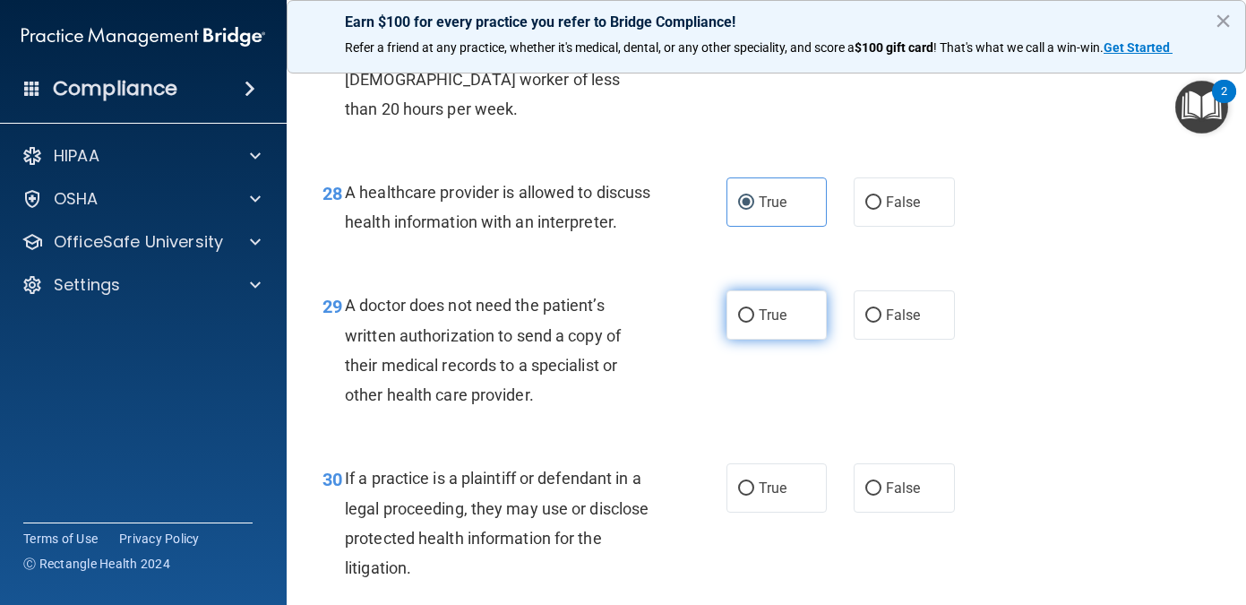
radio input "true"
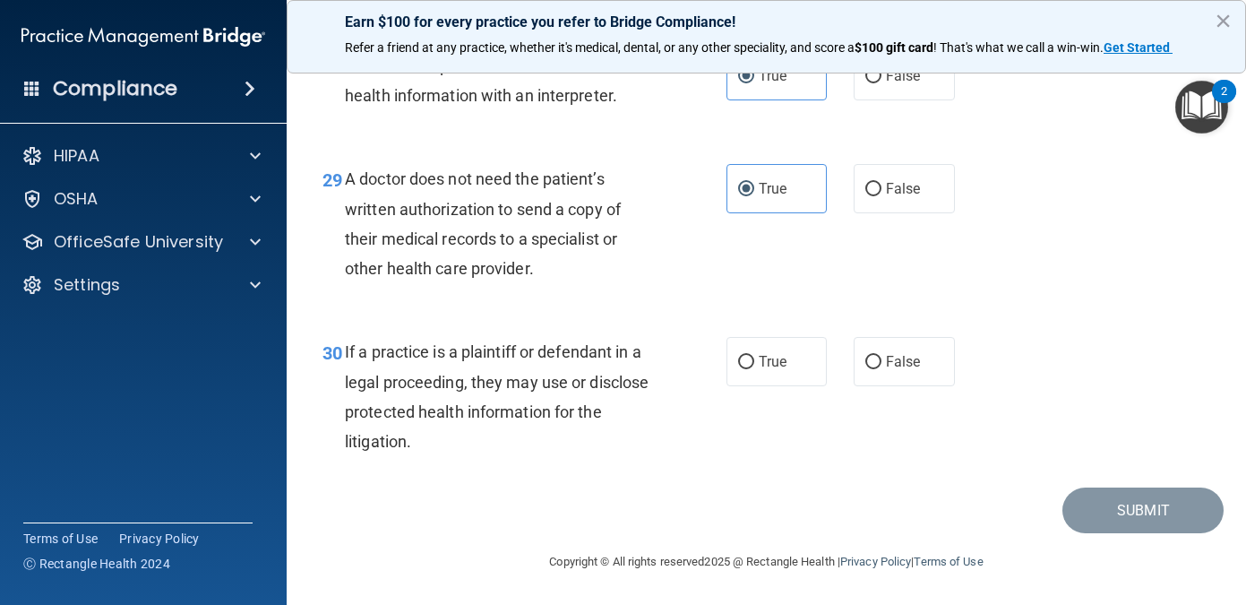
scroll to position [4788, 0]
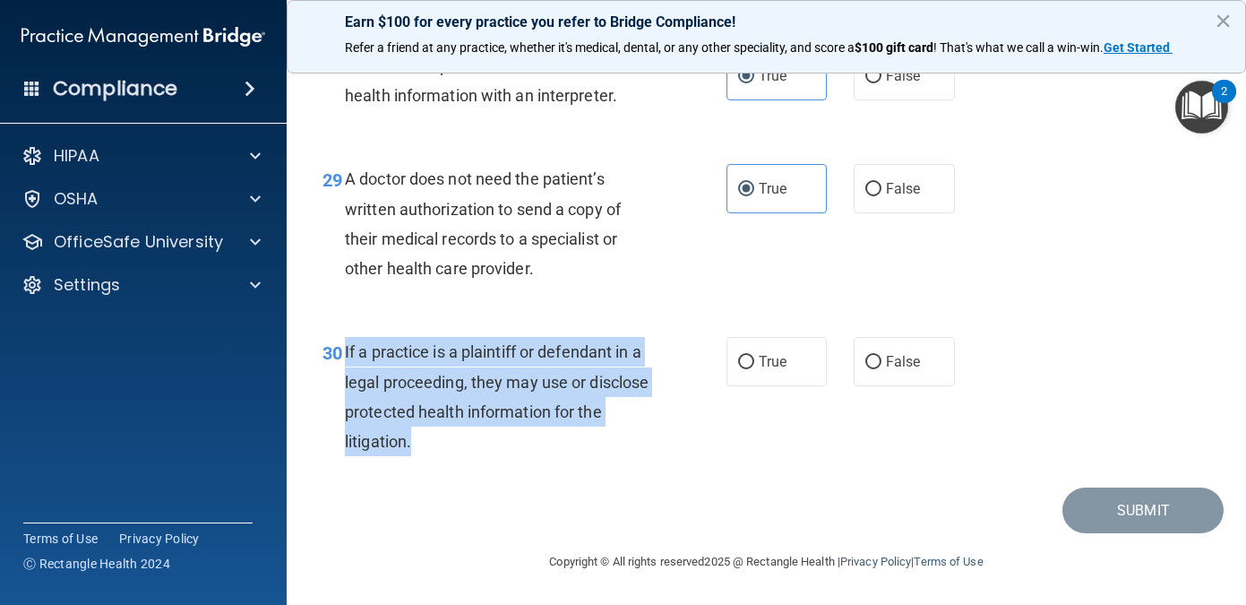
drag, startPoint x: 433, startPoint y: 440, endPoint x: 343, endPoint y: 353, distance: 124.8
click at [343, 353] on div "30 If a practice is a plaintiff or defendant in a legal proceeding, they may us…" at bounding box center [525, 401] width 458 height 128
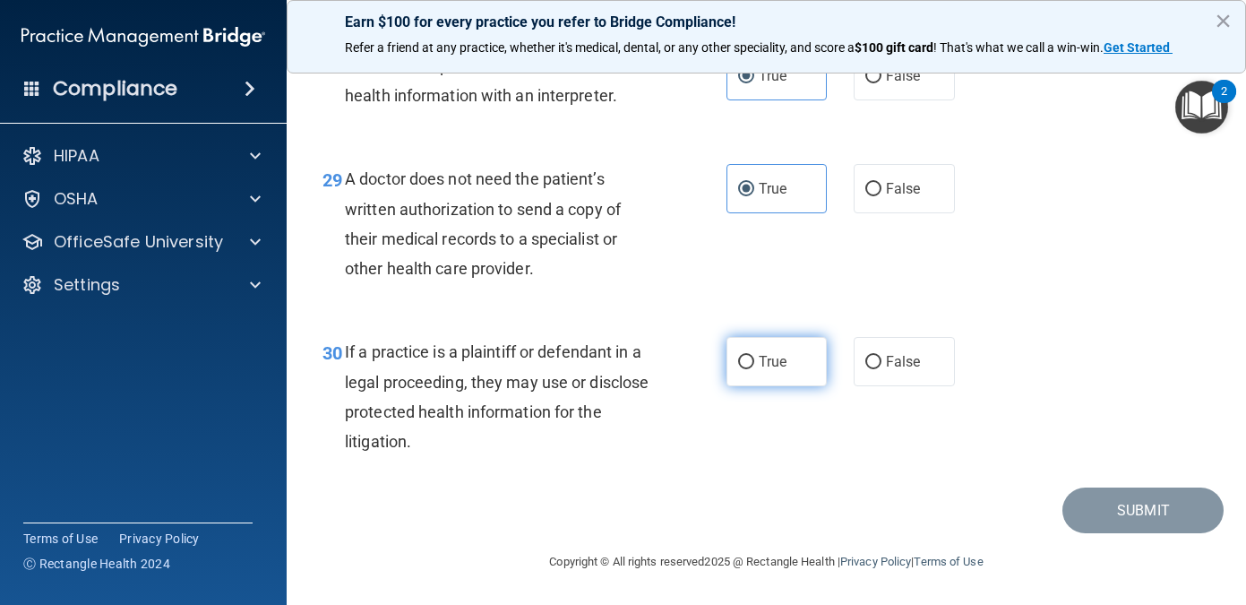
click at [772, 373] on label "True" at bounding box center [777, 361] width 101 height 49
click at [755, 369] on input "True" at bounding box center [746, 362] width 16 height 13
radio input "true"
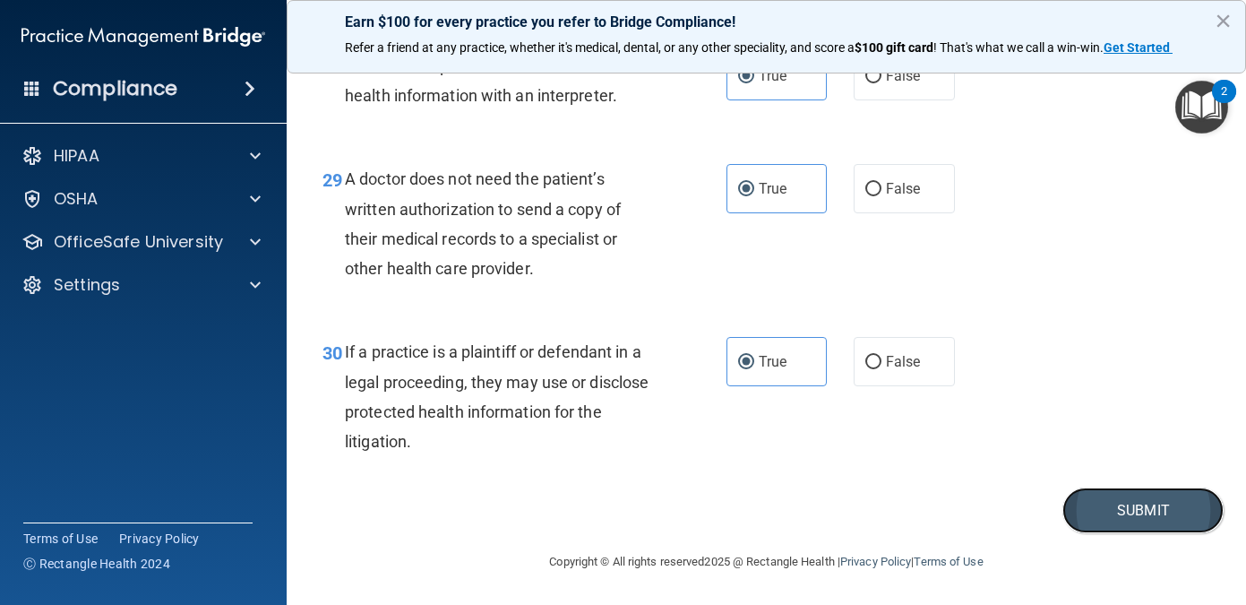
click at [1091, 516] on button "Submit" at bounding box center [1143, 510] width 161 height 46
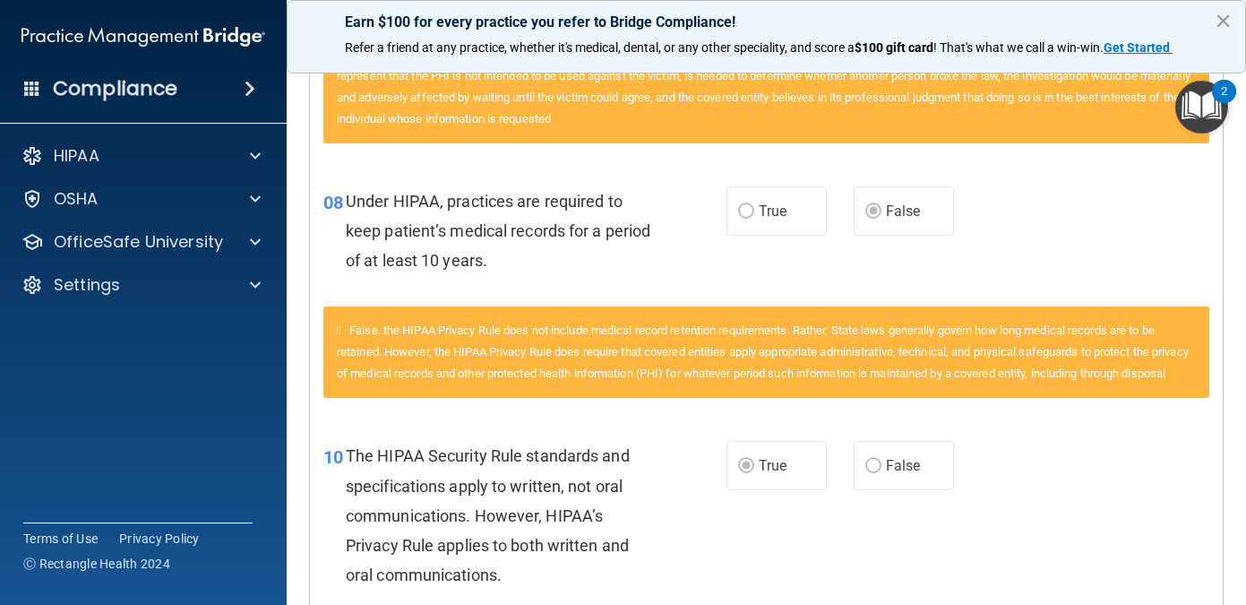
scroll to position [658, 0]
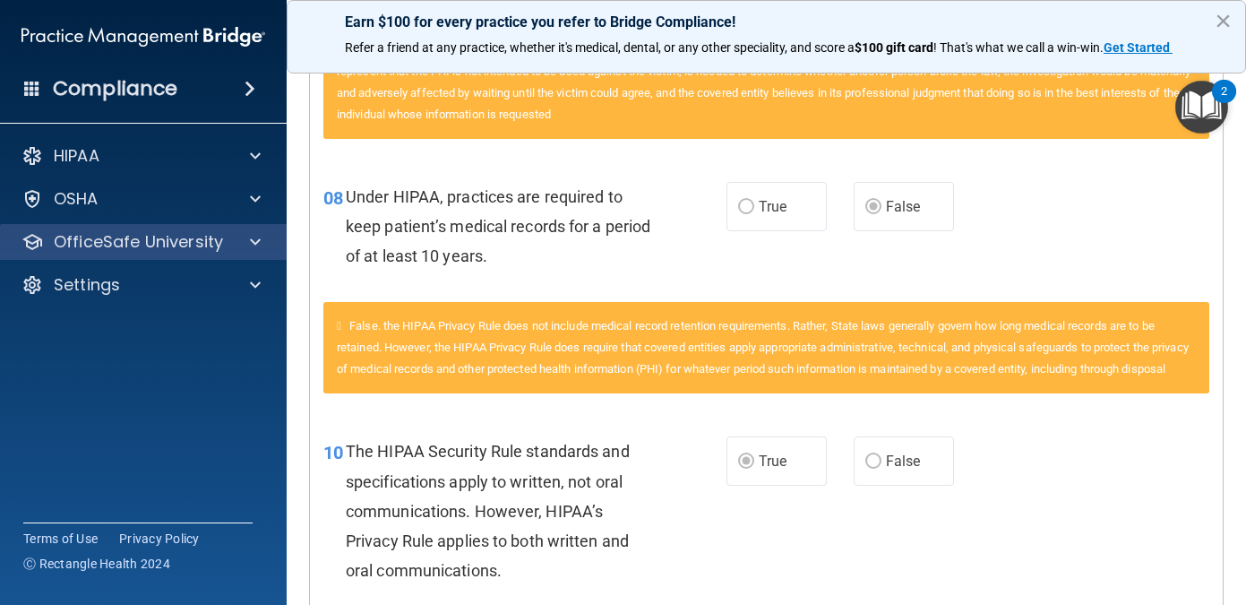
click at [256, 254] on div "OfficeSafe University" at bounding box center [144, 242] width 288 height 36
click at [254, 234] on span at bounding box center [255, 242] width 11 height 22
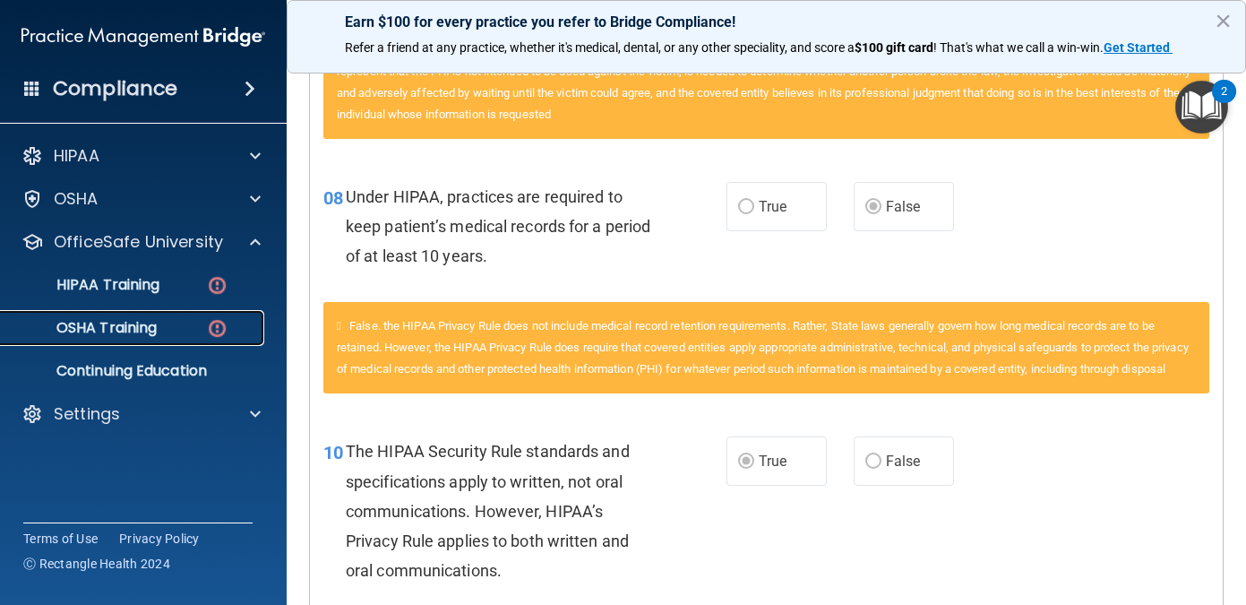
click at [178, 328] on div "OSHA Training" at bounding box center [134, 328] width 245 height 18
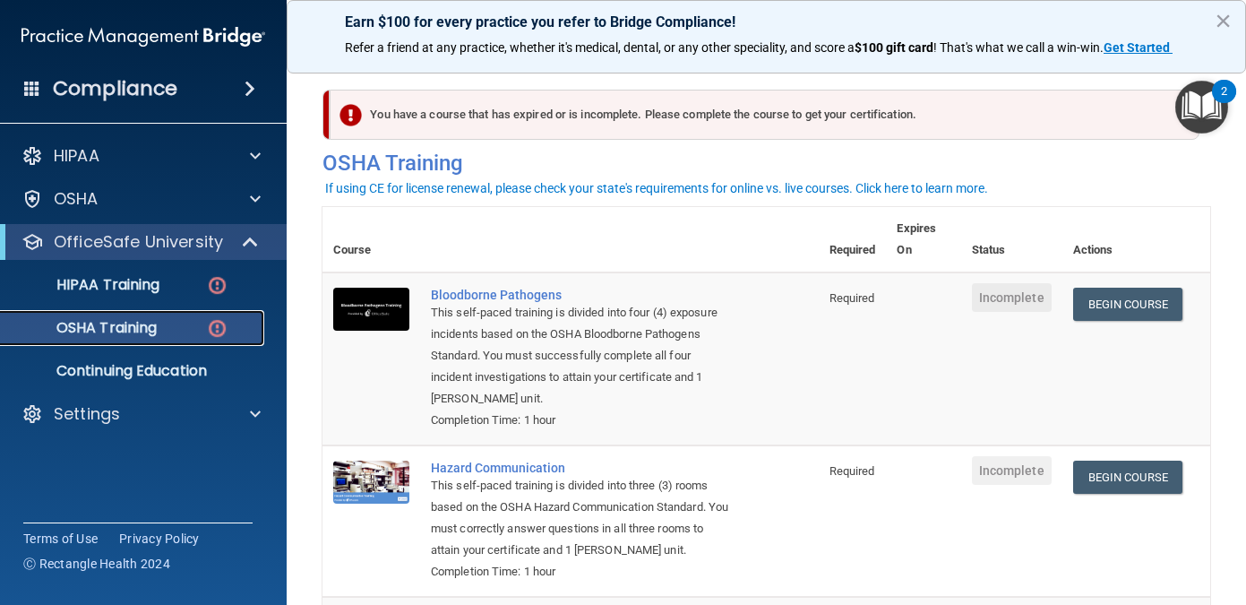
scroll to position [91, 0]
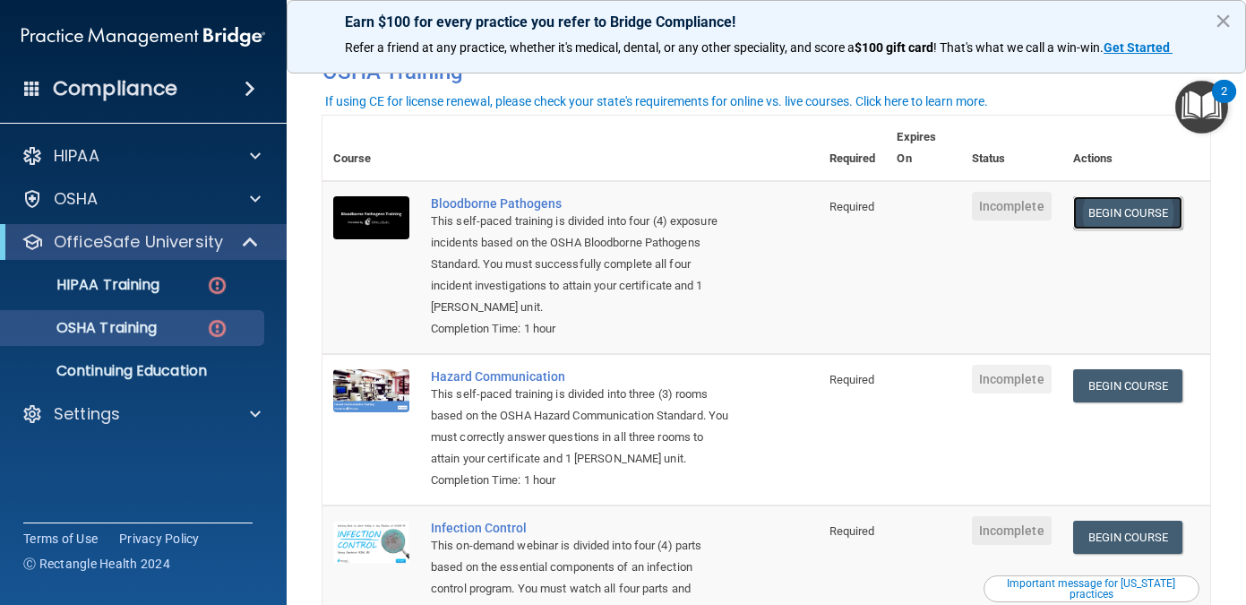
click at [1114, 217] on link "Begin Course" at bounding box center [1128, 212] width 109 height 33
